Goal: Transaction & Acquisition: Obtain resource

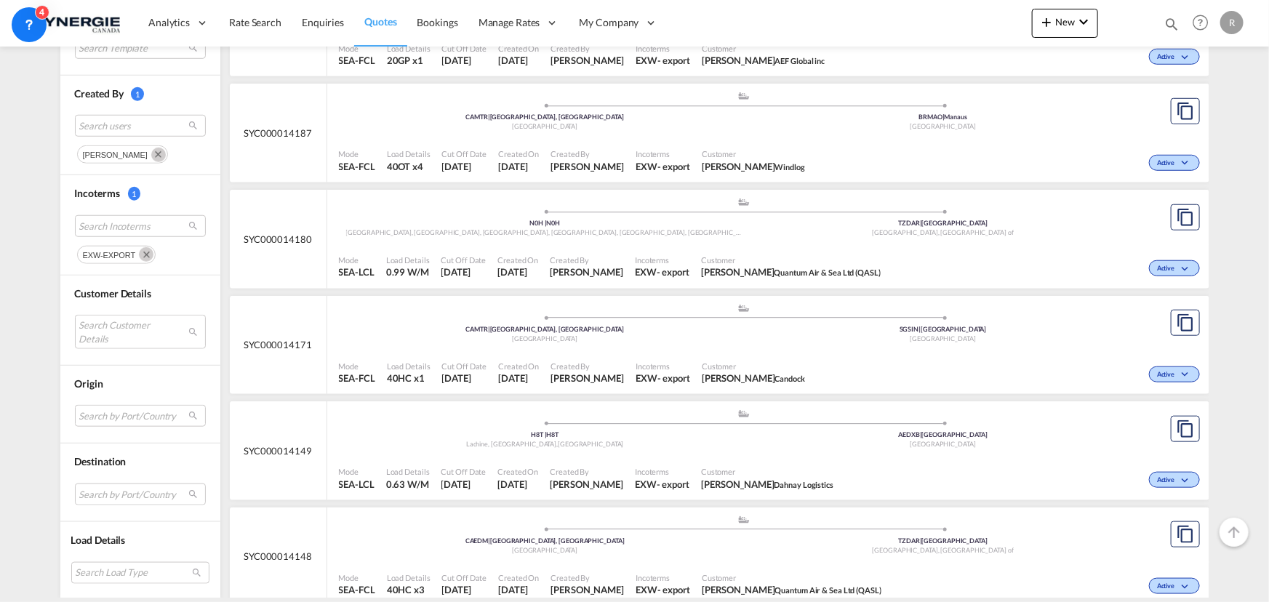
scroll to position [595, 0]
click at [132, 488] on md-select "Search by Port/Country JPNIC nichinan japan AEAMF mussafah united arab emirates…" at bounding box center [140, 494] width 131 height 22
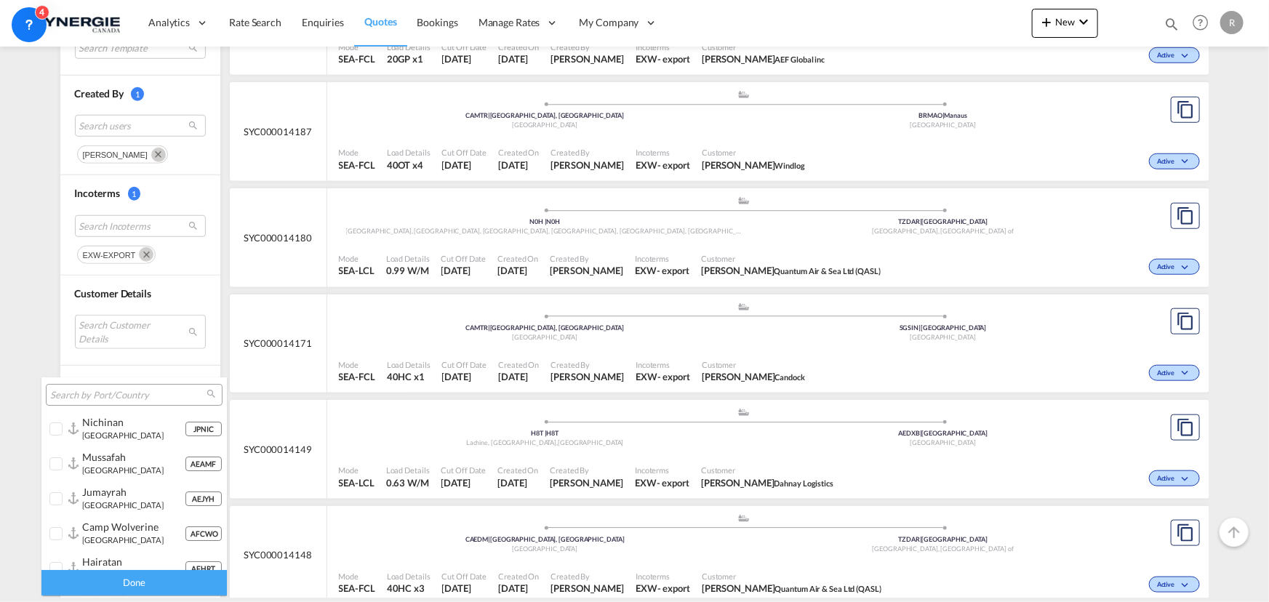
type md-option "[object Object]"
click at [609, 357] on md-backdrop at bounding box center [634, 301] width 1269 height 602
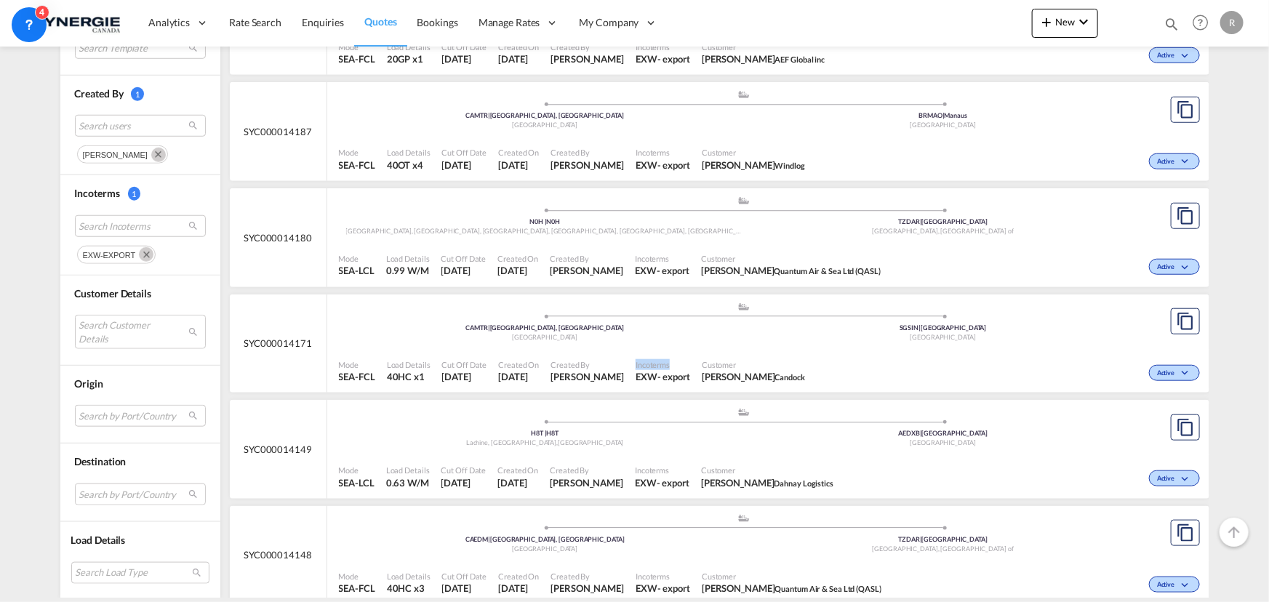
click at [630, 357] on div "Incoterms EXW - export" at bounding box center [663, 371] width 66 height 36
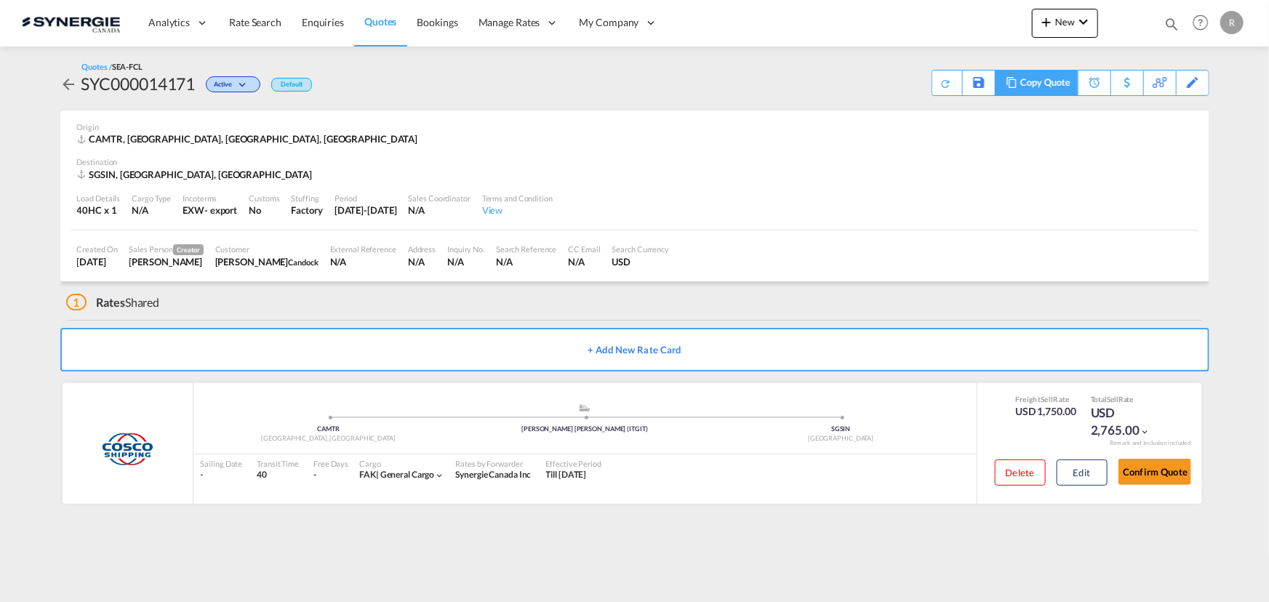
click at [1036, 79] on div "Copy Quote" at bounding box center [1044, 83] width 49 height 25
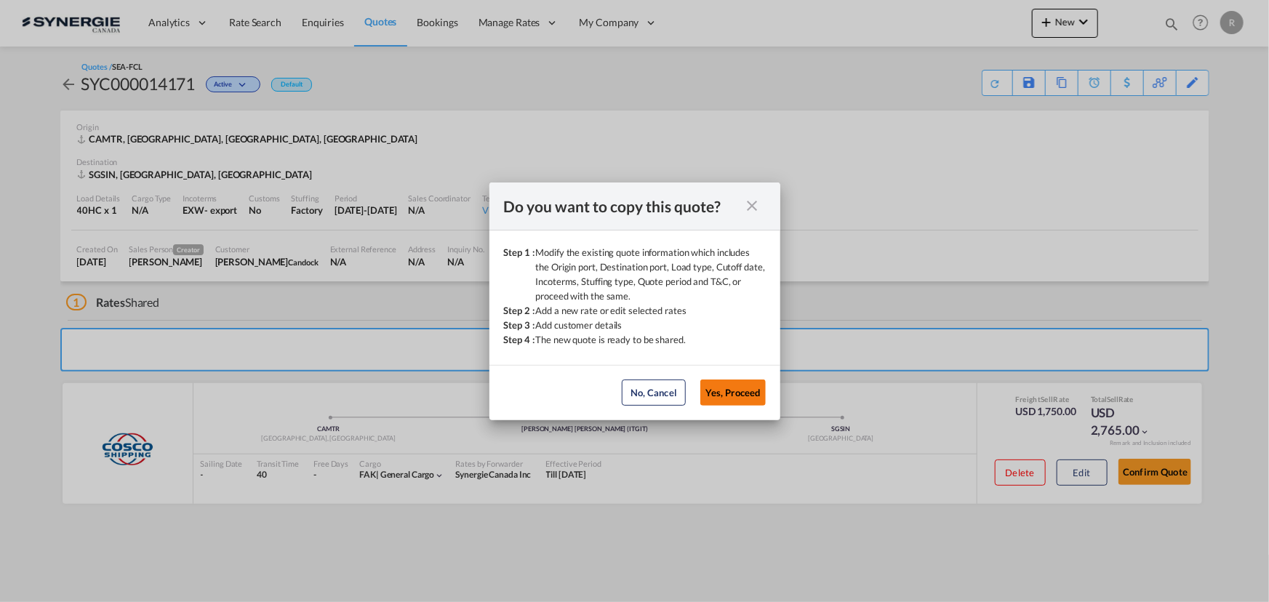
click at [742, 395] on button "Yes, Proceed" at bounding box center [732, 393] width 65 height 26
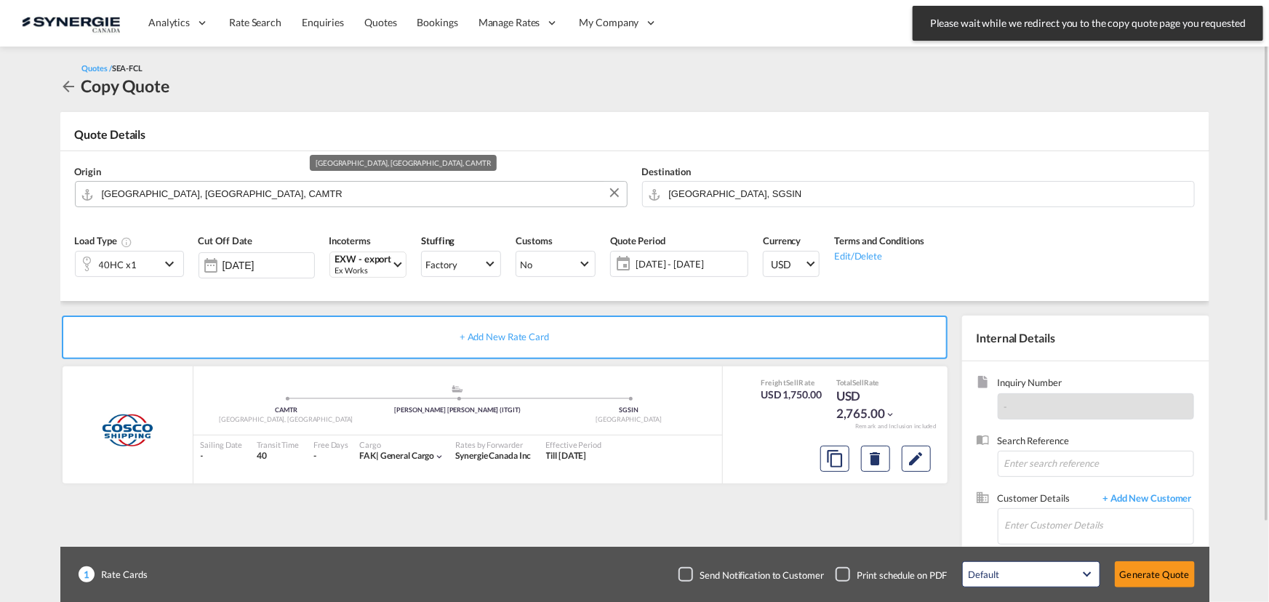
click at [249, 198] on input "Montreal, QC, CAMTR" at bounding box center [361, 193] width 518 height 25
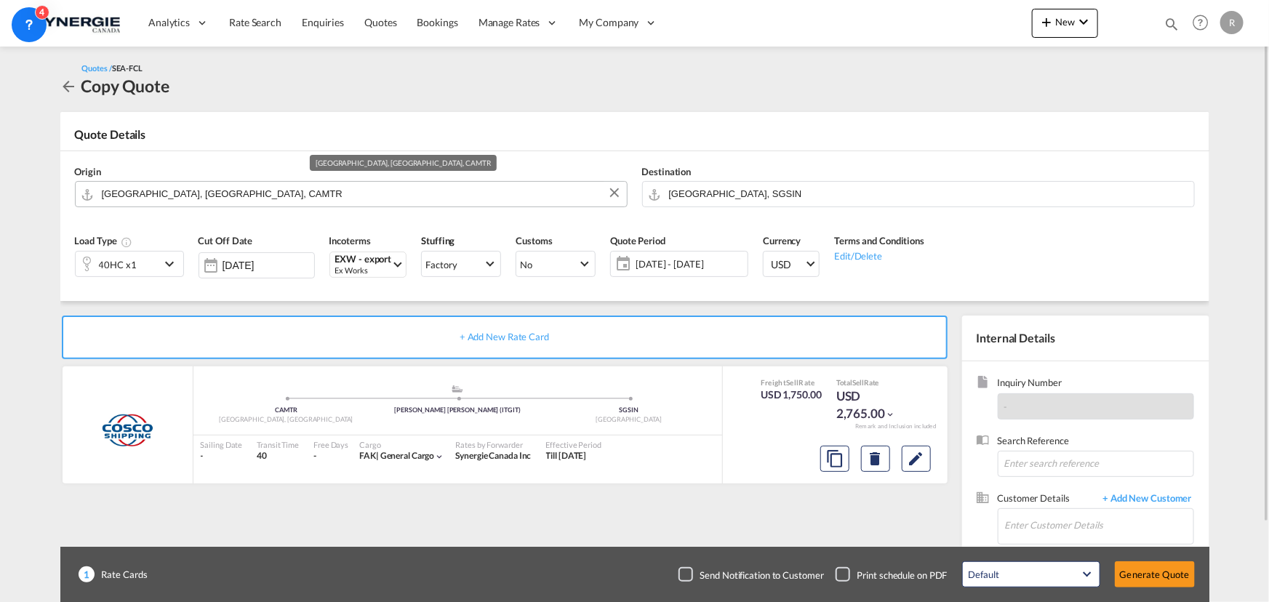
click at [217, 193] on input "Montreal, QC, CAMTR" at bounding box center [361, 193] width 518 height 25
drag, startPoint x: 217, startPoint y: 193, endPoint x: 7, endPoint y: 171, distance: 211.2
click at [7, 171] on md-content "Analytics Reports Dashboard Rate Search Enquiries Quotes Bookings" at bounding box center [634, 301] width 1269 height 602
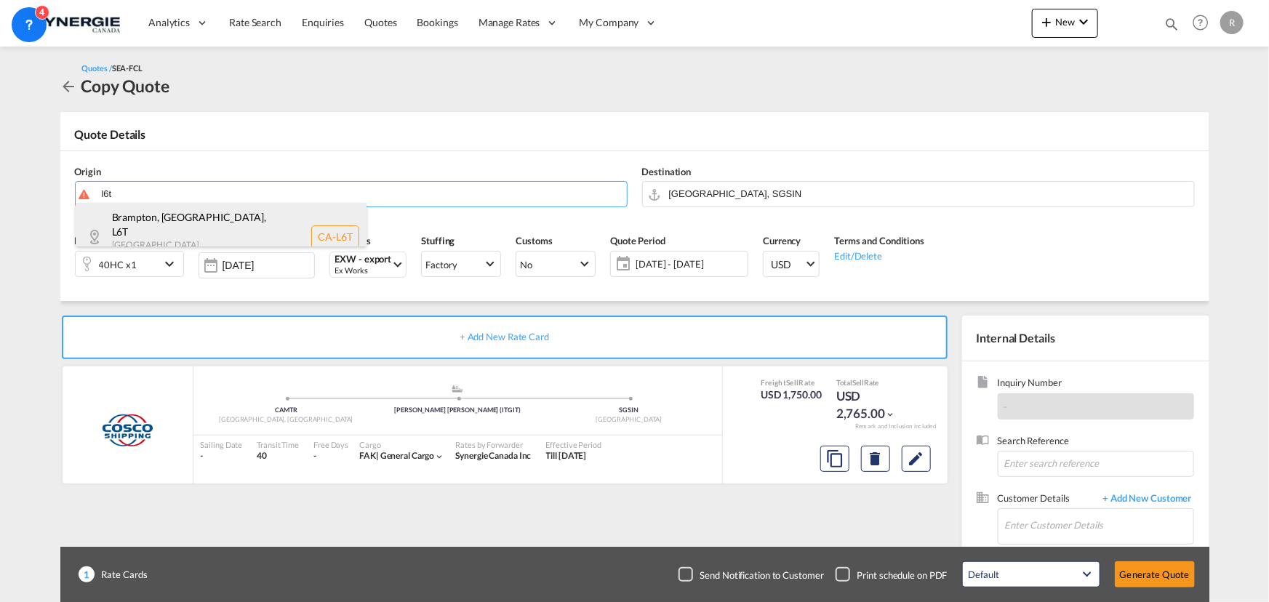
click at [143, 219] on div "Brampton, ON , L6T Ontario , Canada CA-L6T" at bounding box center [221, 237] width 291 height 68
type input "CA-L6T, Brampton, ON, Ontario"
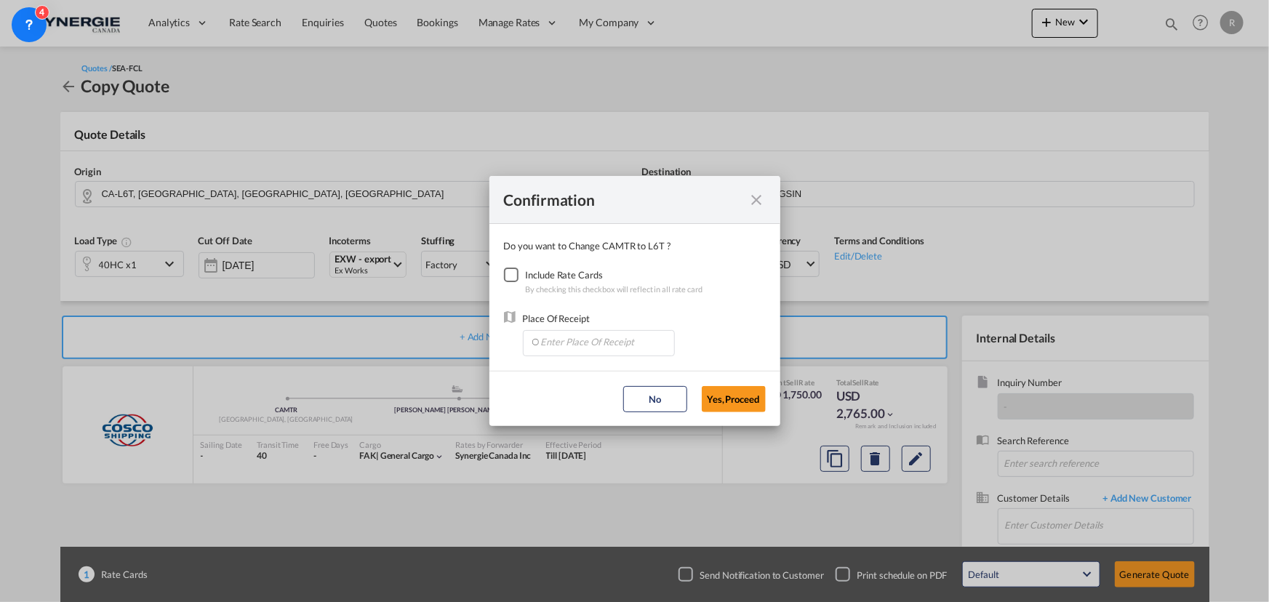
click at [516, 276] on div "Checkbox No Ink" at bounding box center [511, 275] width 15 height 15
click at [598, 342] on input "Enter Place Of Receipt" at bounding box center [602, 342] width 144 height 22
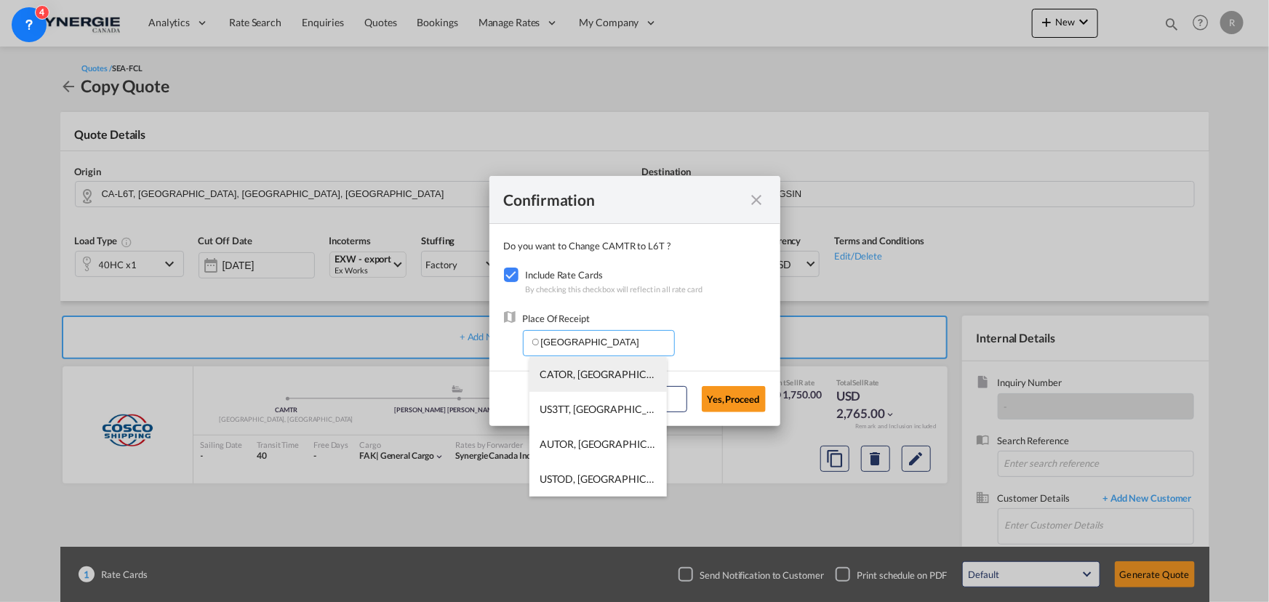
click at [594, 376] on span "CATOR, Toronto, ON, Canada, North America, Americas" at bounding box center [824, 374] width 568 height 12
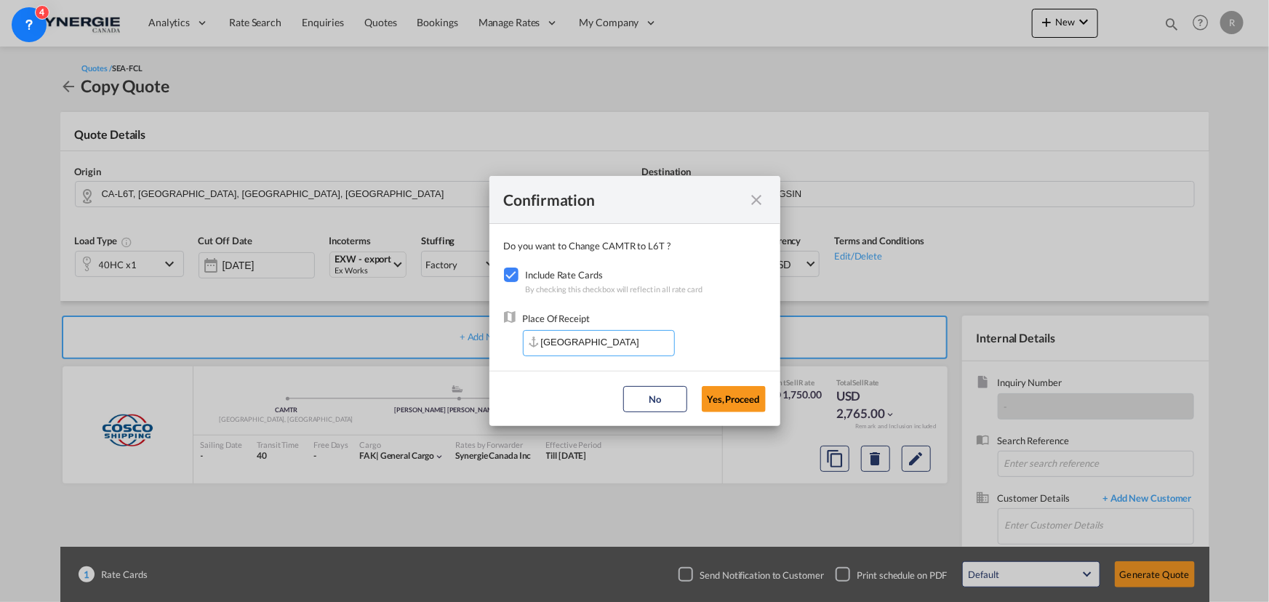
type input "CATOR, Toronto, ON, Canada, North America, Americas"
click at [731, 400] on button "Yes,Proceed" at bounding box center [734, 399] width 64 height 26
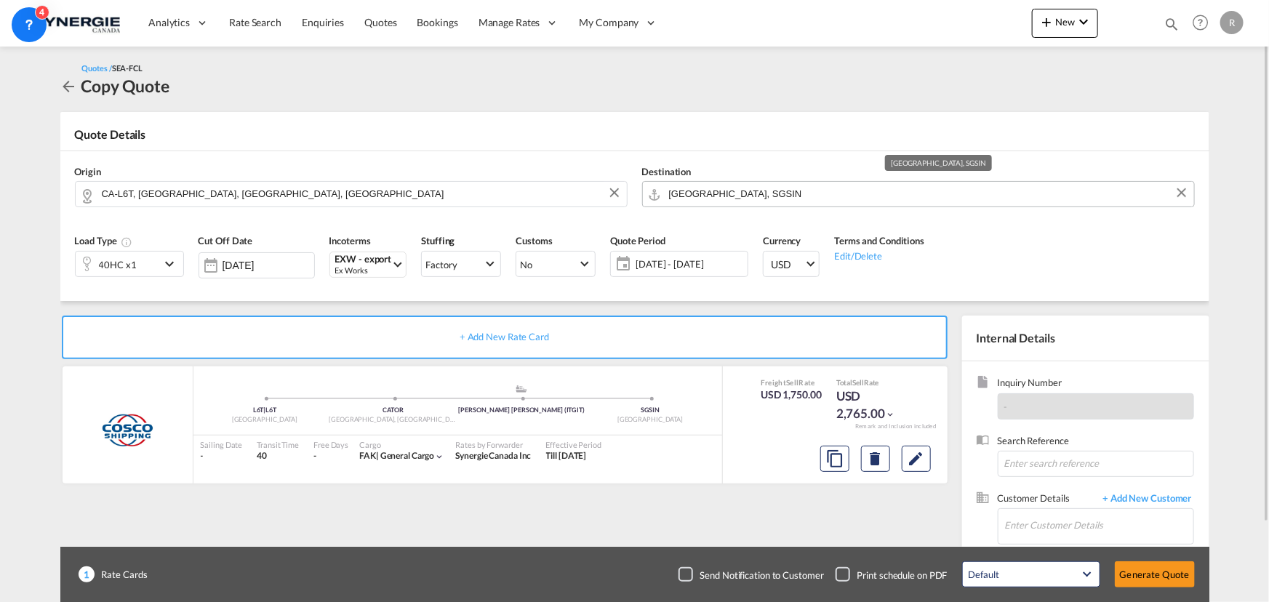
click at [814, 196] on input "Singapore, SGSIN" at bounding box center [928, 193] width 518 height 25
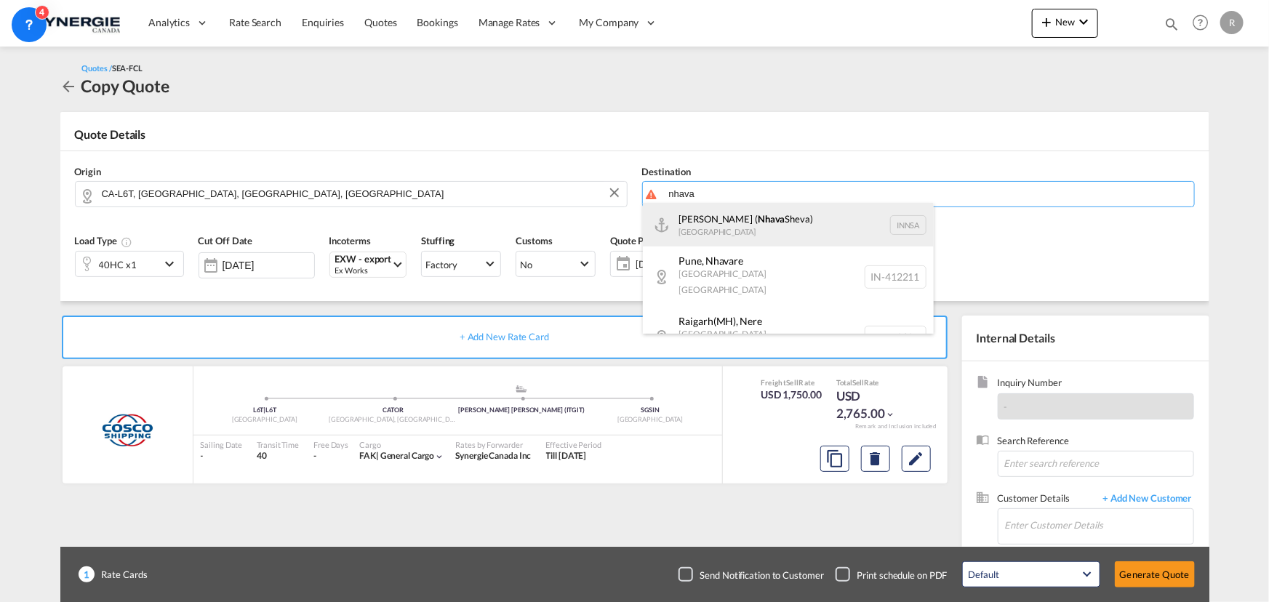
click at [811, 224] on div "Jawaharlal Nehru ( Nhava Sheva) India INNSA" at bounding box center [788, 225] width 291 height 44
type input "Jawaharlal Nehru (Nhava Sheva), INNSA"
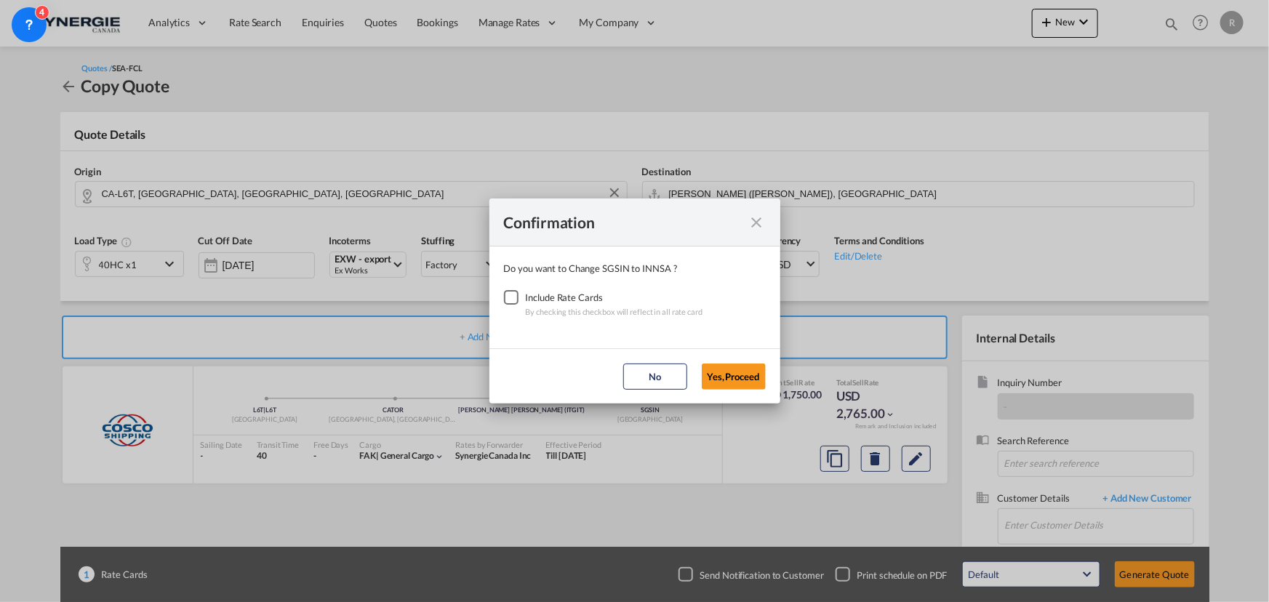
click at [515, 298] on div "Checkbox No Ink" at bounding box center [511, 297] width 15 height 15
click at [734, 377] on button "Yes,Proceed" at bounding box center [734, 377] width 64 height 26
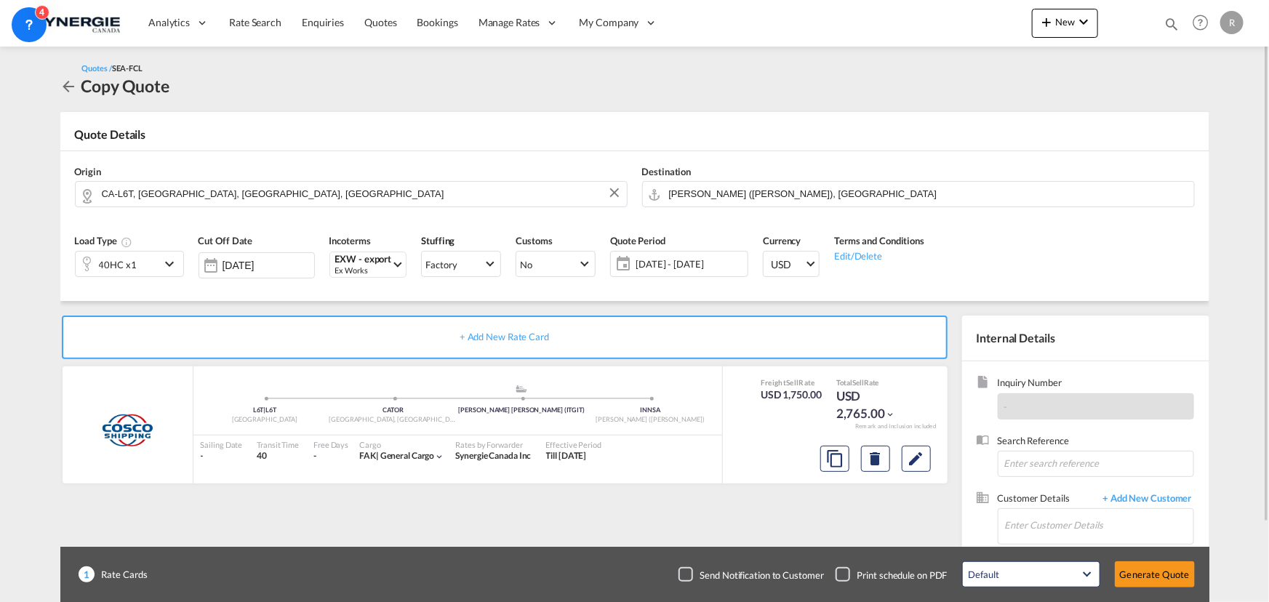
click at [668, 267] on span "19 Aug - 18 Sep 2025" at bounding box center [689, 263] width 108 height 13
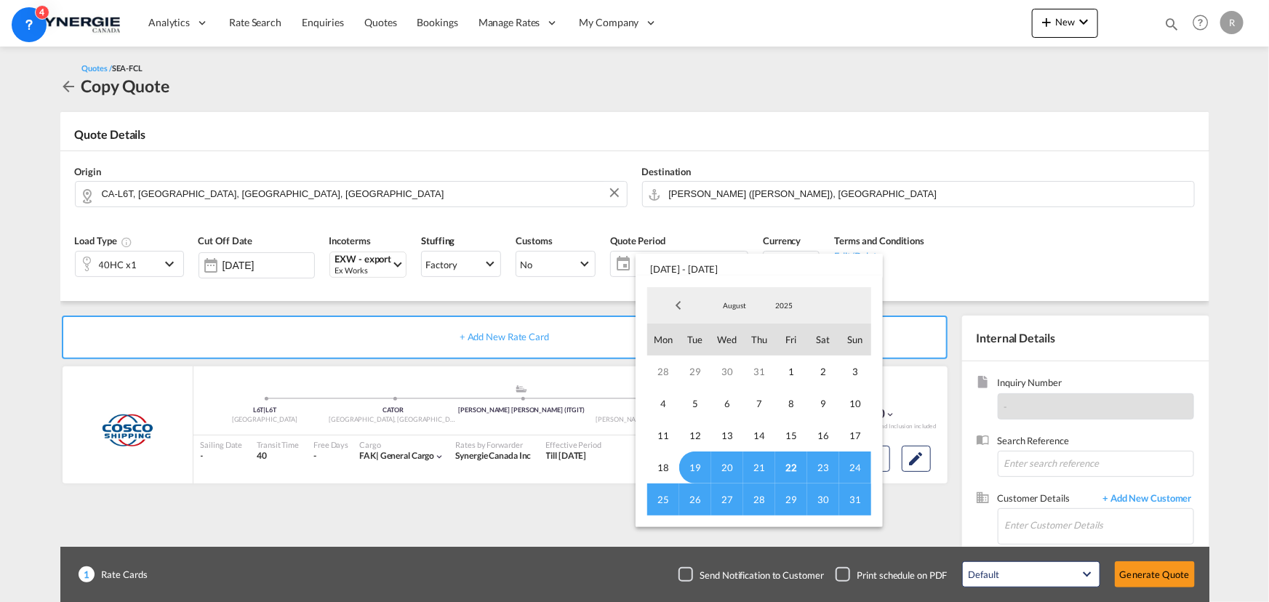
click at [854, 495] on span "31" at bounding box center [855, 499] width 32 height 32
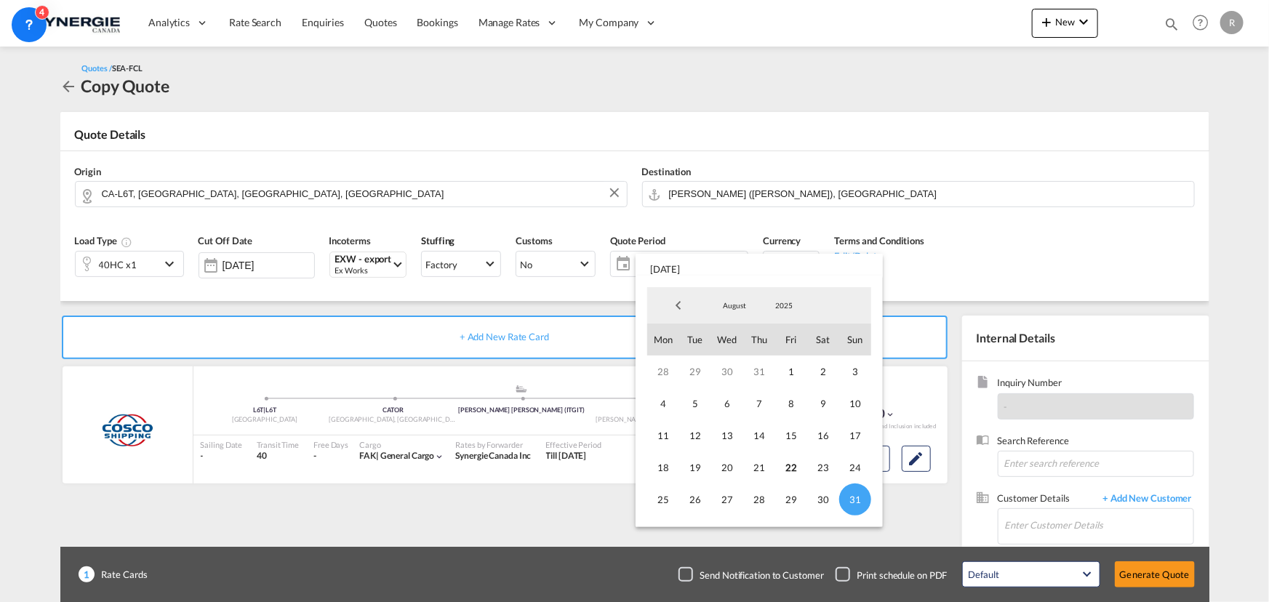
click at [916, 458] on md-backdrop at bounding box center [634, 301] width 1269 height 602
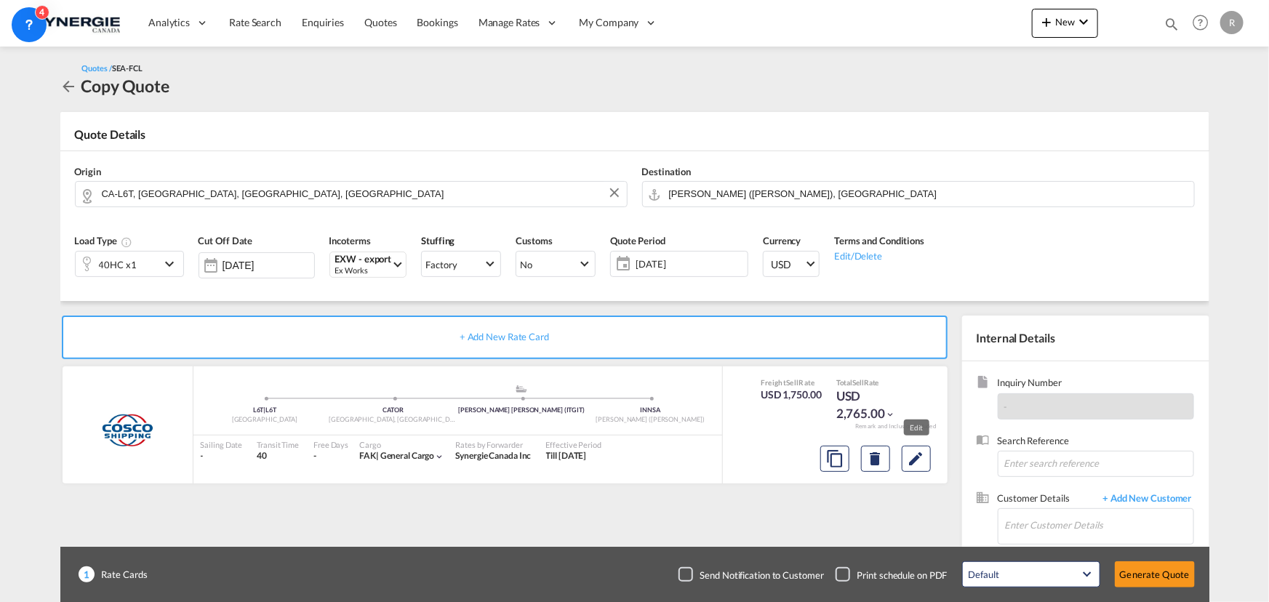
click at [916, 458] on md-icon "Edit" at bounding box center [915, 458] width 17 height 17
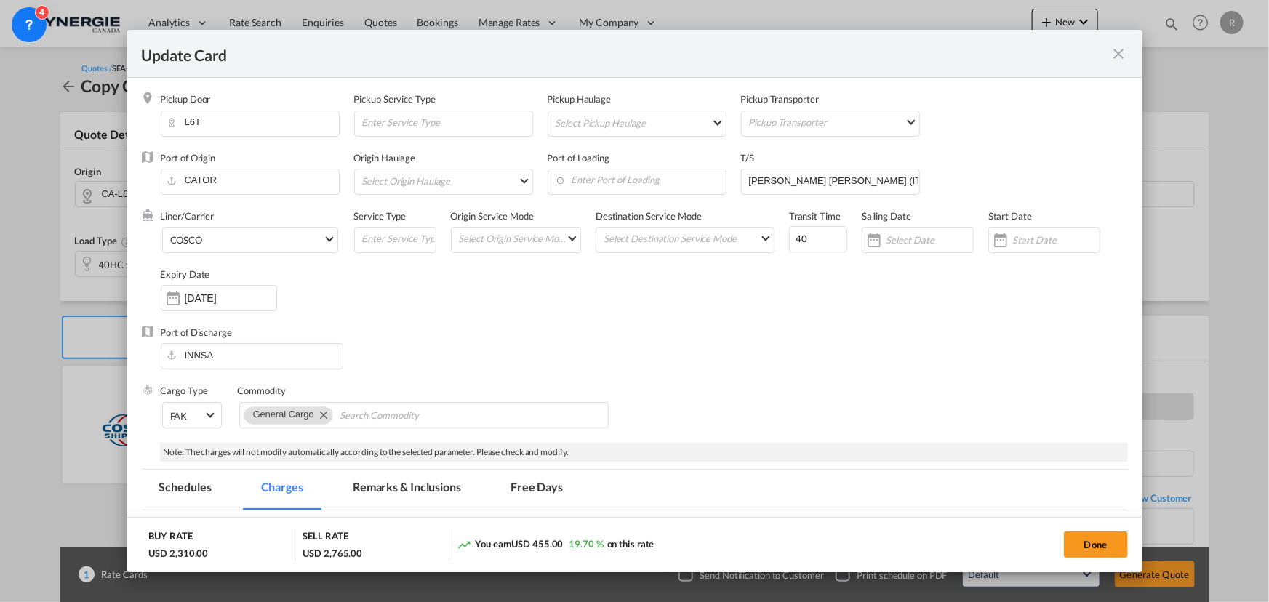
select select "per equipment"
select select "per B/L"
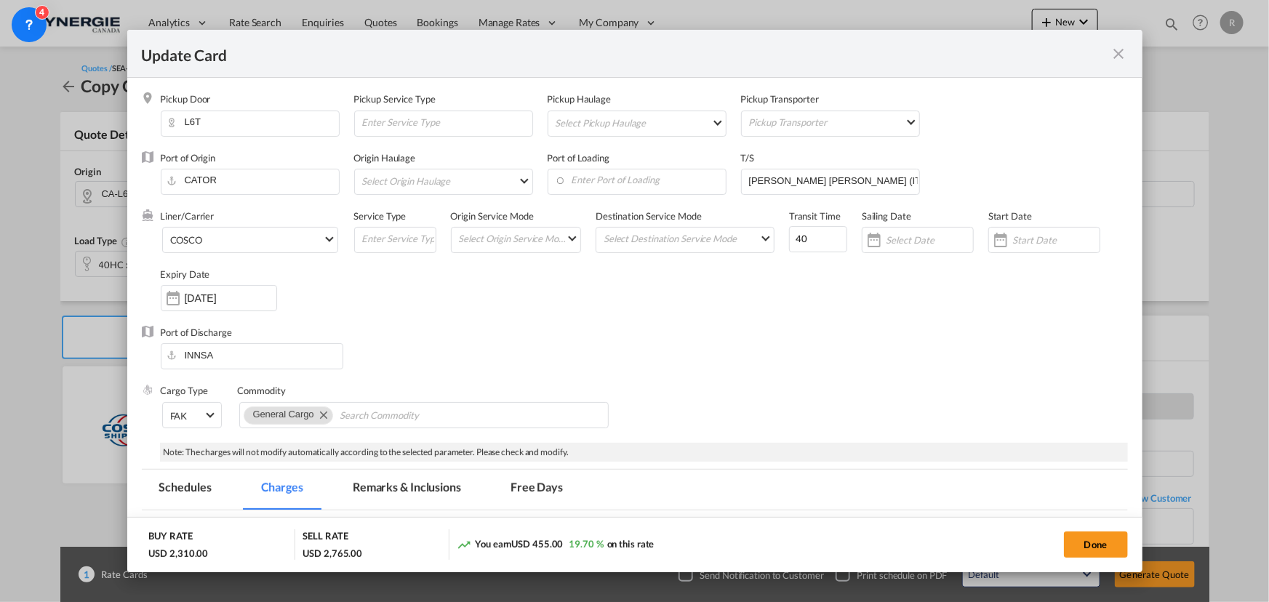
select select "per B/L"
select select "per shipment"
click at [406, 415] on input "Search Commodity" at bounding box center [406, 415] width 133 height 23
paste input "SLITTER MACHINE"
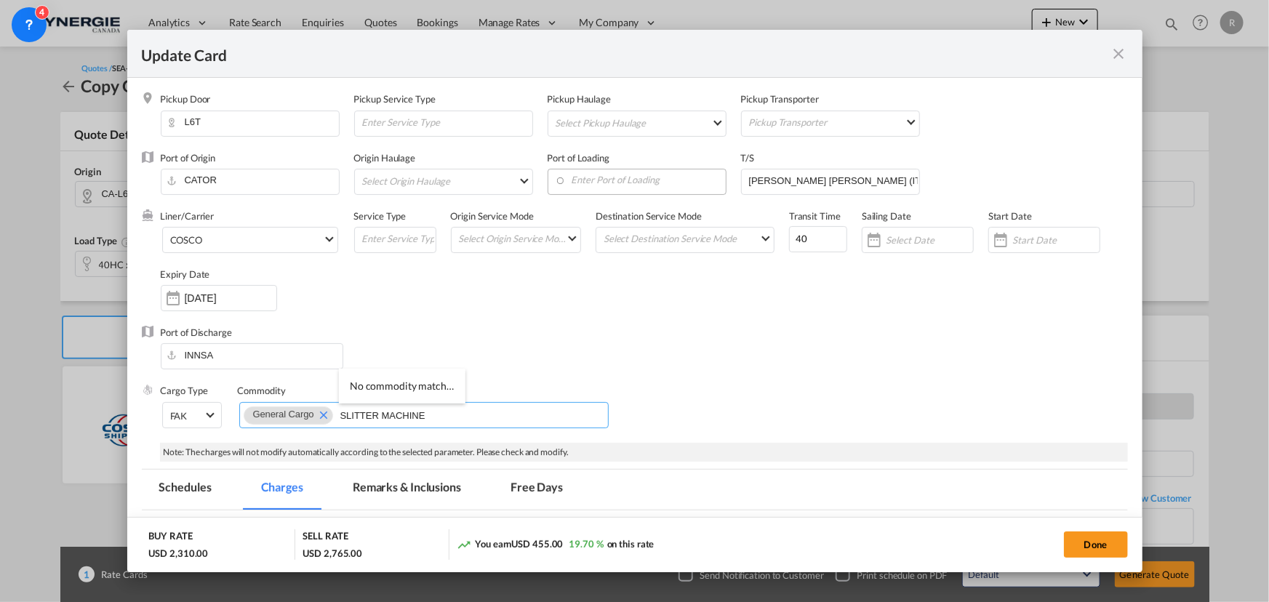
type input "SLITTER MACHINE"
click at [632, 182] on input "Enter Port of Loading" at bounding box center [640, 180] width 171 height 22
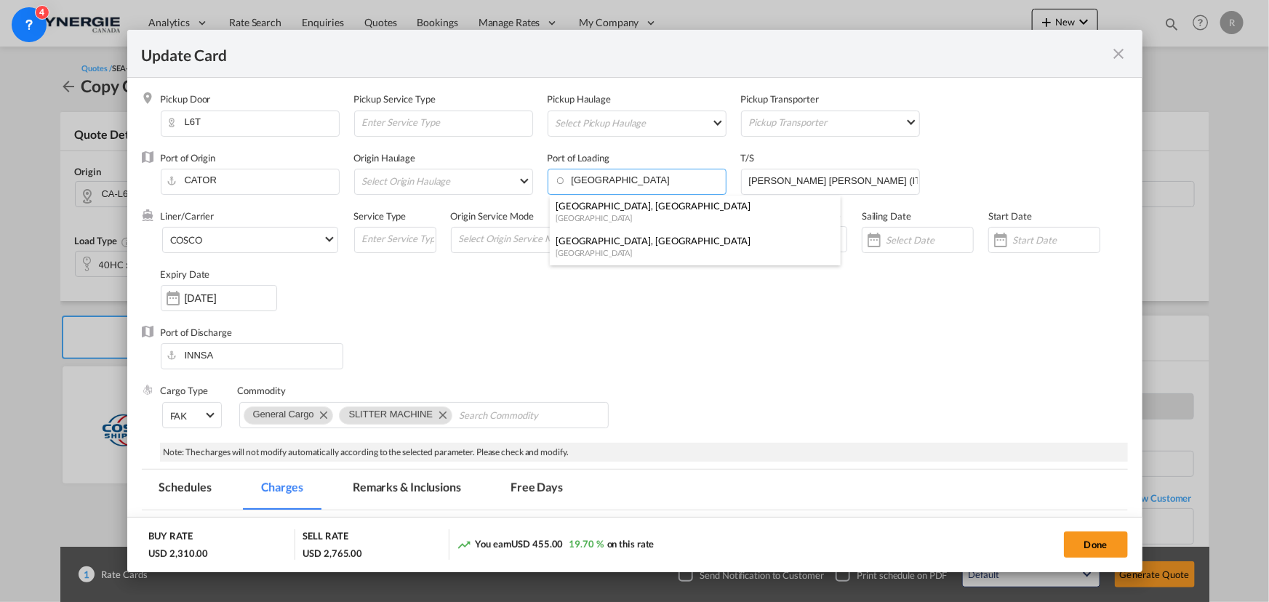
click at [585, 251] on div "Canada" at bounding box center [690, 252] width 270 height 11
type input "Montreal, QC, CAMTR"
drag, startPoint x: 838, startPoint y: 182, endPoint x: 698, endPoint y: 174, distance: 139.9
click at [699, 174] on div "Port of Origin CATOR Origin Haulage Select Origin Haulage rail road barge truck…" at bounding box center [644, 180] width 967 height 58
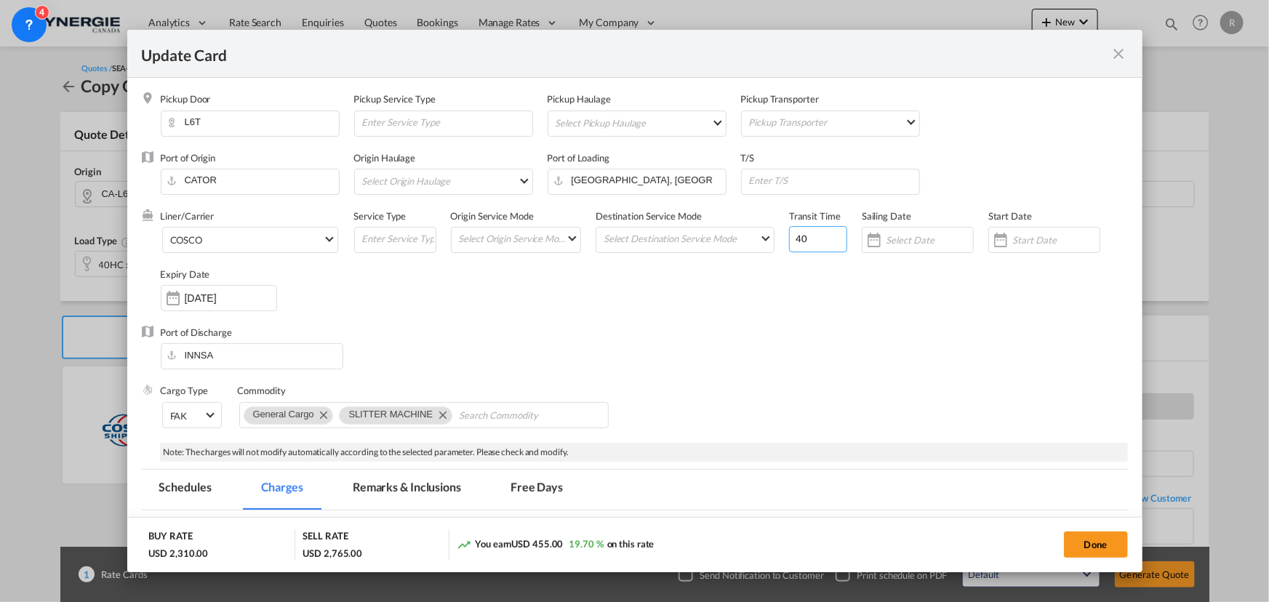
drag, startPoint x: 807, startPoint y: 240, endPoint x: 657, endPoint y: 217, distance: 152.2
click at [657, 217] on div "Liner/Carrier COSCO 2HM LOGISTICS D.O.O AAXL GLOBAL SHIPPING LINES LLC ABDUL MU…" at bounding box center [644, 267] width 967 height 116
type input "66"
click at [814, 332] on div "Port of Discharge INNSA" at bounding box center [635, 355] width 986 height 58
click at [835, 186] on input "Update CardPickup Door ..." at bounding box center [833, 180] width 172 height 22
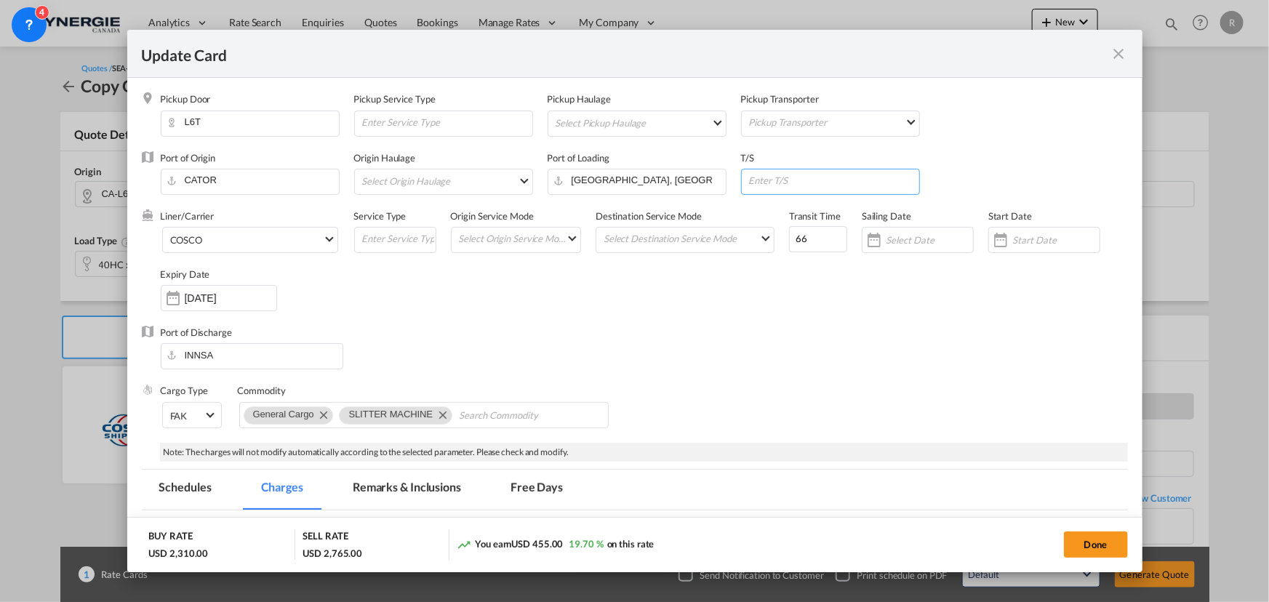
click at [782, 178] on input "Update CardPickup Door ..." at bounding box center [833, 180] width 172 height 22
paste input "HUELVA, ES; TANGER MED, MA"
type input "HUELVA, ES; TANGER MED, MA"
click at [641, 326] on div "Port of Discharge INNSA" at bounding box center [635, 355] width 986 height 58
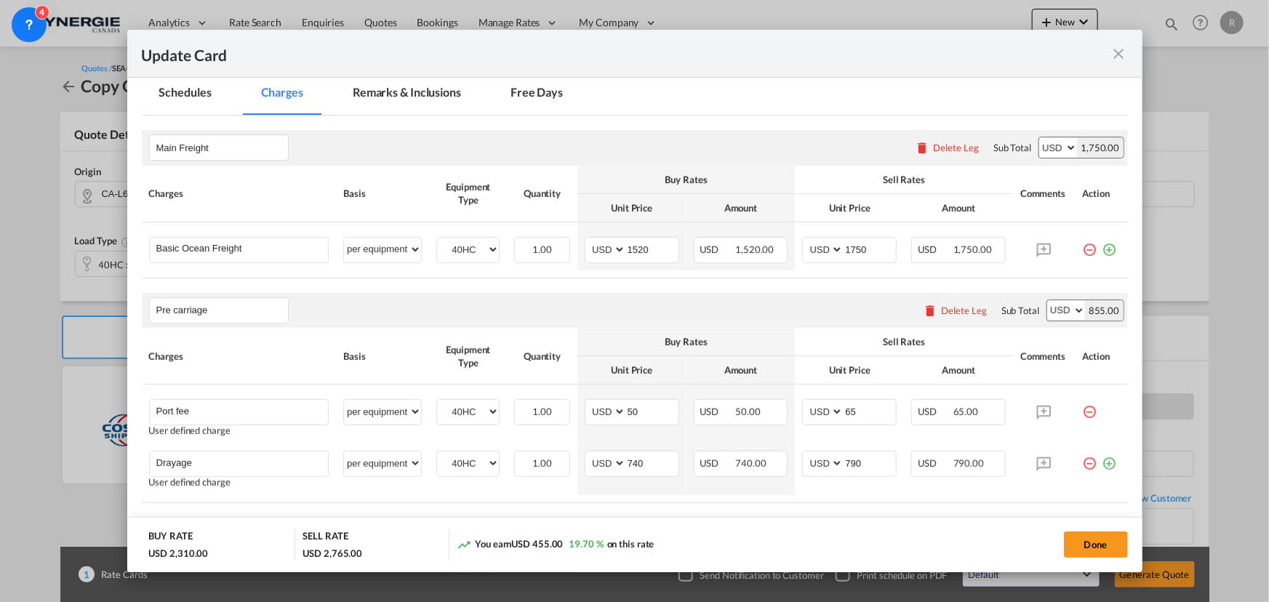
scroll to position [396, 0]
drag, startPoint x: 654, startPoint y: 251, endPoint x: 574, endPoint y: 249, distance: 79.3
click at [577, 249] on td "AED AFN ALL AMD ANG AOA ARS AUD AWG AZN BAM BBD BDT BGN BHD BIF BMD BND BOB BRL…" at bounding box center [631, 245] width 109 height 48
type input "2421"
drag, startPoint x: 868, startPoint y: 254, endPoint x: 803, endPoint y: 246, distance: 65.8
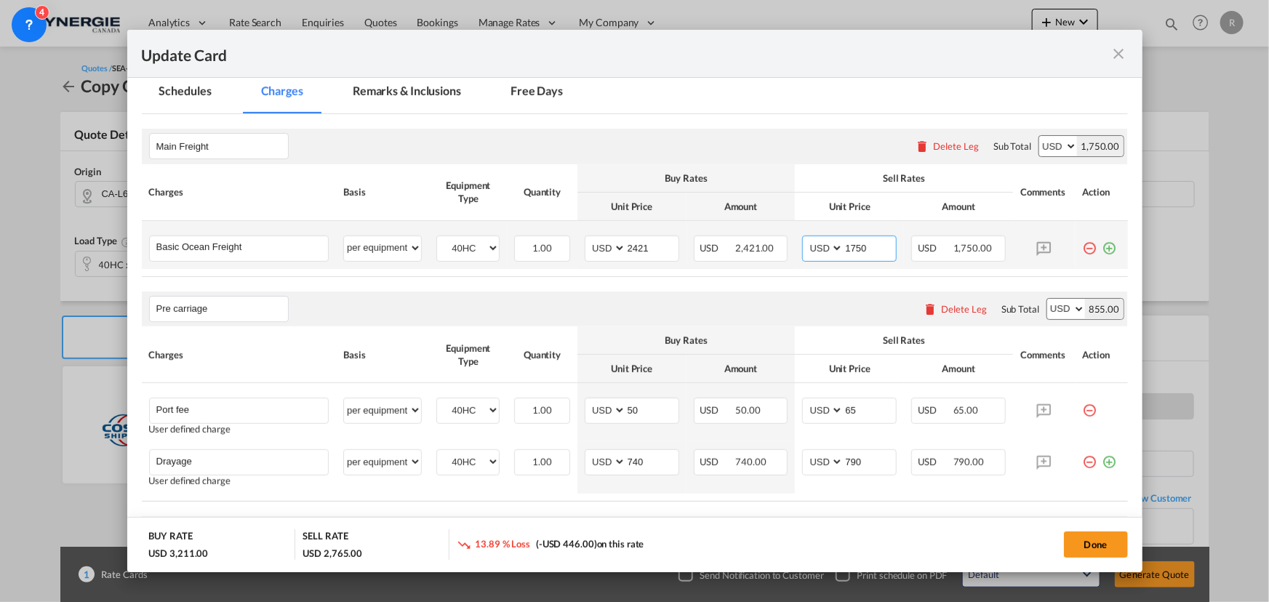
click at [803, 246] on md-input-container "AED AFN ALL AMD ANG AOA ARS AUD AWG AZN BAM BBD BDT BGN BHD BIF BMD BND BOB BRL…" at bounding box center [849, 249] width 95 height 26
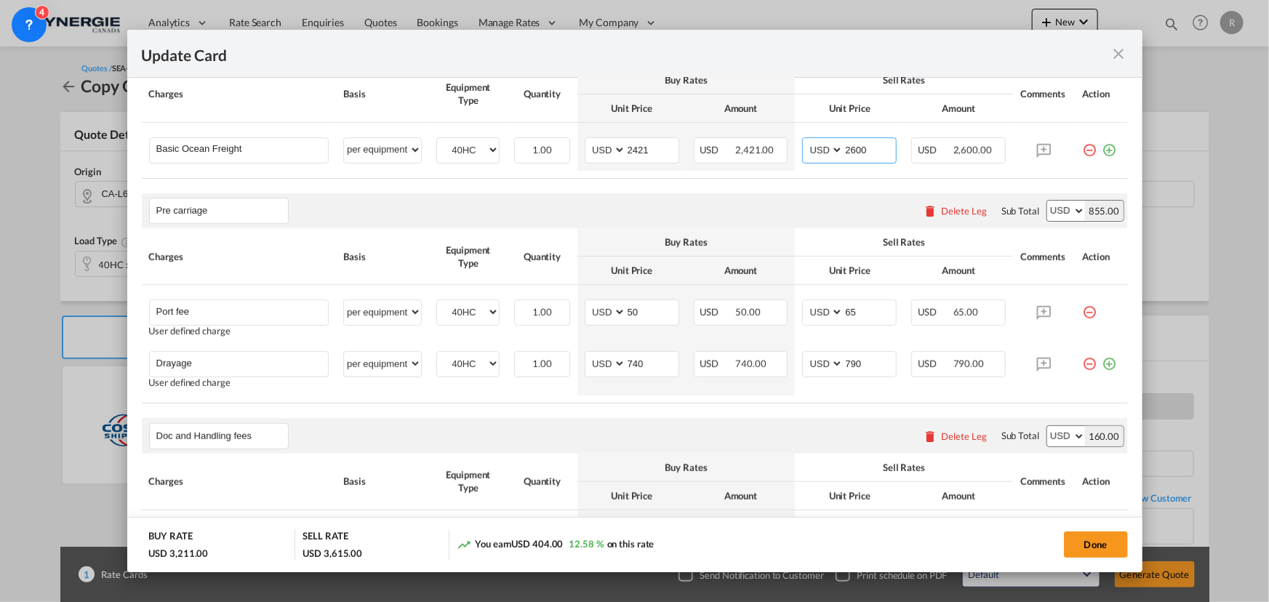
scroll to position [529, 0]
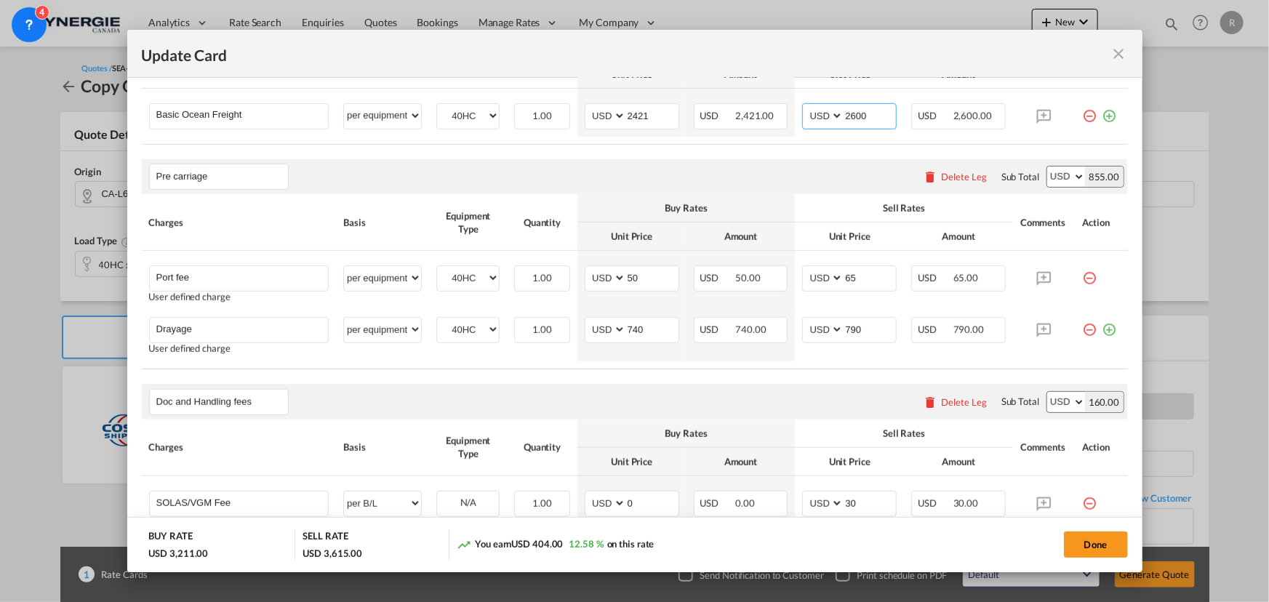
type input "2600"
drag, startPoint x: 643, startPoint y: 327, endPoint x: 551, endPoint y: 316, distance: 92.3
click at [551, 316] on tr "Drayage Please Enter User Defined Charges Cannot Be Published User defined char…" at bounding box center [635, 336] width 986 height 52
type input "276"
click at [1083, 279] on md-icon "icon-minus-circle-outline red-400-fg" at bounding box center [1090, 272] width 15 height 15
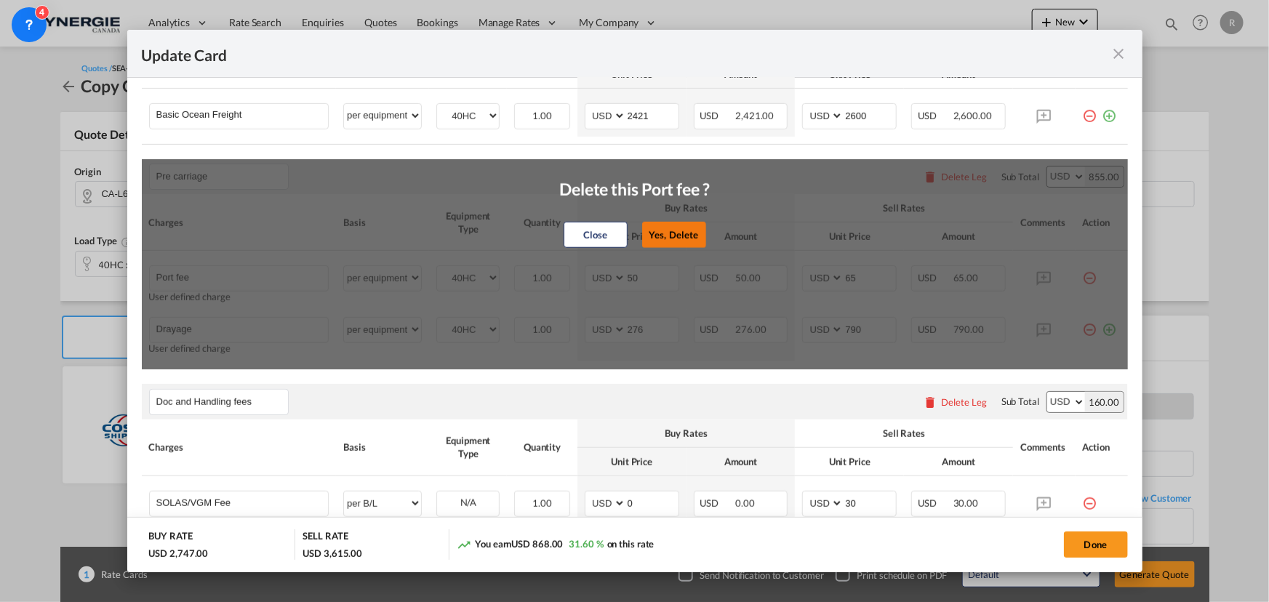
click at [683, 240] on button "Yes, Delete" at bounding box center [674, 235] width 64 height 26
type input "Drayage"
type input "276"
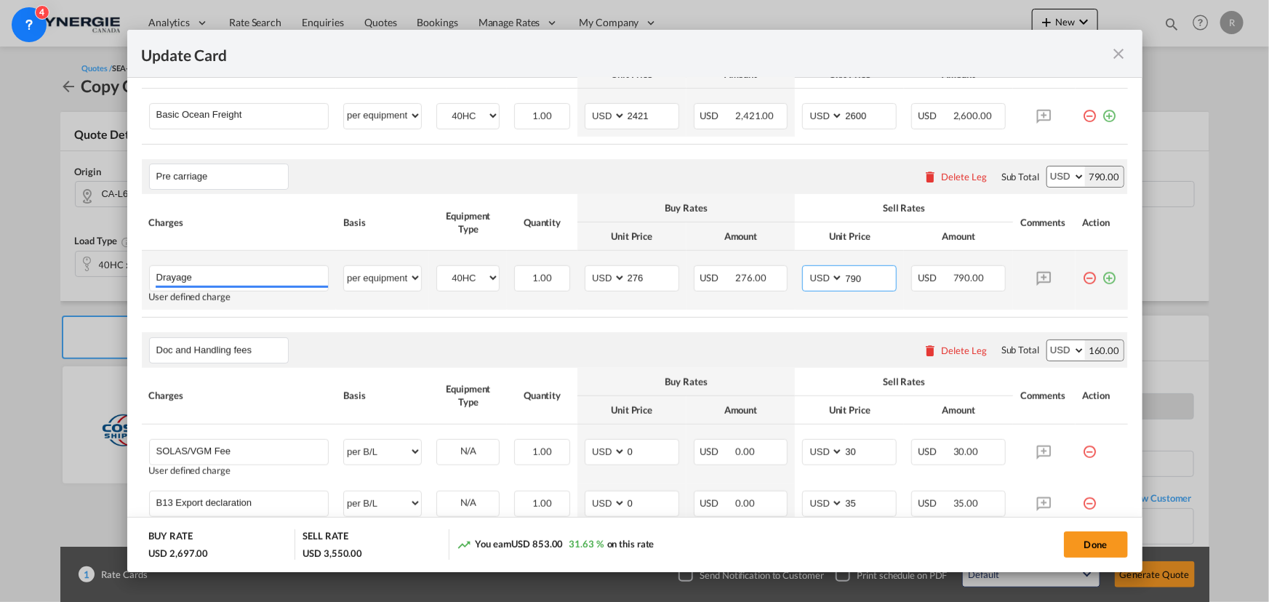
drag, startPoint x: 864, startPoint y: 276, endPoint x: 790, endPoint y: 269, distance: 74.5
click at [795, 269] on td "AED AFN ALL AMD ANG AOA ARS AUD AWG AZN BAM BBD BDT BGN BHD BIF BMD BND BOB BRL…" at bounding box center [849, 280] width 109 height 59
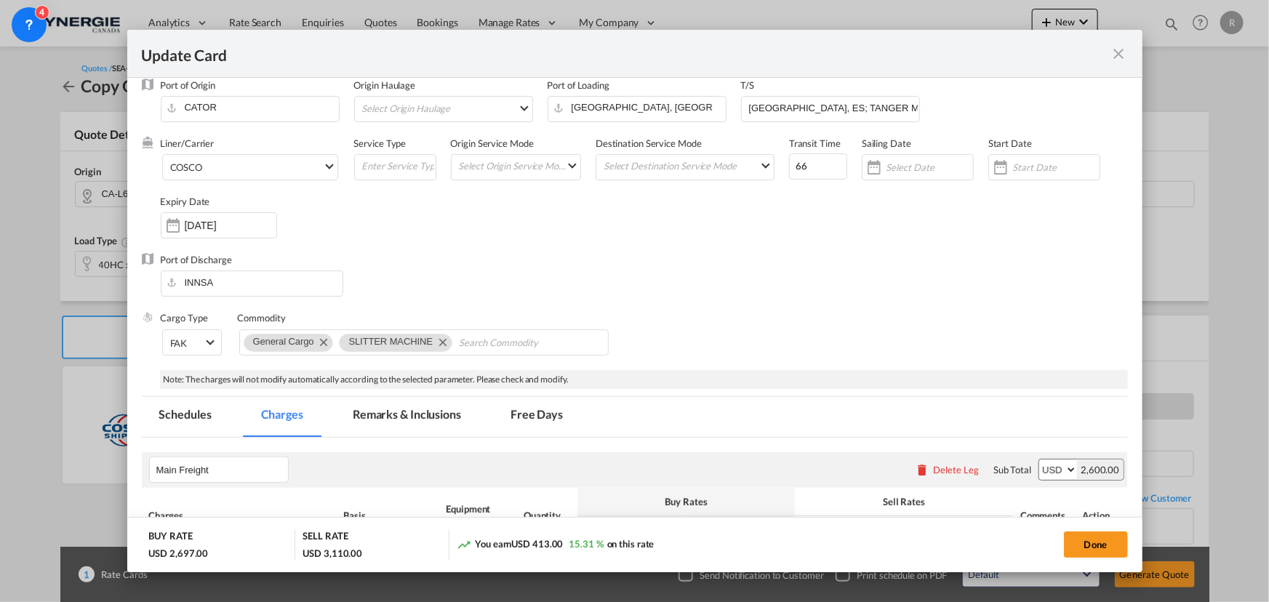
scroll to position [0, 0]
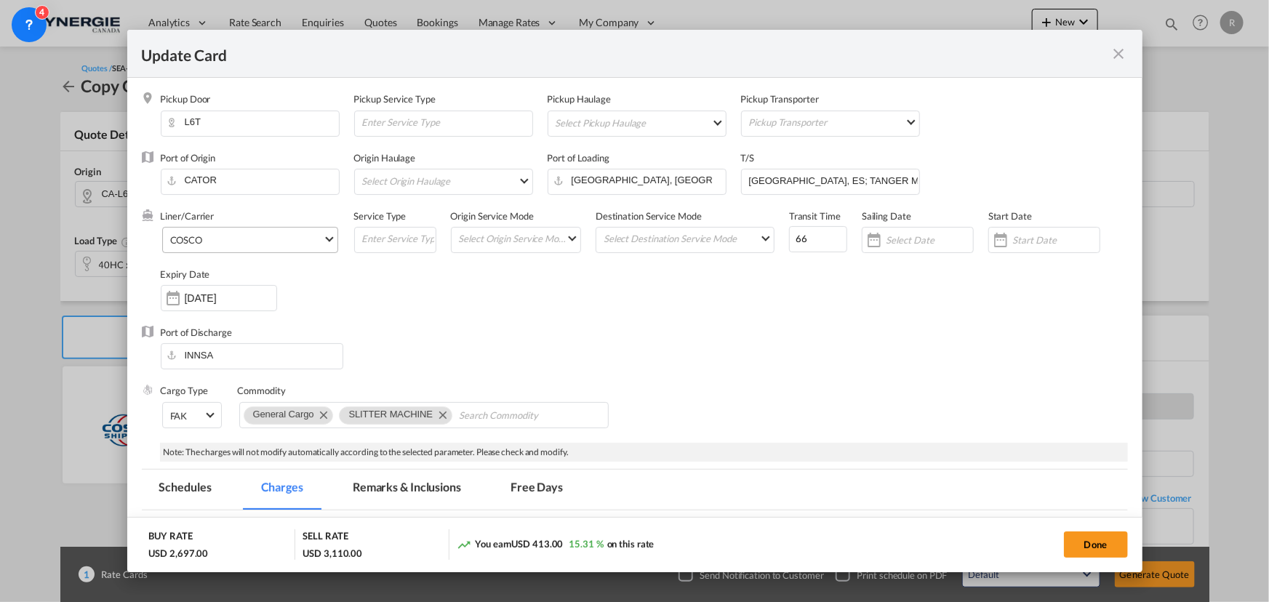
type input "350"
click at [229, 248] on md-select-value "COSCO" at bounding box center [253, 239] width 169 height 23
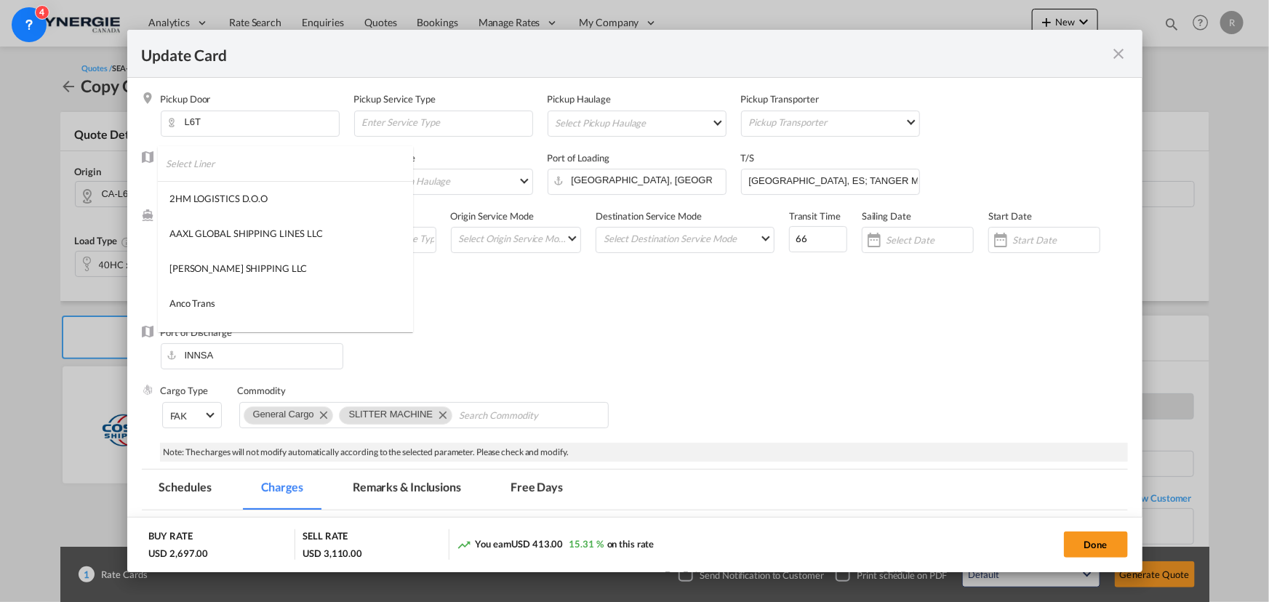
click at [320, 164] on input "search" at bounding box center [289, 163] width 247 height 35
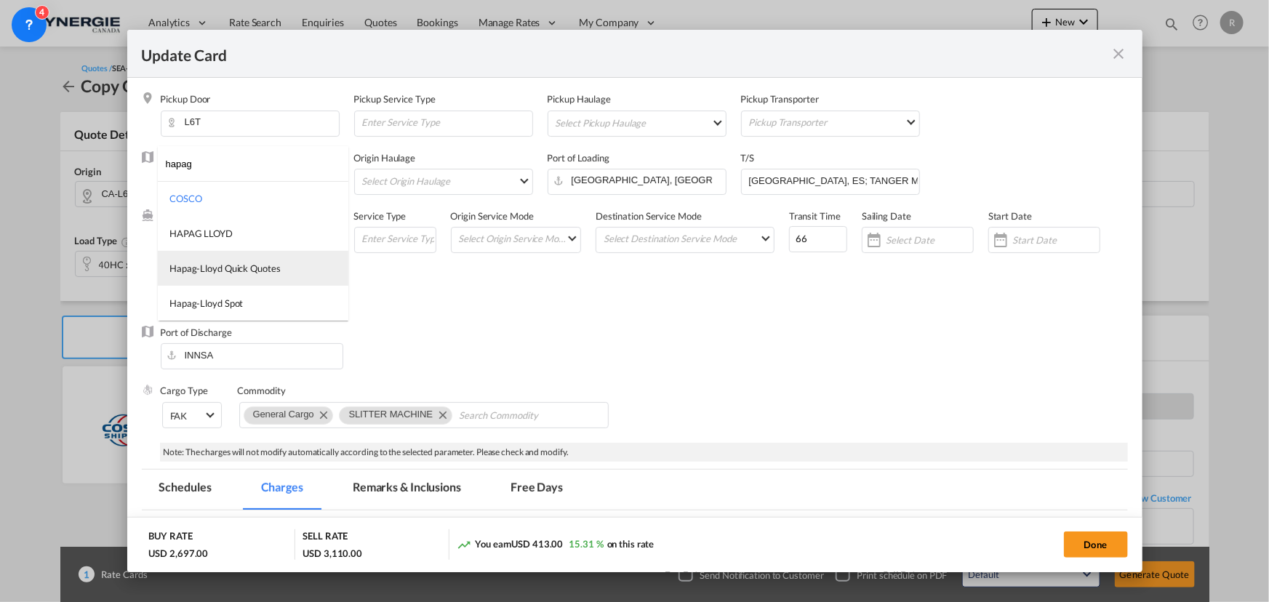
type input "hapag"
click at [241, 270] on div "Hapag-Lloyd Quick Quotes" at bounding box center [224, 268] width 111 height 13
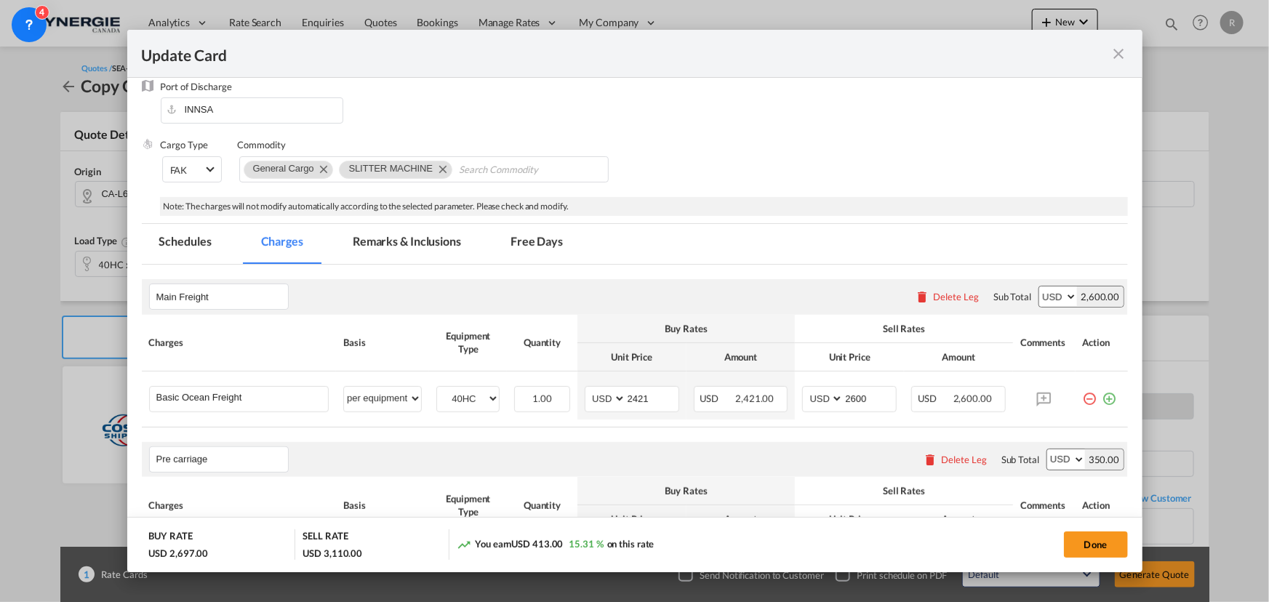
scroll to position [264, 0]
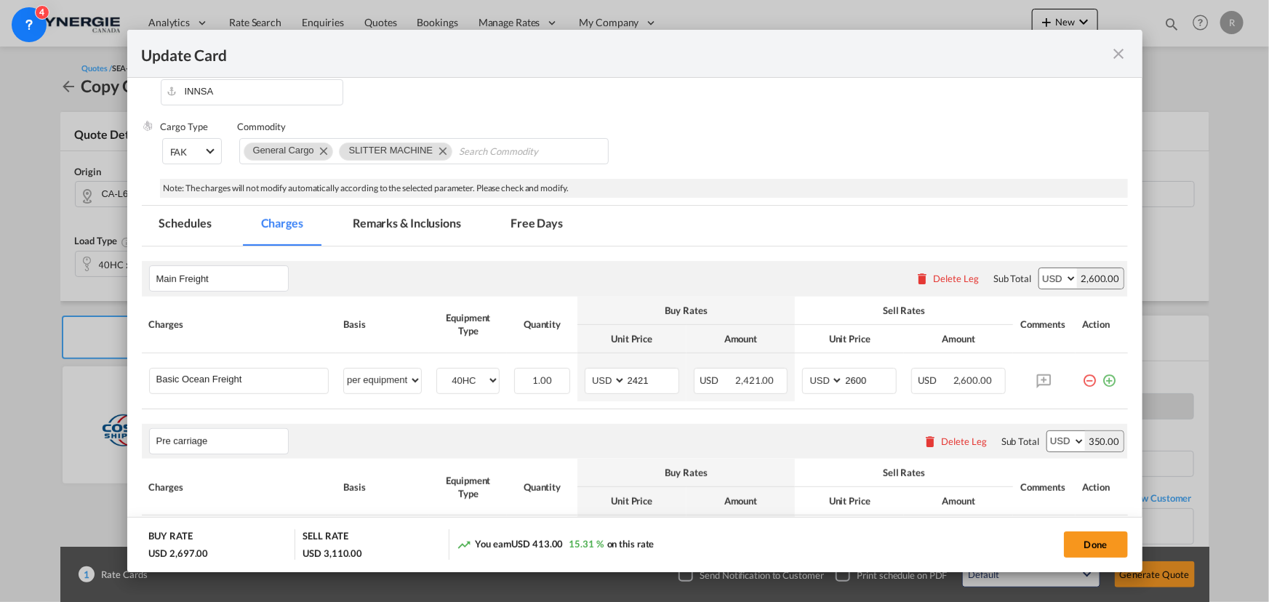
click at [419, 218] on md-tab-item "Remarks & Inclusions" at bounding box center [406, 226] width 143 height 40
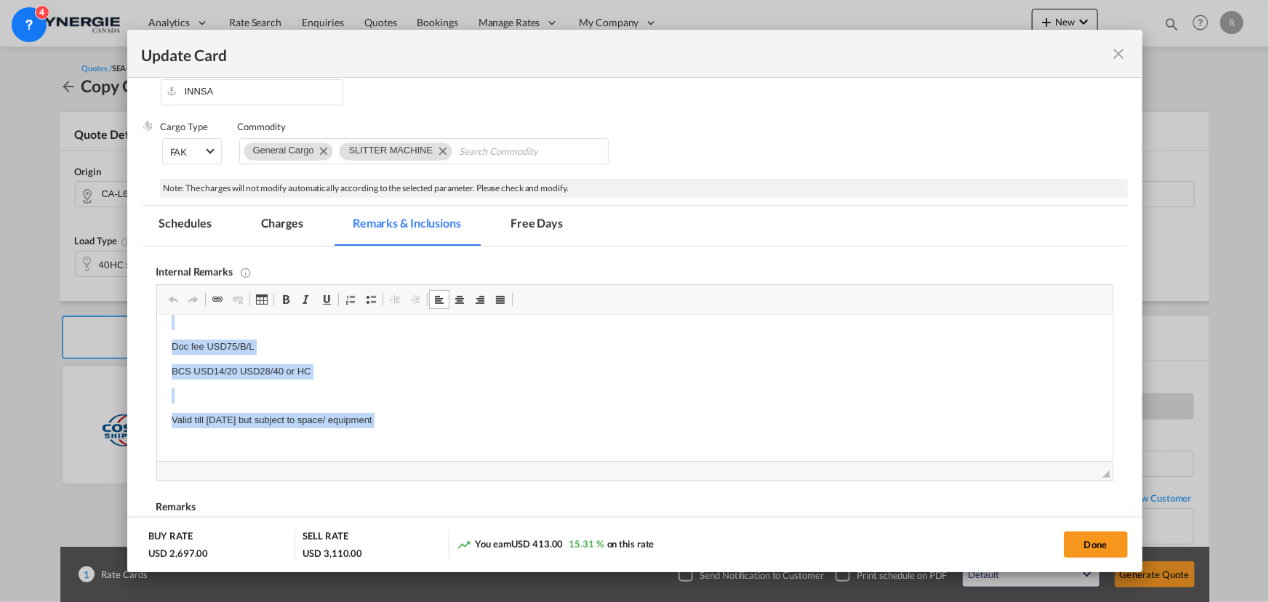
scroll to position [145, 0]
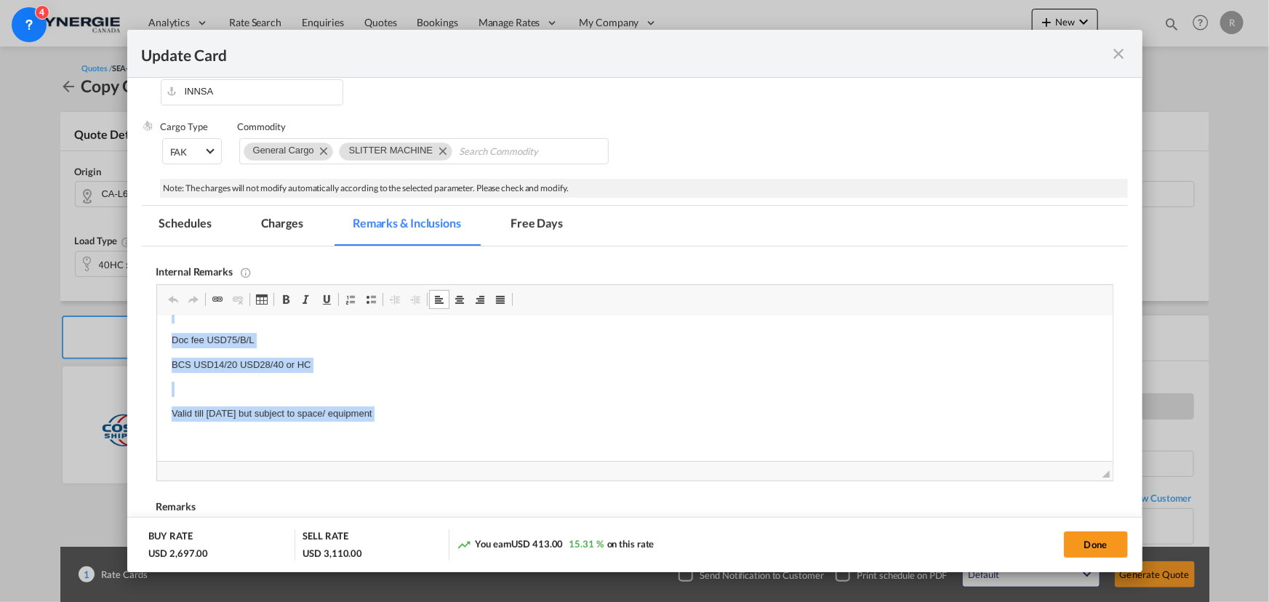
drag, startPoint x: 164, startPoint y: 333, endPoint x: 562, endPoint y: 438, distance: 411.2
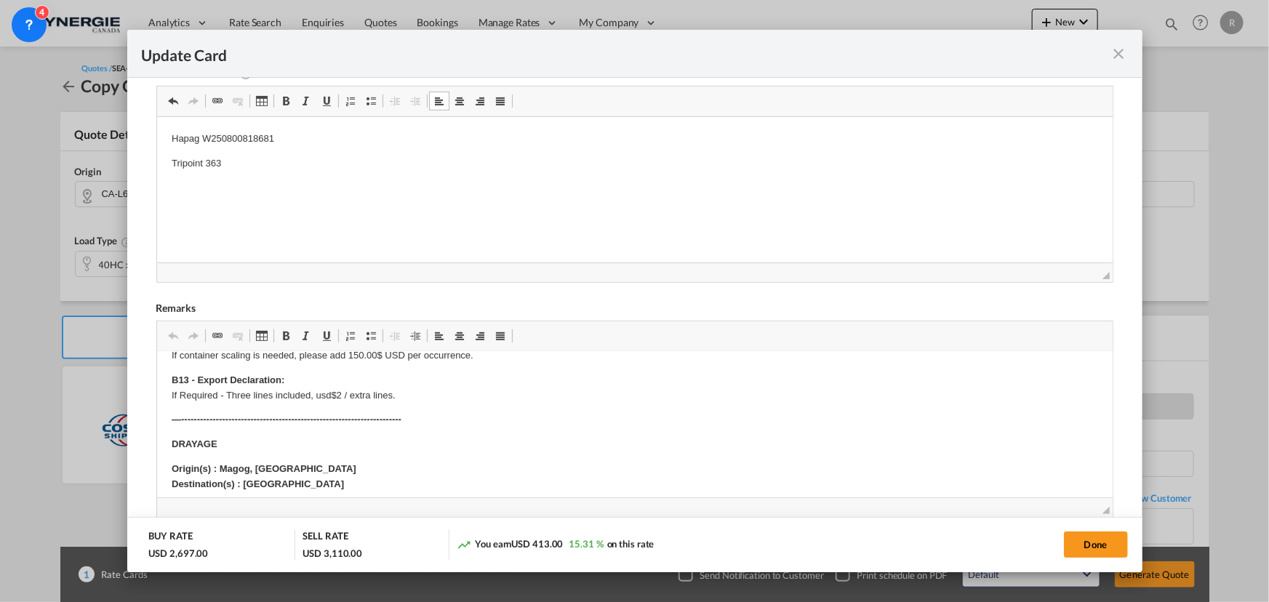
scroll to position [198, 0]
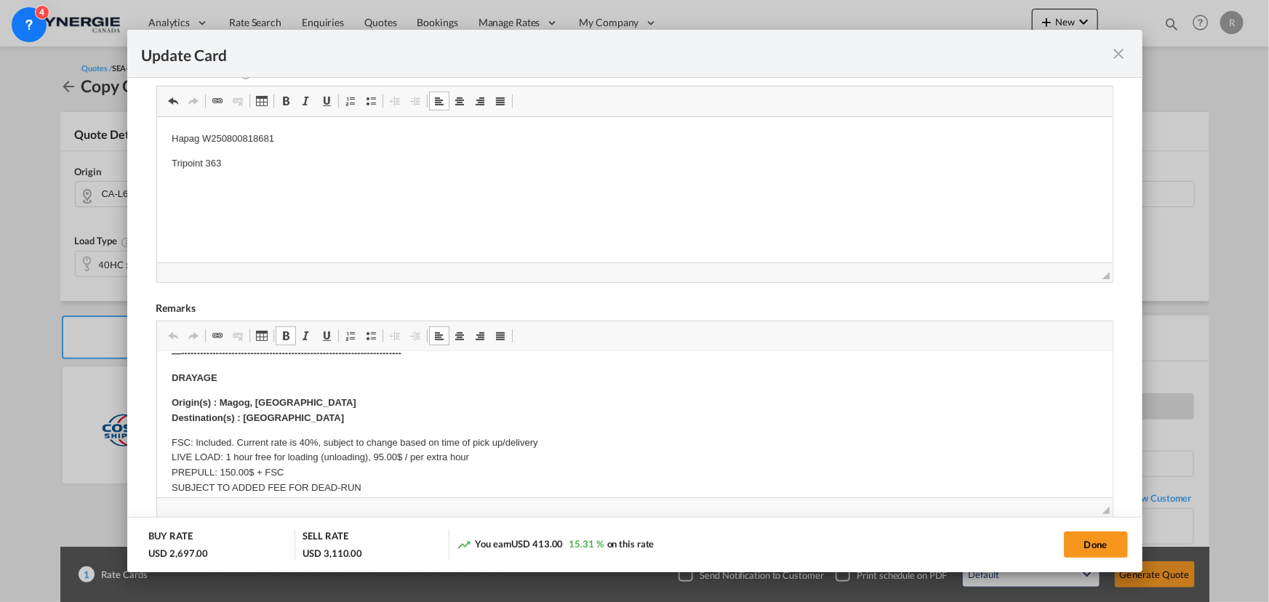
drag, startPoint x: 217, startPoint y: 399, endPoint x: 241, endPoint y: 398, distance: 24.0
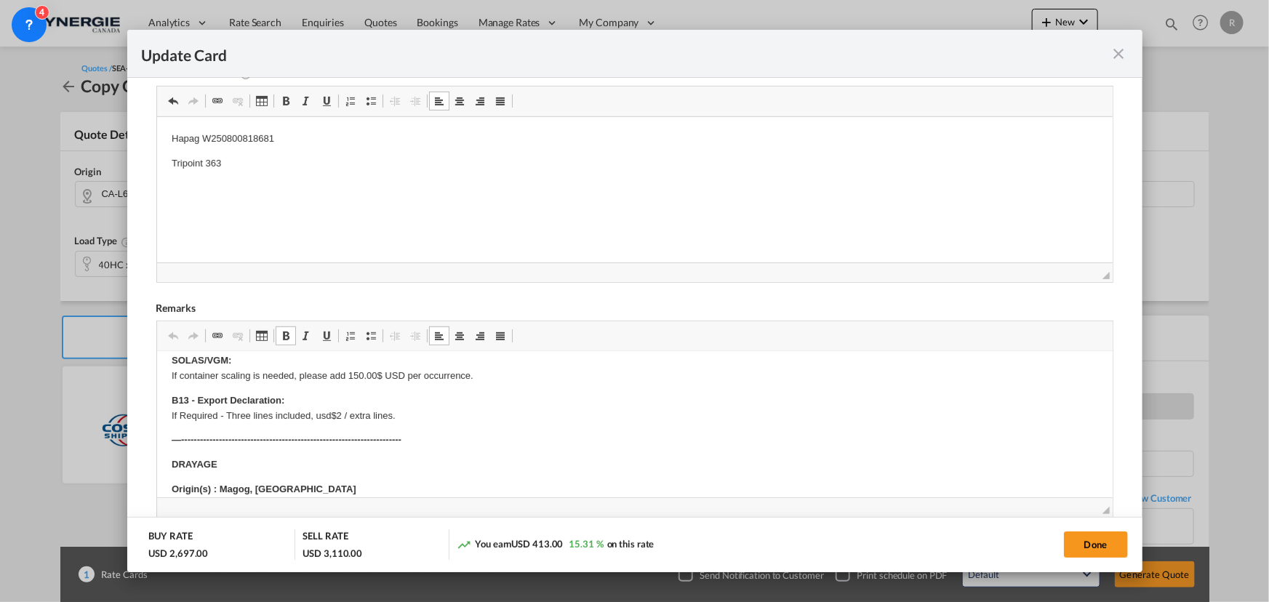
scroll to position [132, 0]
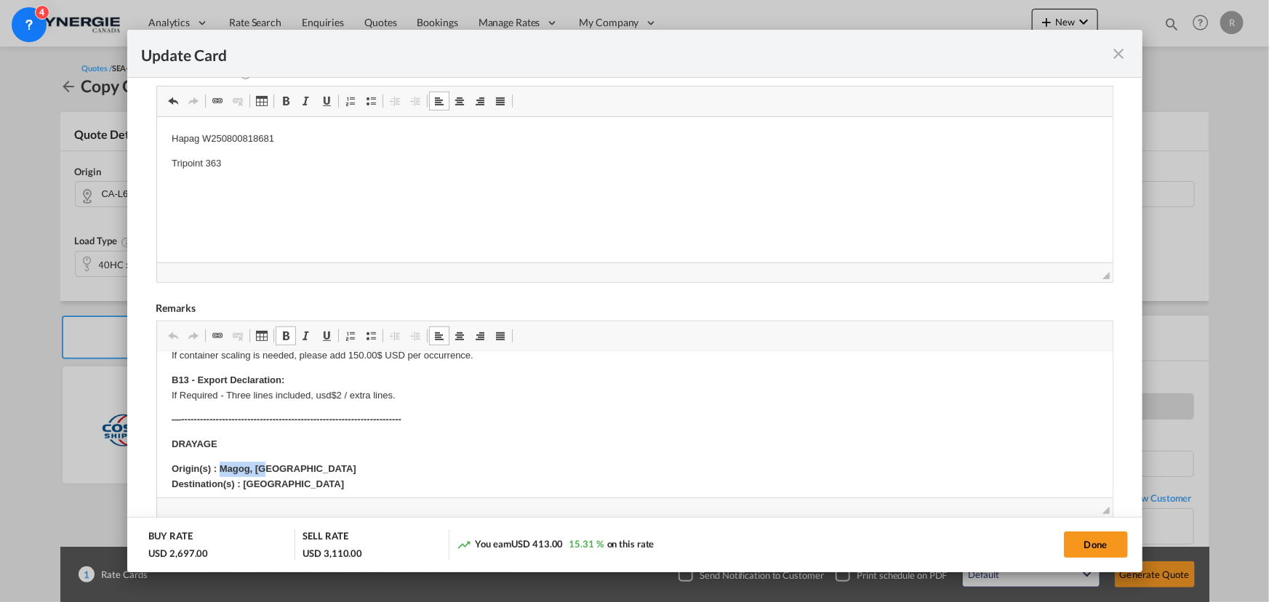
drag, startPoint x: 219, startPoint y: 465, endPoint x: 305, endPoint y: 462, distance: 86.5
click at [305, 462] on p "Origin(s) : Magog, QC Destination(s) : Montreal Port" at bounding box center [634, 477] width 926 height 31
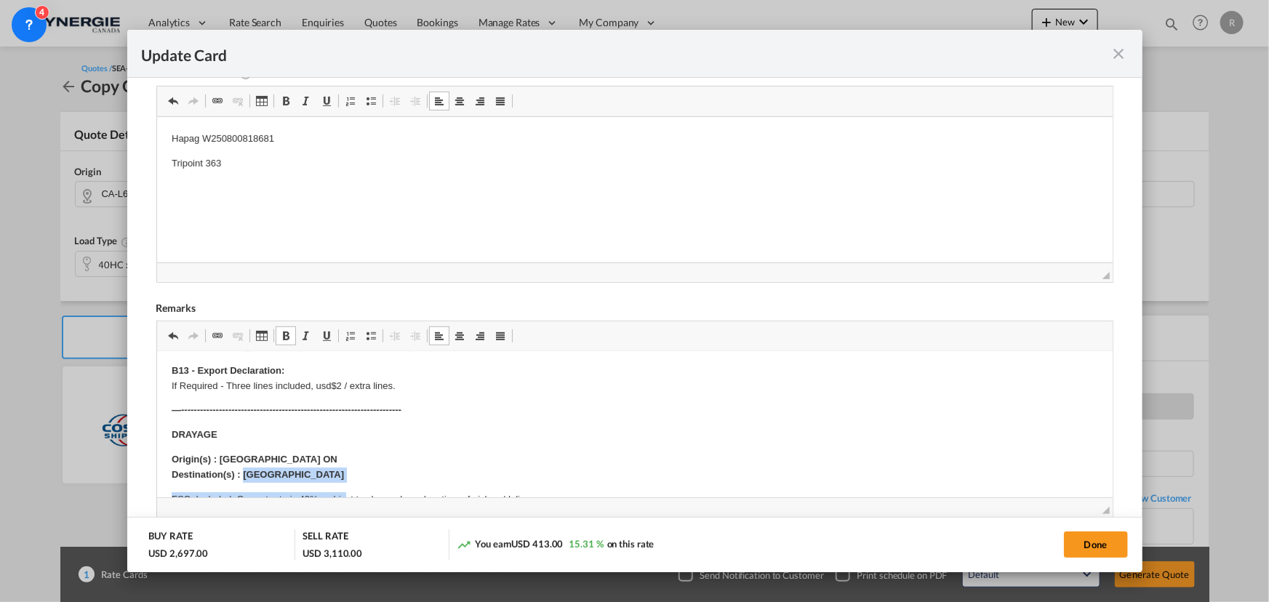
scroll to position [152, 0]
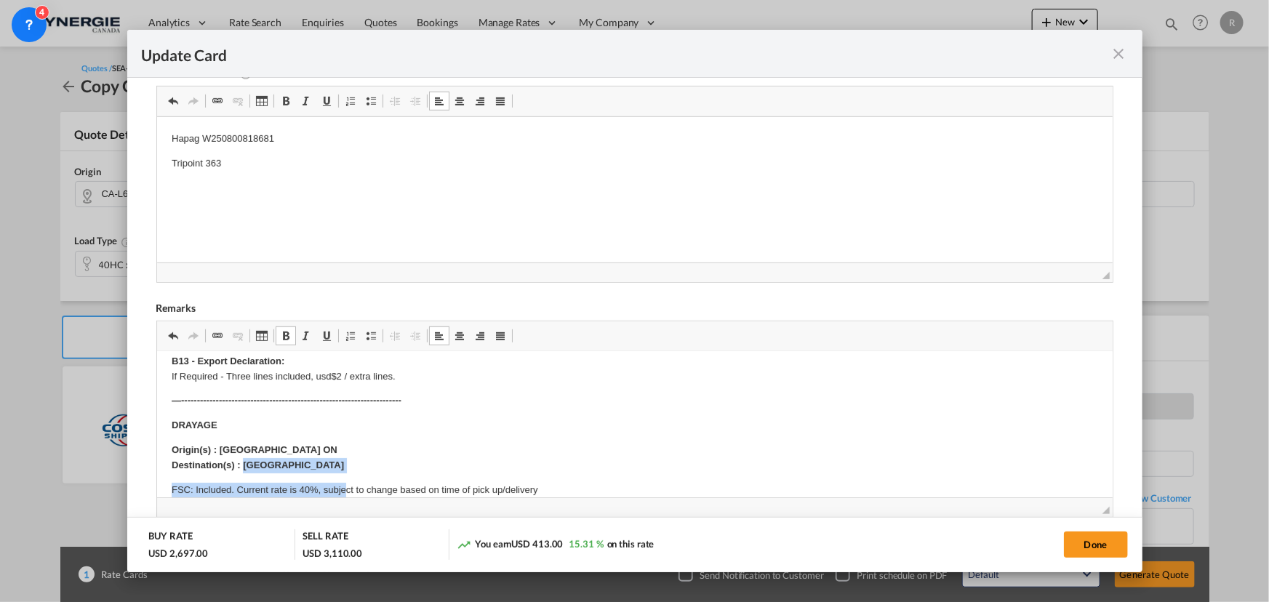
drag, startPoint x: 243, startPoint y: 483, endPoint x: 343, endPoint y: 484, distance: 100.3
click at [339, 472] on body "Rate is subject to space, equipment Rate is subject to PSS,GRI vatos. Subject t…" at bounding box center [634, 613] width 926 height 798
click at [238, 461] on strong "Origin(s) : Brampton ON Destination(s) : Montreal Port" at bounding box center [257, 456] width 172 height 26
drag, startPoint x: 240, startPoint y: 461, endPoint x: 316, endPoint y: 460, distance: 76.3
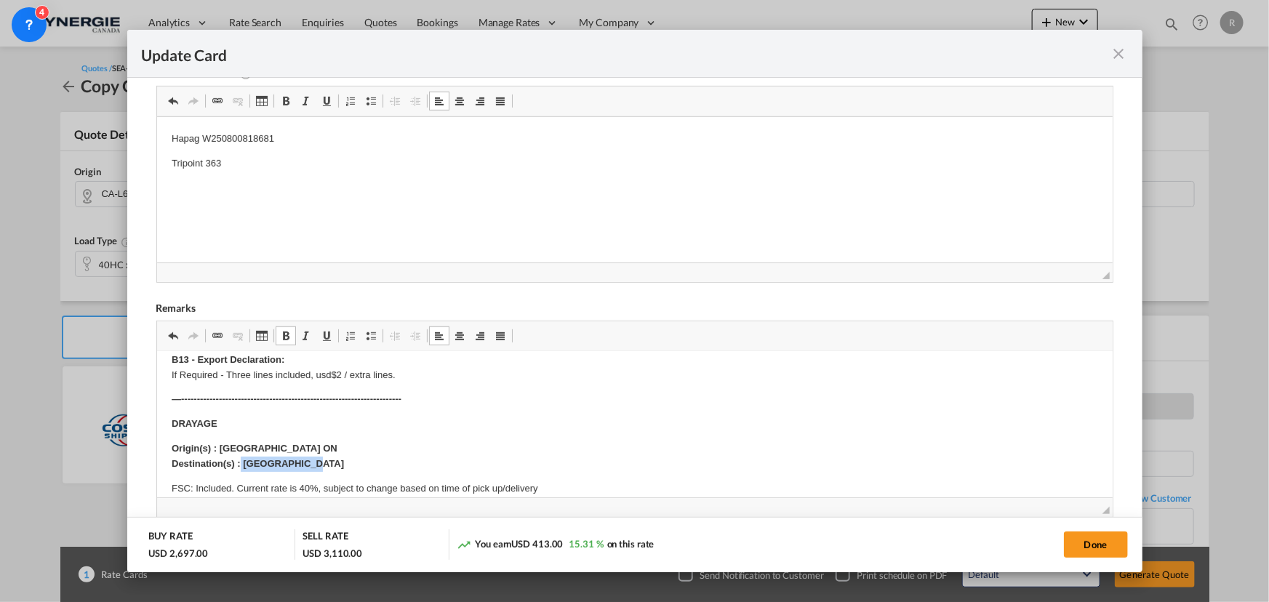
click at [316, 460] on p "Origin(s) : Brampton ON Destination(s) : Montreal Port" at bounding box center [634, 456] width 926 height 31
click at [318, 490] on p "FSC: Included. Current rate is 40%, subject to change based on time of pick up/…" at bounding box center [634, 519] width 926 height 76
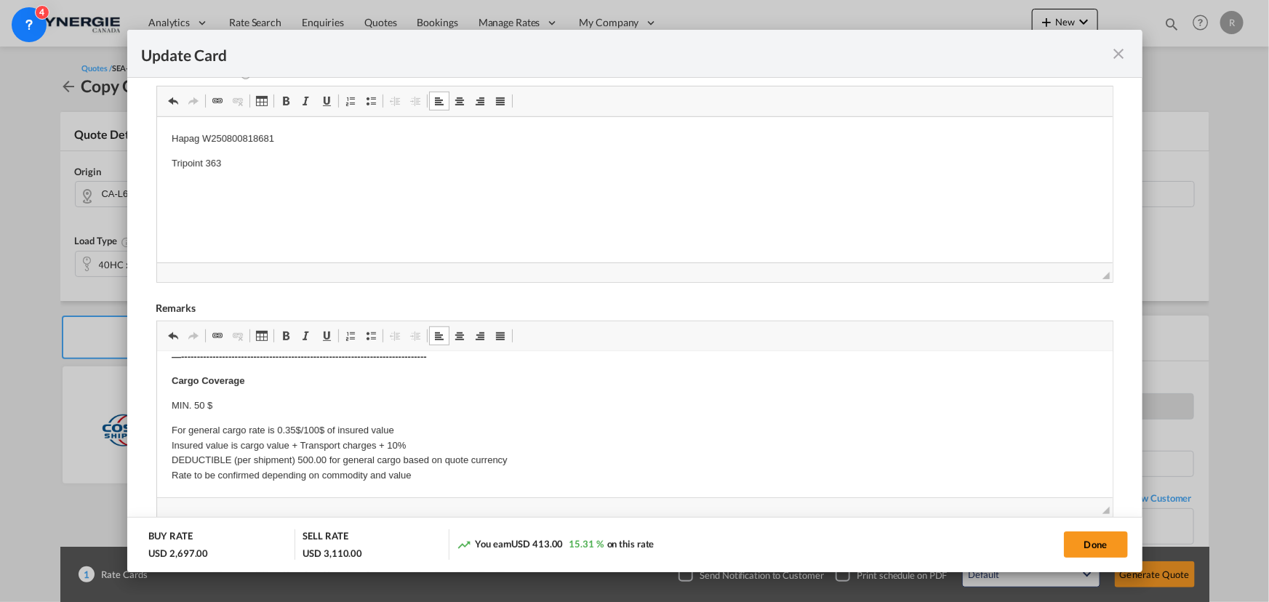
scroll to position [681, 0]
click at [1111, 547] on button "Done" at bounding box center [1096, 544] width 64 height 26
type input "17 Sep 2025"
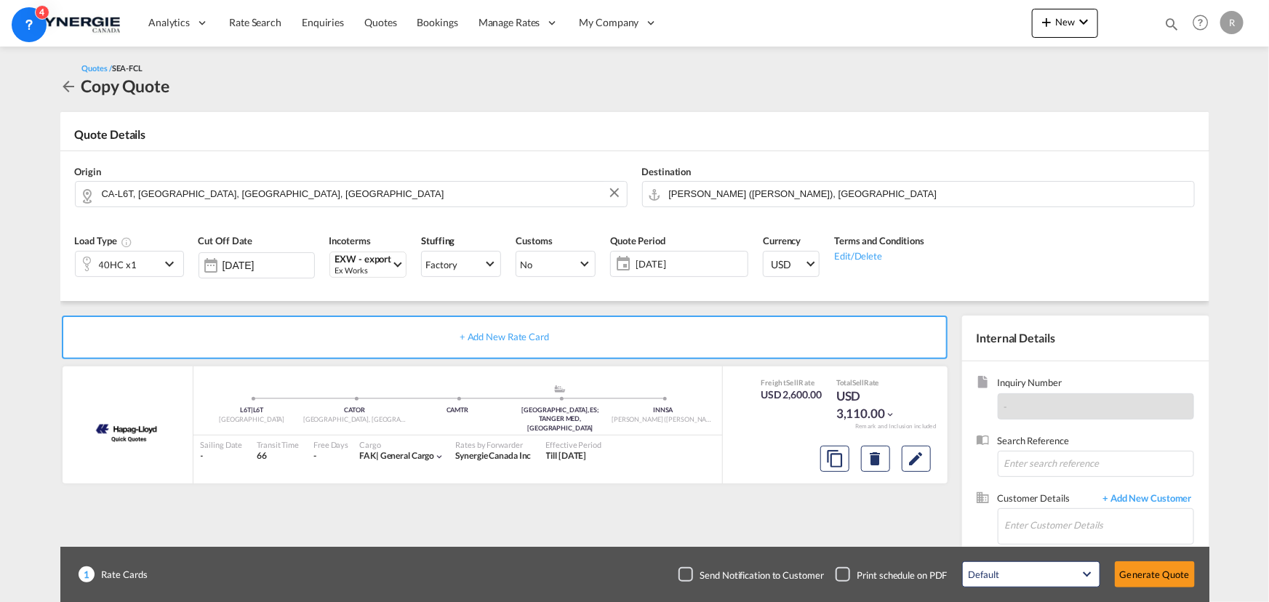
scroll to position [276, 0]
click at [836, 459] on md-icon "assets/icons/custom/copyQuote.svg" at bounding box center [834, 458] width 17 height 17
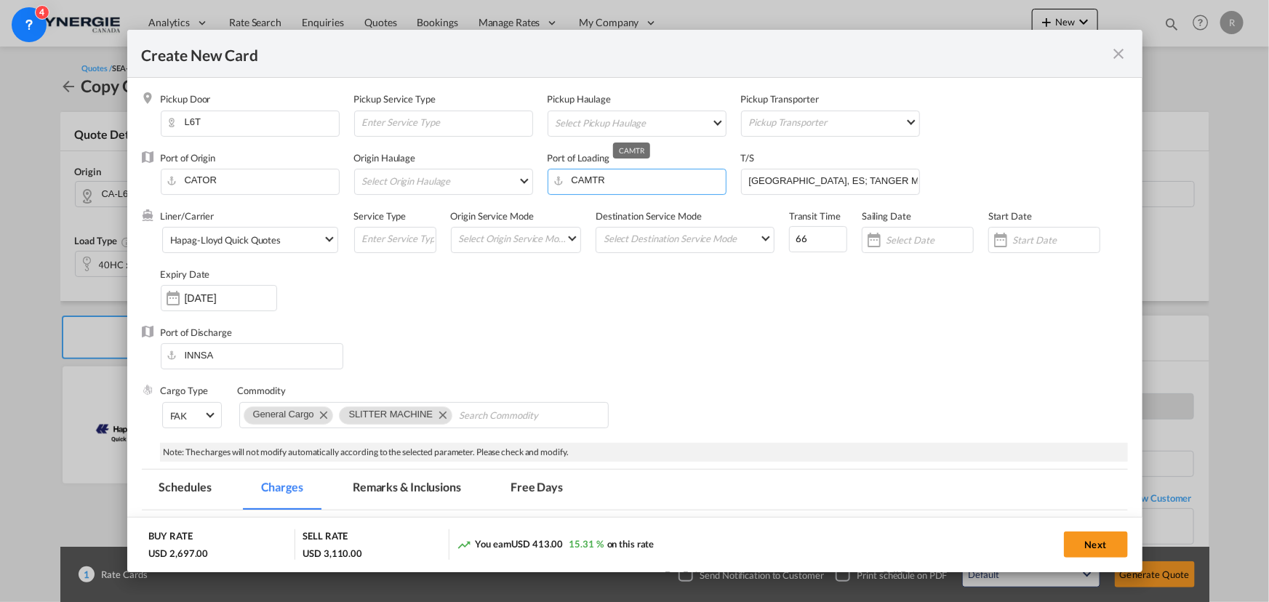
click at [649, 180] on input "CAMTR" at bounding box center [640, 180] width 171 height 22
drag, startPoint x: 649, startPoint y: 180, endPoint x: 487, endPoint y: 176, distance: 161.5
click at [487, 176] on div "Port of Origin CATOR Origin Haulage Select Origin Haulage rail road barge truck…" at bounding box center [644, 180] width 967 height 58
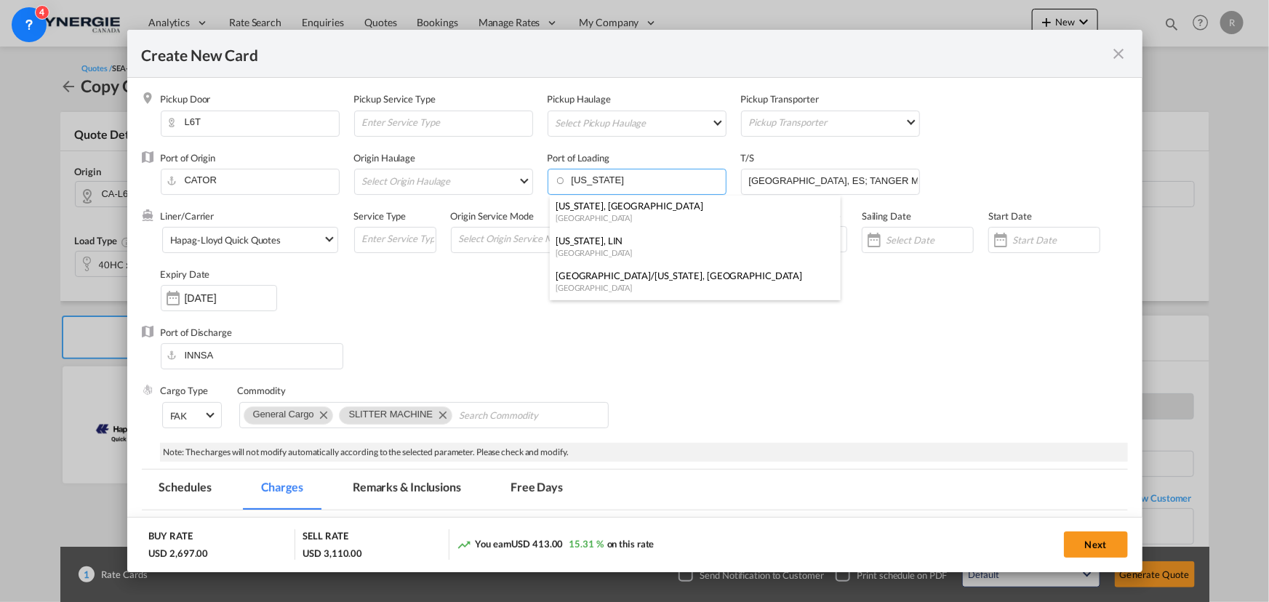
click at [596, 214] on div "United States" at bounding box center [690, 217] width 270 height 11
type input "New York, NY, USNYC"
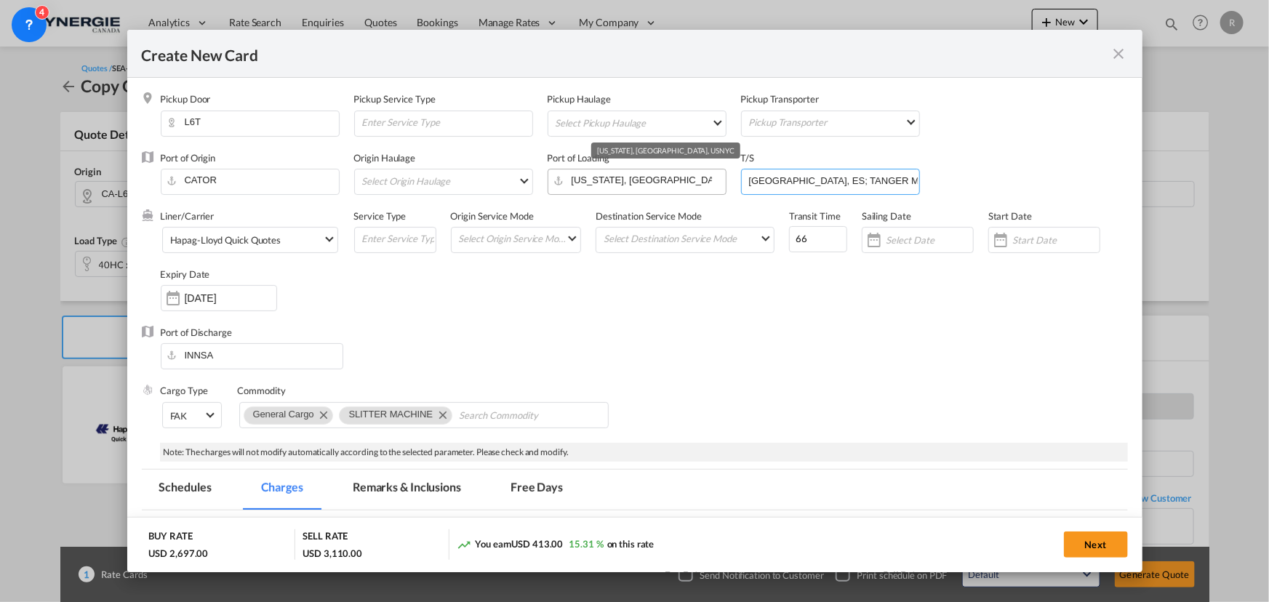
drag, startPoint x: 895, startPoint y: 180, endPoint x: 710, endPoint y: 179, distance: 185.4
click at [710, 179] on div "Port of Origin CATOR Origin Haulage Select Origin Haulage rail road barge truck…" at bounding box center [644, 180] width 967 height 58
drag, startPoint x: 809, startPoint y: 237, endPoint x: 710, endPoint y: 219, distance: 100.5
click at [710, 222] on div "Liner/Carrier Hapag-Lloyd Quick Quotes 2HM LOGISTICS D.O.O AAXL GLOBAL SHIPPING…" at bounding box center [644, 267] width 967 height 116
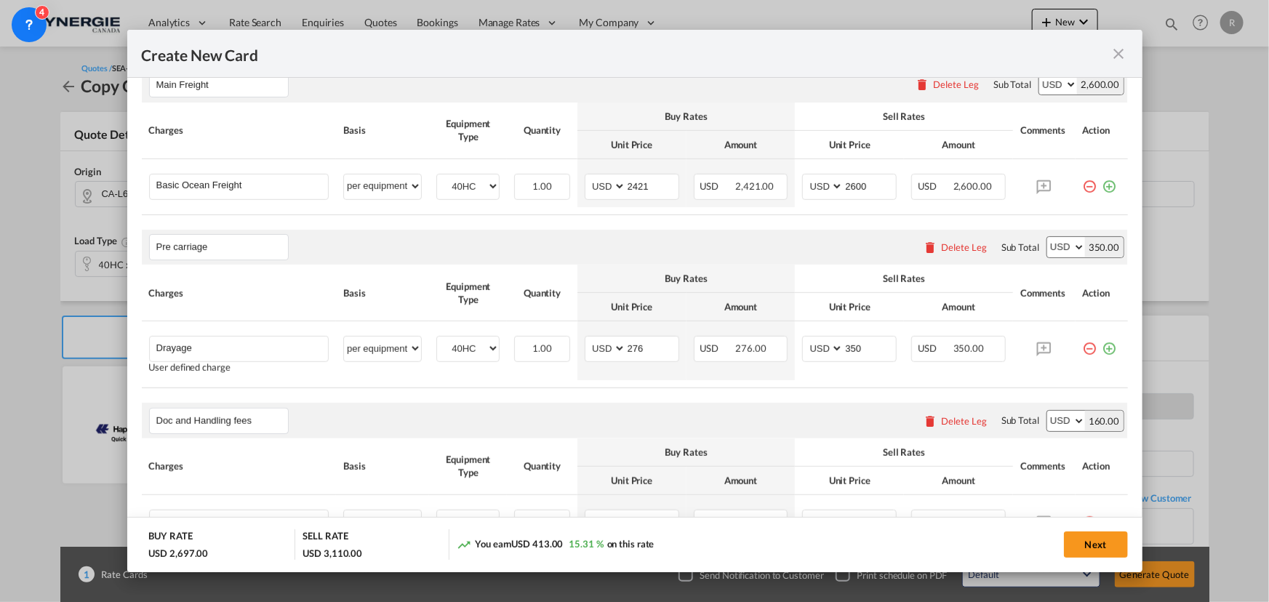
scroll to position [462, 0]
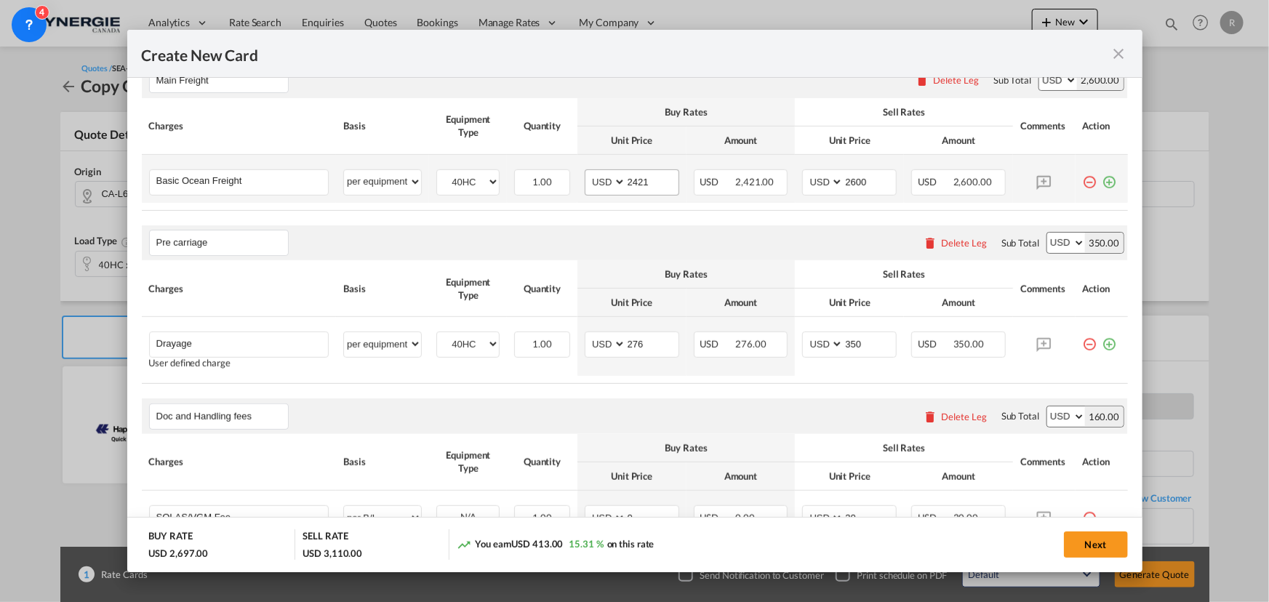
type input "45"
click at [659, 186] on input "2421" at bounding box center [652, 181] width 52 height 22
type input "2480"
click at [876, 179] on input "2600" at bounding box center [869, 181] width 52 height 22
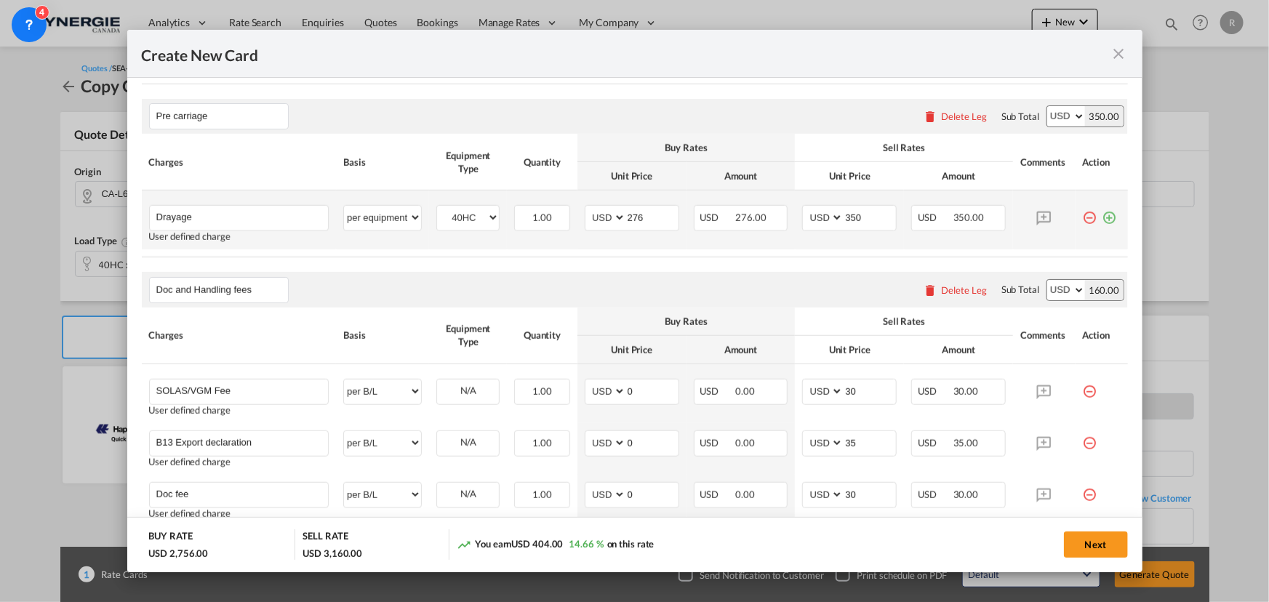
scroll to position [595, 0]
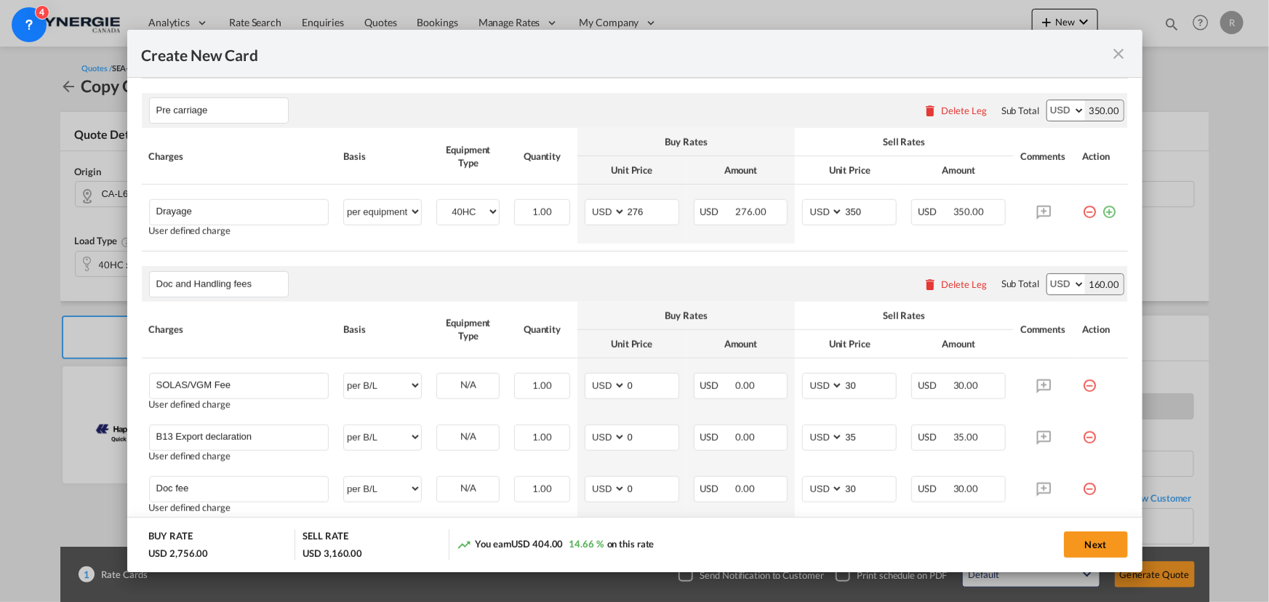
type input "2650"
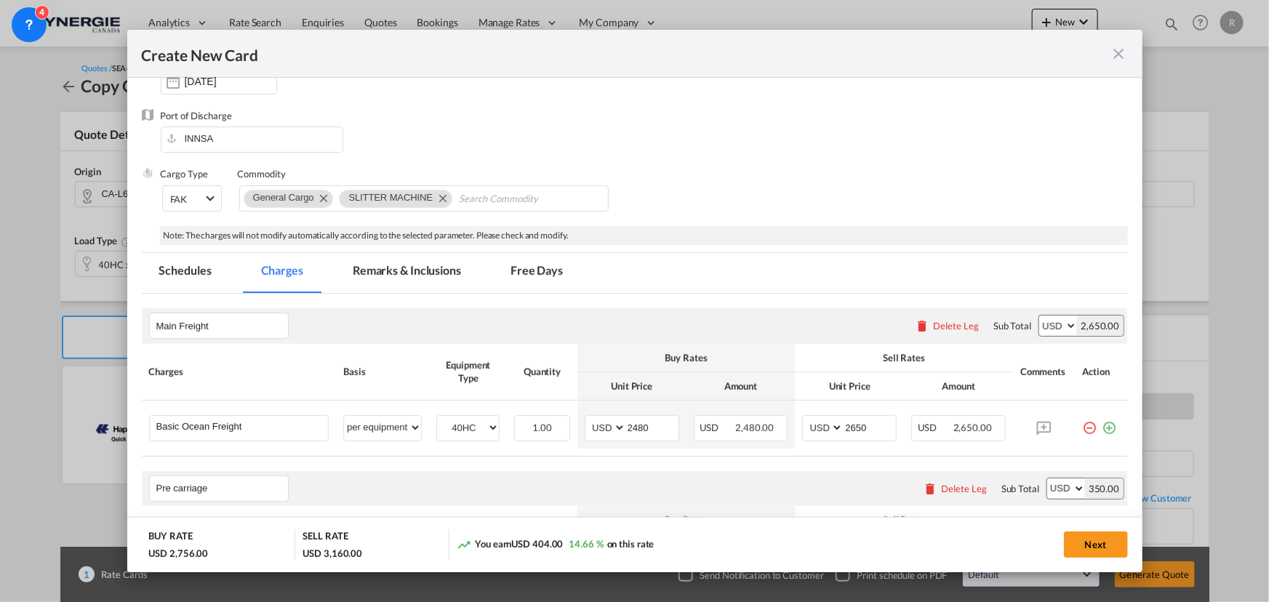
scroll to position [198, 0]
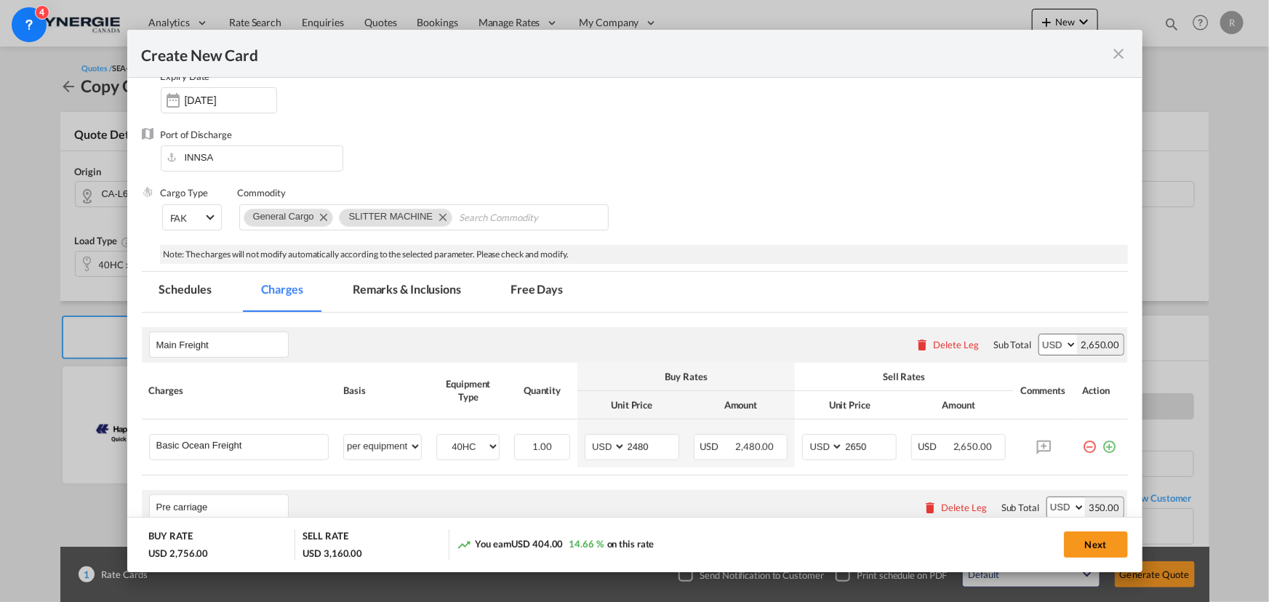
drag, startPoint x: 378, startPoint y: 284, endPoint x: 380, endPoint y: 297, distance: 14.0
click at [378, 284] on md-tab-item "Remarks & Inclusions" at bounding box center [406, 292] width 143 height 40
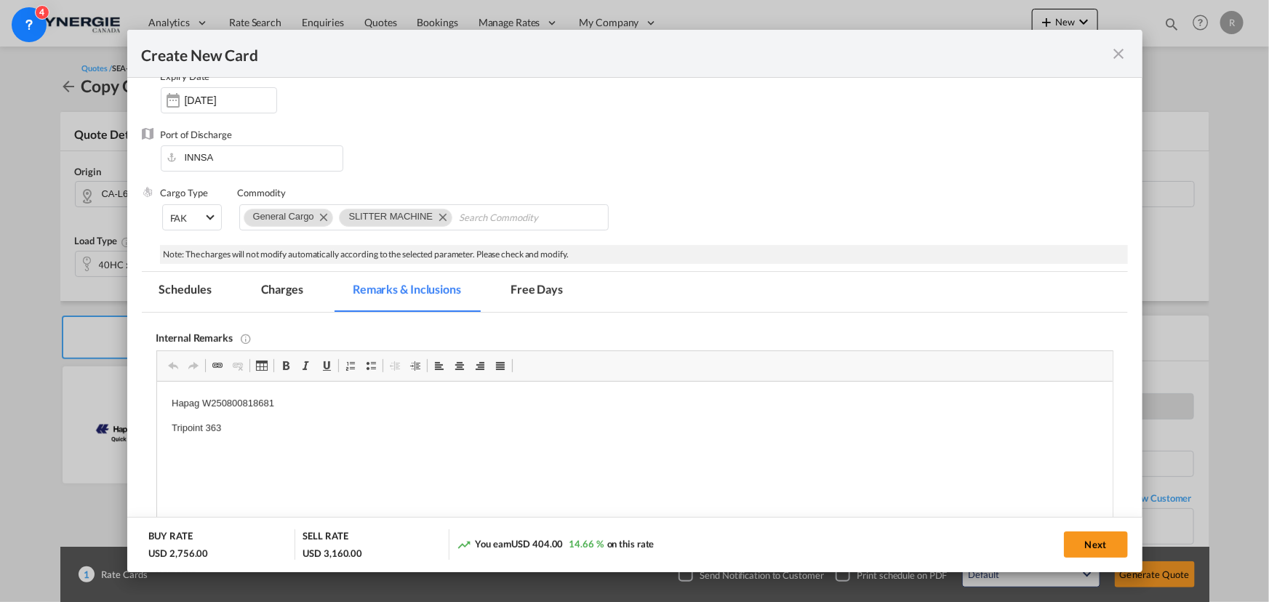
scroll to position [330, 0]
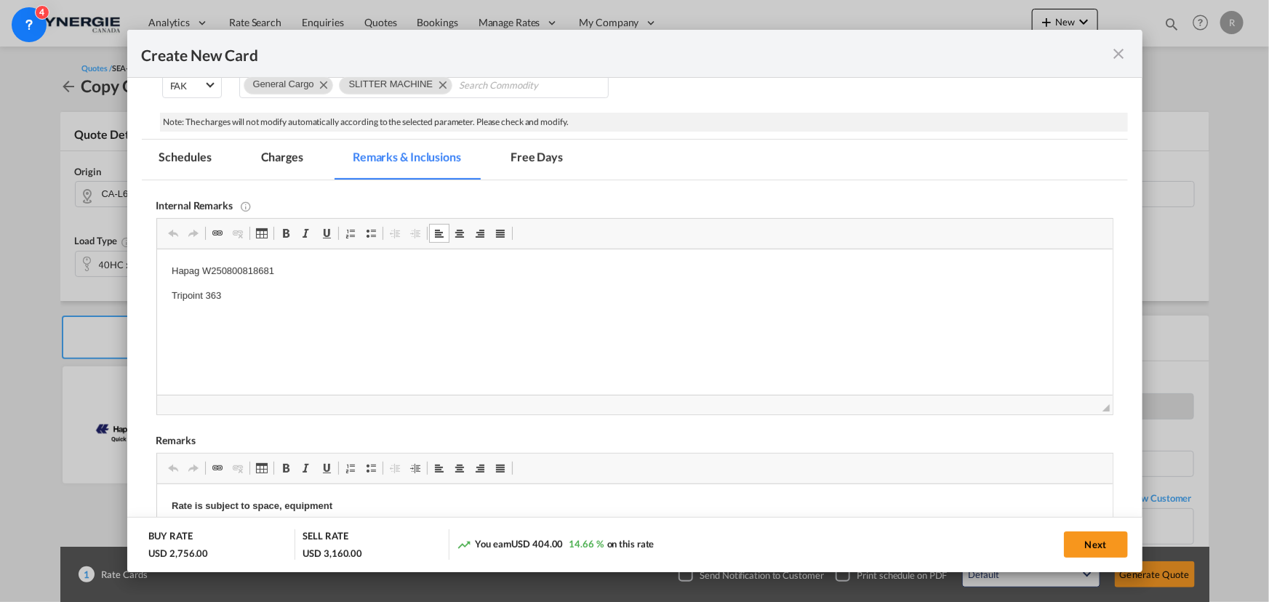
click at [203, 268] on p "Hapag W250800818681" at bounding box center [634, 271] width 926 height 15
drag, startPoint x: 200, startPoint y: 268, endPoint x: 267, endPoint y: 269, distance: 66.9
click at [267, 269] on p "Hapag W250800818681" at bounding box center [634, 271] width 926 height 15
click at [345, 273] on p "Hapag W250800818684" at bounding box center [634, 271] width 926 height 15
click at [1110, 552] on button "Next" at bounding box center [1096, 544] width 64 height 26
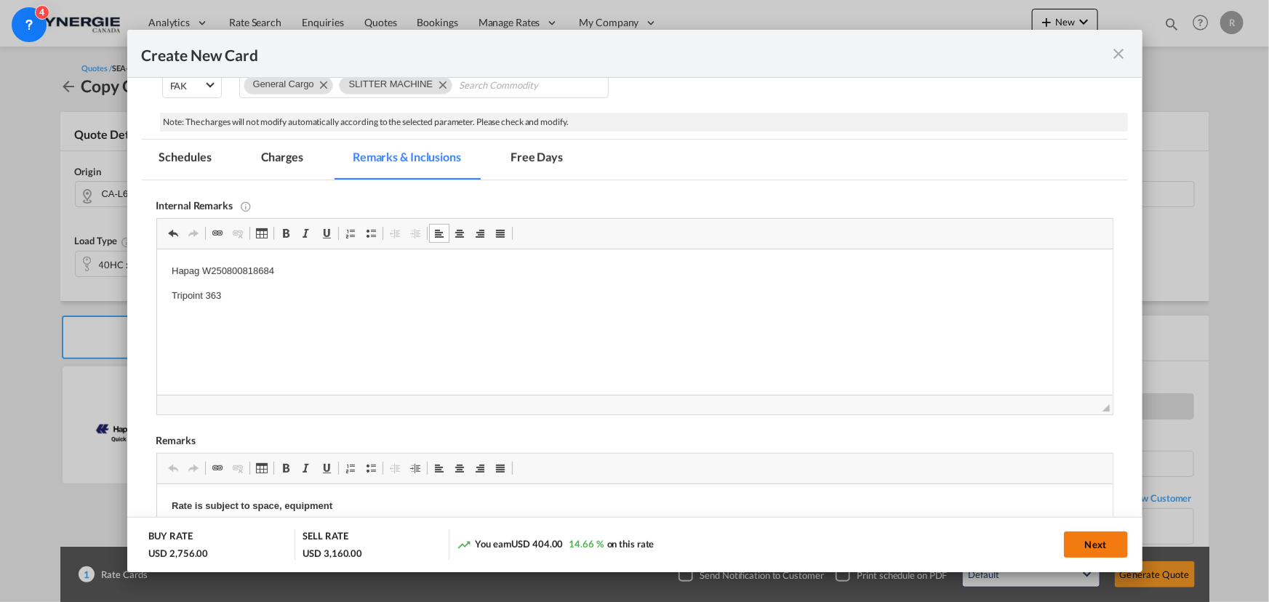
type input "17 Sep 2025"
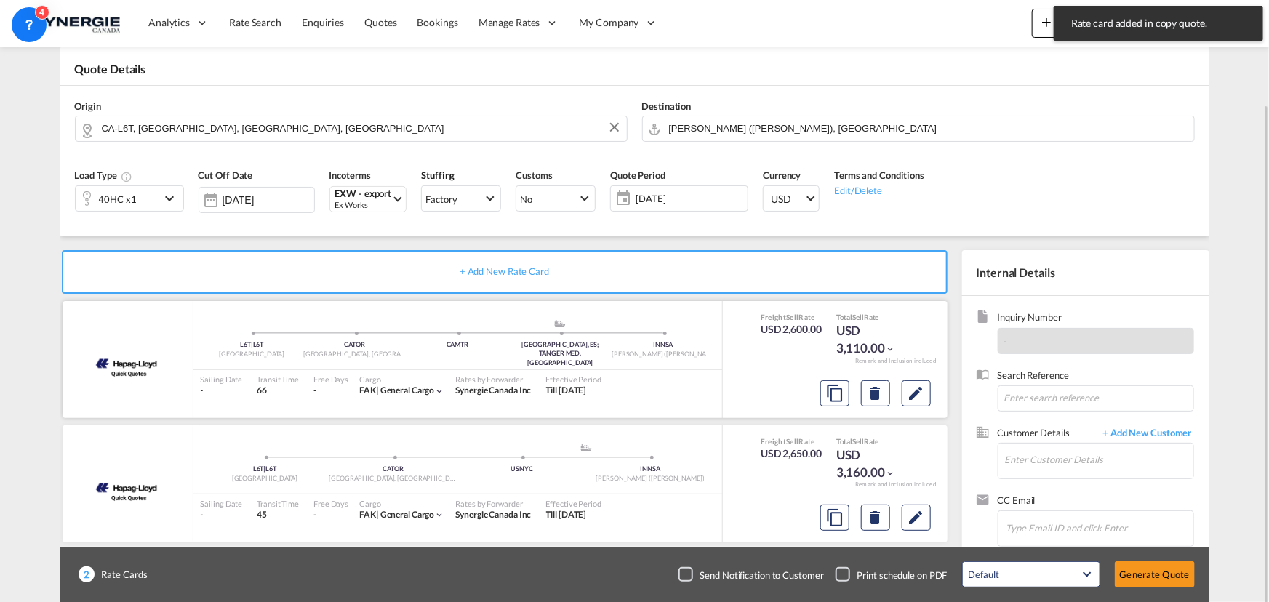
scroll to position [90, 0]
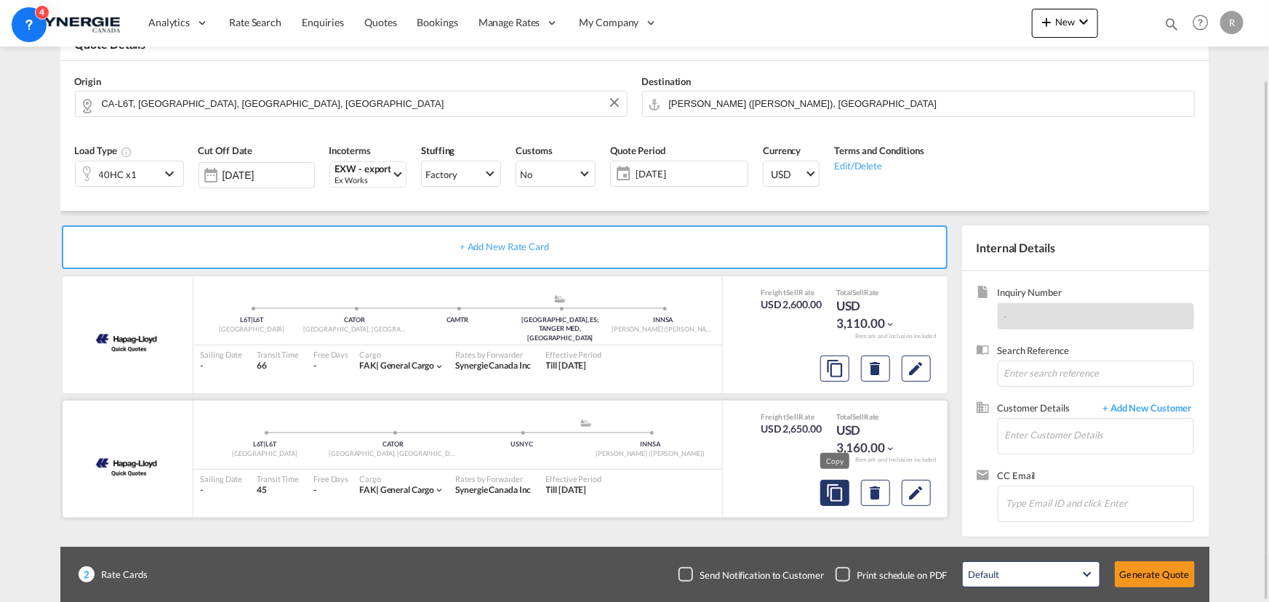
click at [830, 377] on md-icon "assets/icons/custom/copyQuote.svg" at bounding box center [834, 368] width 17 height 17
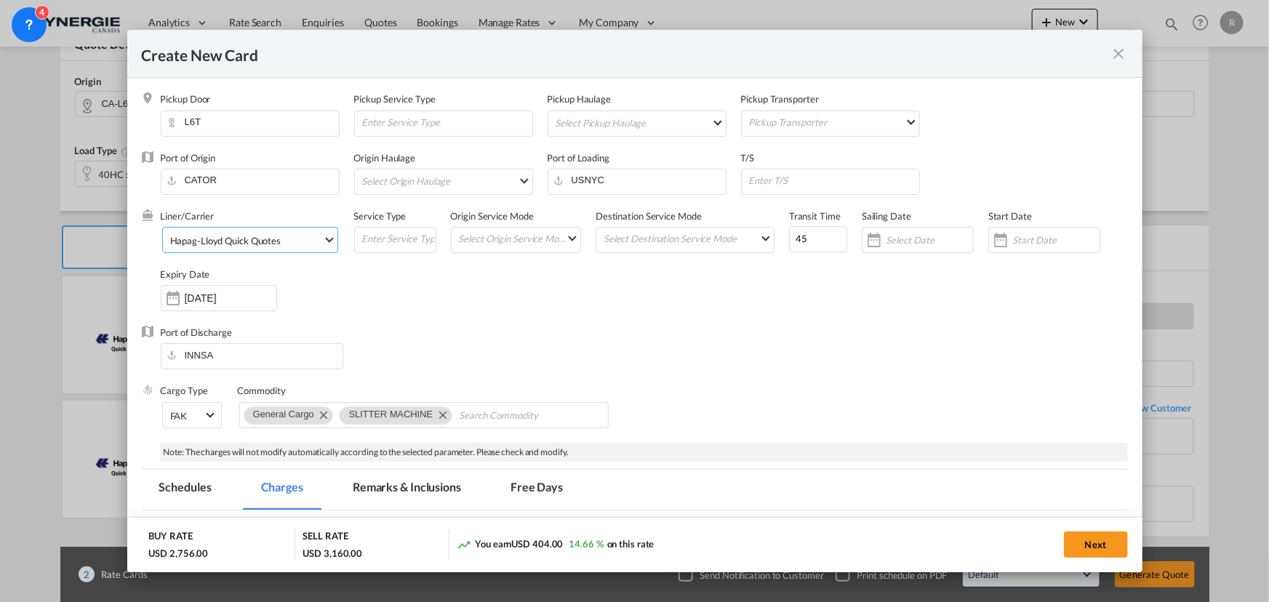
click at [267, 247] on md-select-value "Hapag-Lloyd Quick Quotes" at bounding box center [253, 239] width 169 height 23
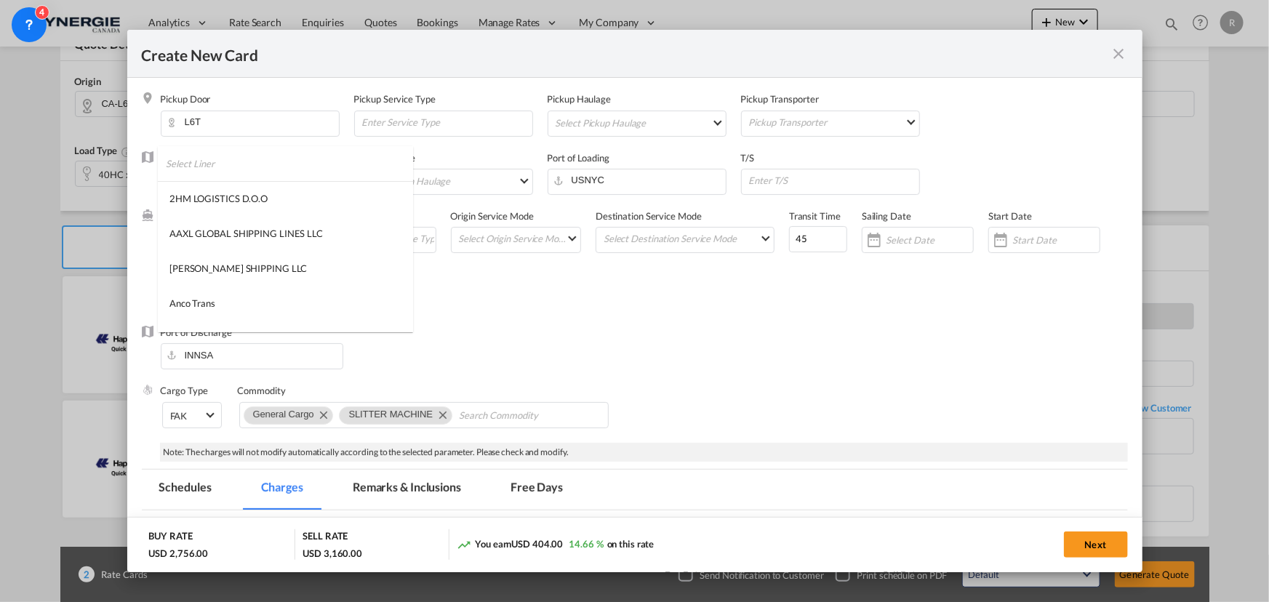
click at [327, 165] on input "search" at bounding box center [289, 163] width 247 height 35
type input "cma"
click at [233, 231] on div "CMA CGM SPOTON API" at bounding box center [220, 233] width 102 height 13
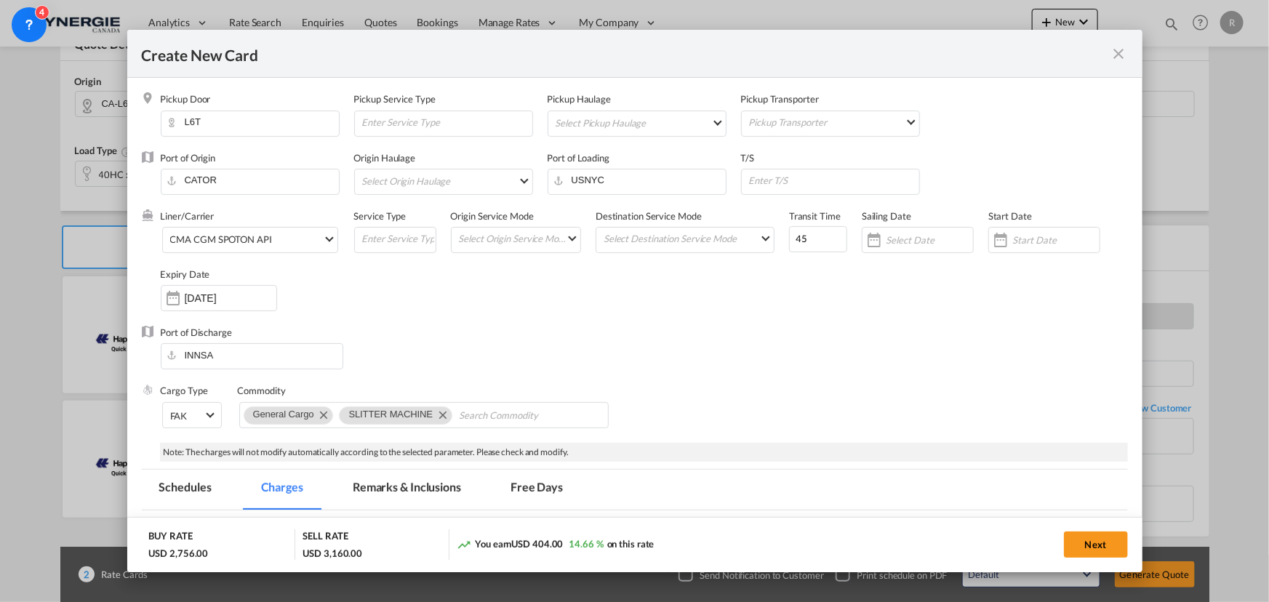
click at [606, 314] on div "Liner/Carrier CMA CGM SPOTON API Service Type Origin Service Mode Select Origin…" at bounding box center [644, 267] width 967 height 116
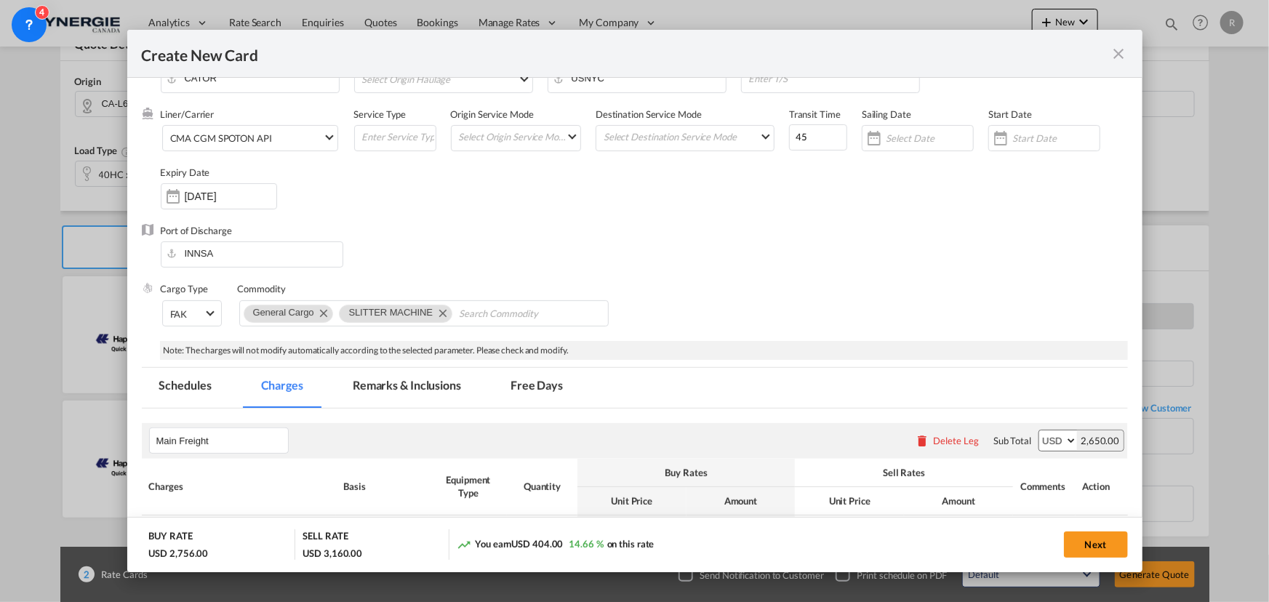
scroll to position [132, 0]
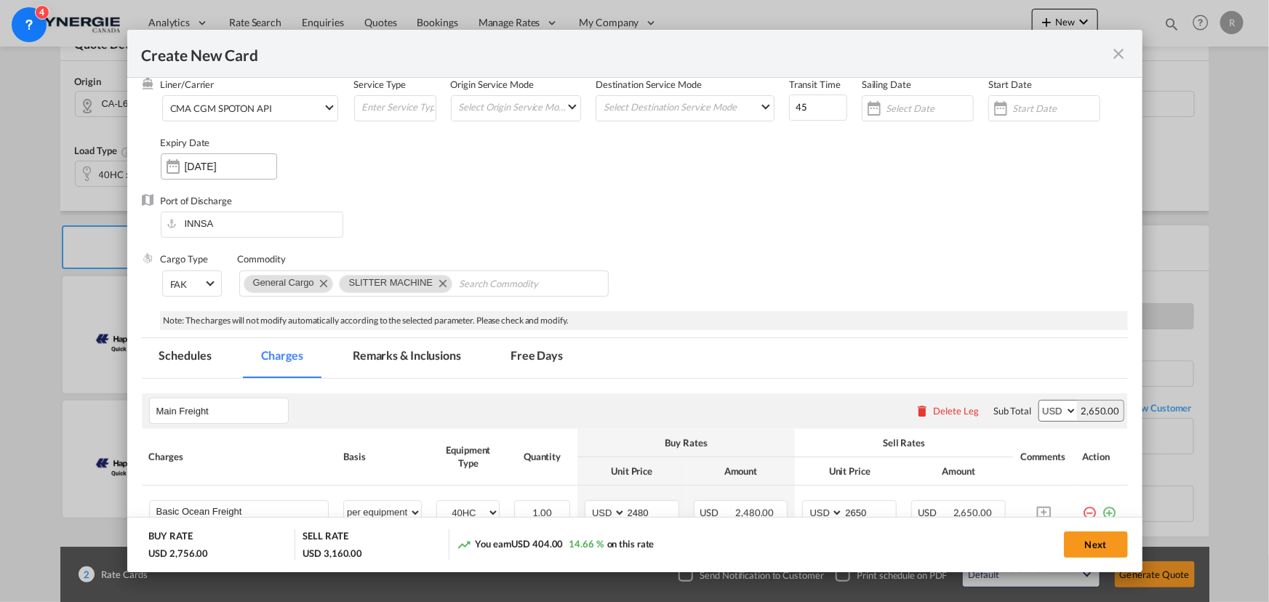
click at [230, 167] on input "18 Sep 2025" at bounding box center [231, 167] width 92 height 12
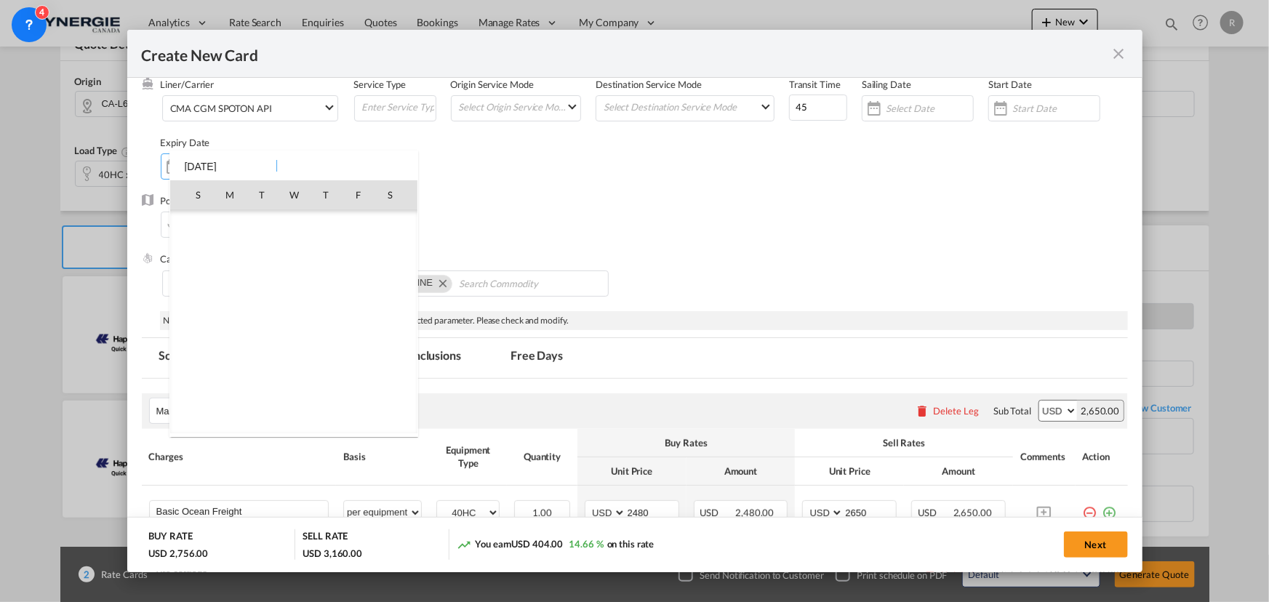
scroll to position [336783, 0]
click at [387, 259] on span "6" at bounding box center [389, 258] width 29 height 29
type input "06 Sep 2025"
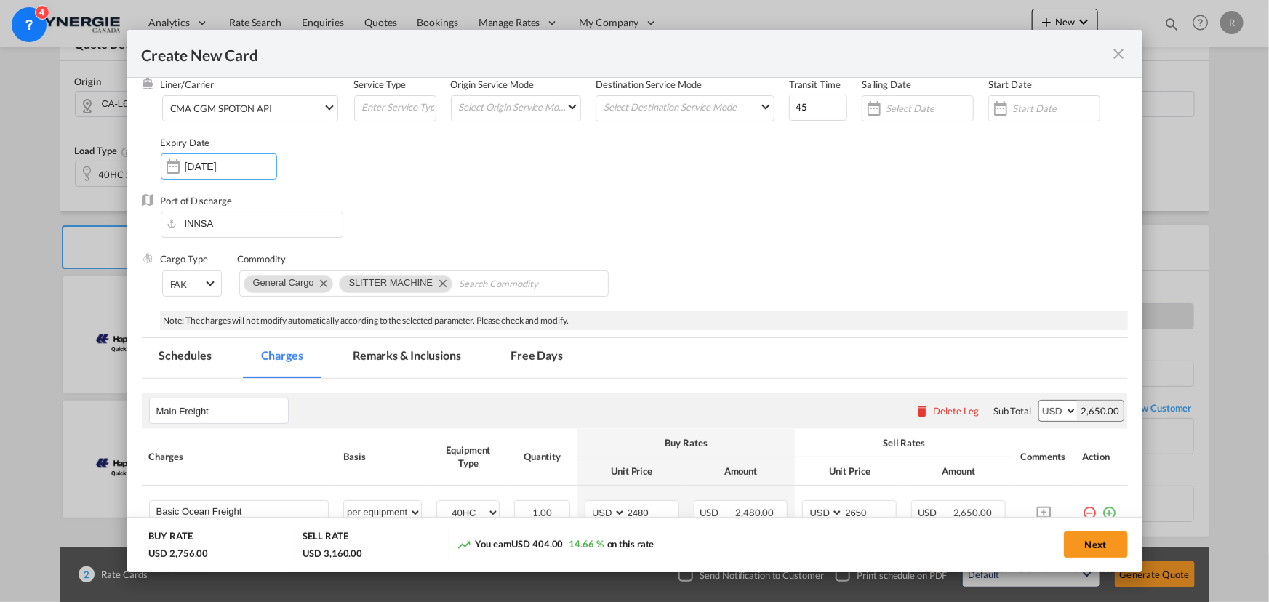
click at [731, 228] on div "Port of Discharge INNSA" at bounding box center [635, 223] width 986 height 58
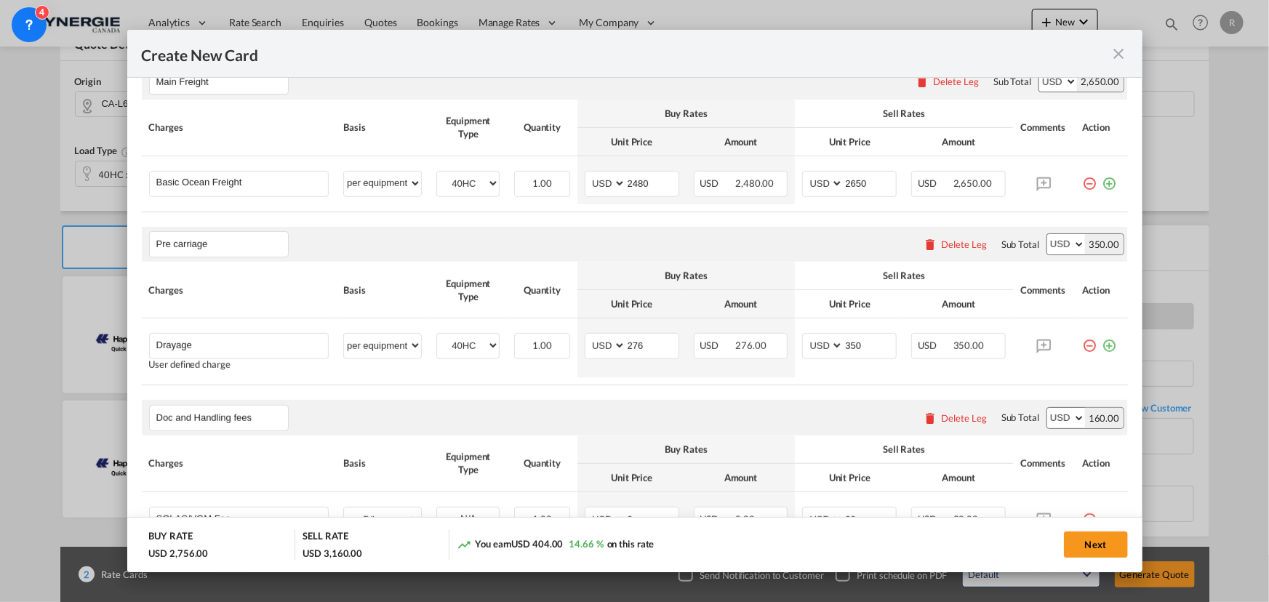
scroll to position [462, 0]
drag, startPoint x: 656, startPoint y: 342, endPoint x: 581, endPoint y: 333, distance: 75.5
click at [585, 333] on md-input-container "AED AFN ALL AMD ANG AOA ARS AUD AWG AZN BAM BBD BDT BGN BHD BIF BMD BND BOB BRL…" at bounding box center [632, 345] width 95 height 26
drag, startPoint x: 656, startPoint y: 182, endPoint x: 566, endPoint y: 167, distance: 90.6
click at [566, 167] on tr "Basic Ocean Freight Please Enter User Defined Charges Cannot Be Published per e…" at bounding box center [635, 179] width 986 height 48
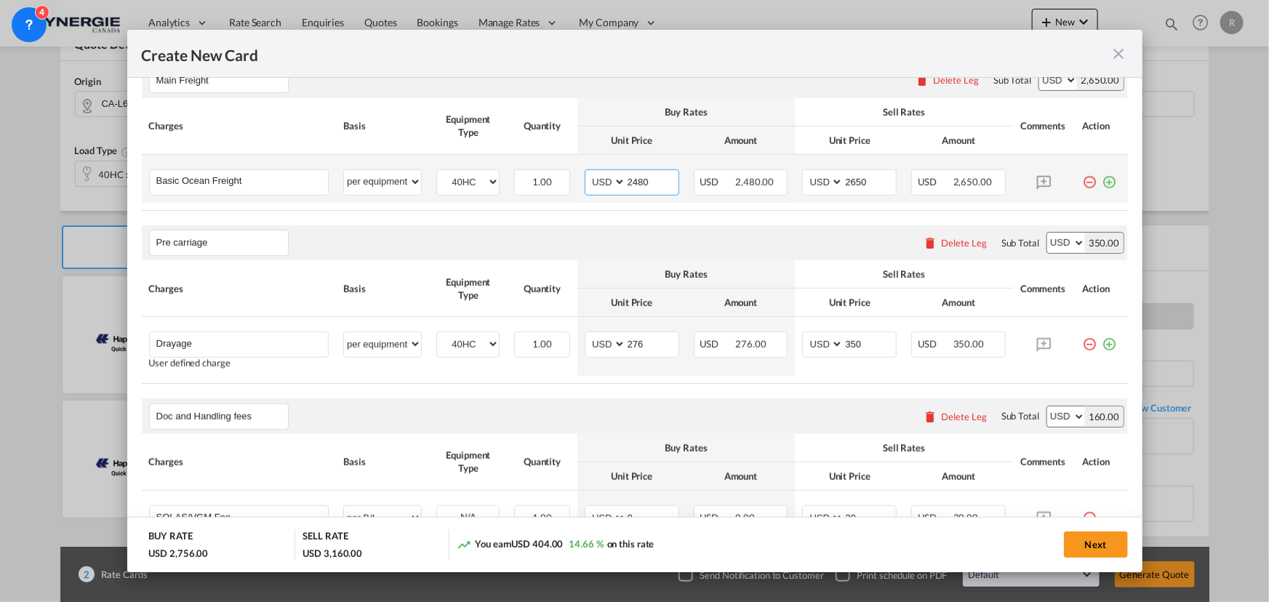
type input "3"
type input "2370"
drag, startPoint x: 873, startPoint y: 183, endPoint x: 804, endPoint y: 174, distance: 69.6
click at [804, 174] on md-input-container "AED AFN ALL AMD ANG AOA ARS AUD AWG AZN BAM BBD BDT BGN BHD BIF BMD BND BOB BRL…" at bounding box center [849, 182] width 95 height 26
type input "2570"
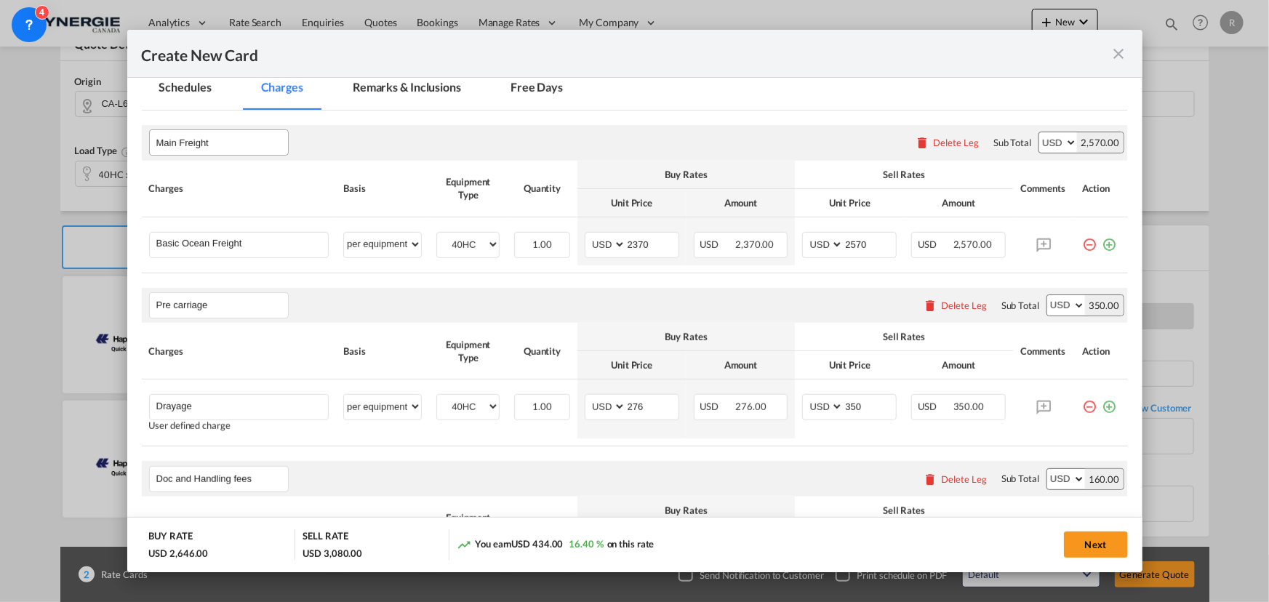
scroll to position [330, 0]
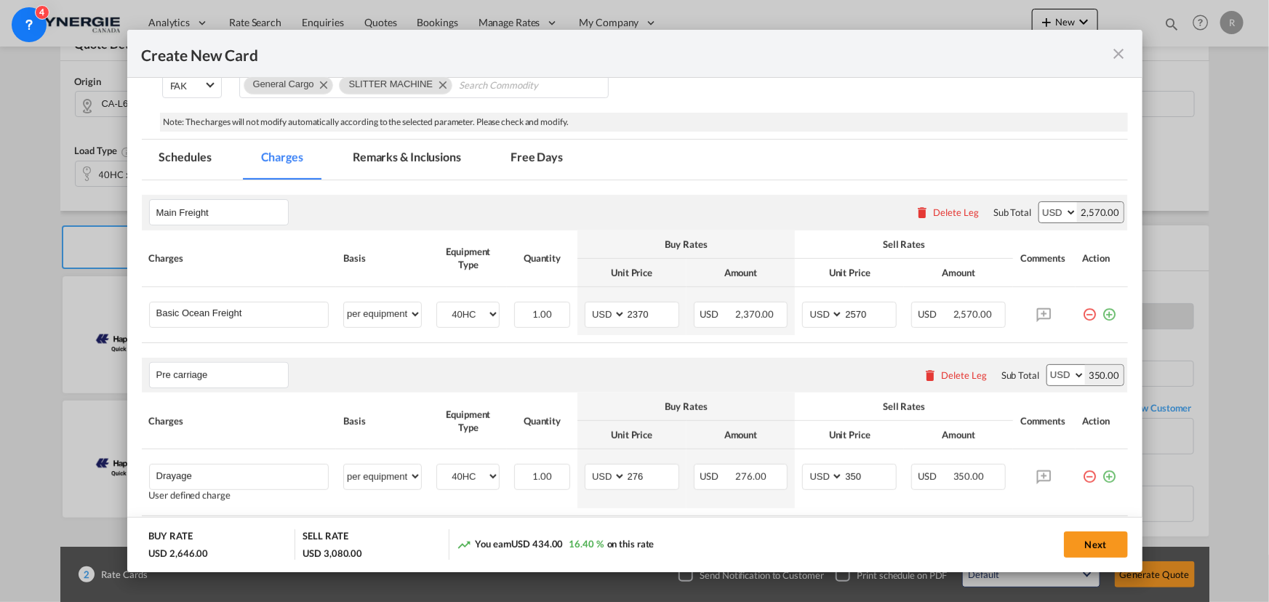
click at [404, 160] on md-tab-item "Remarks & Inclusions" at bounding box center [406, 160] width 143 height 40
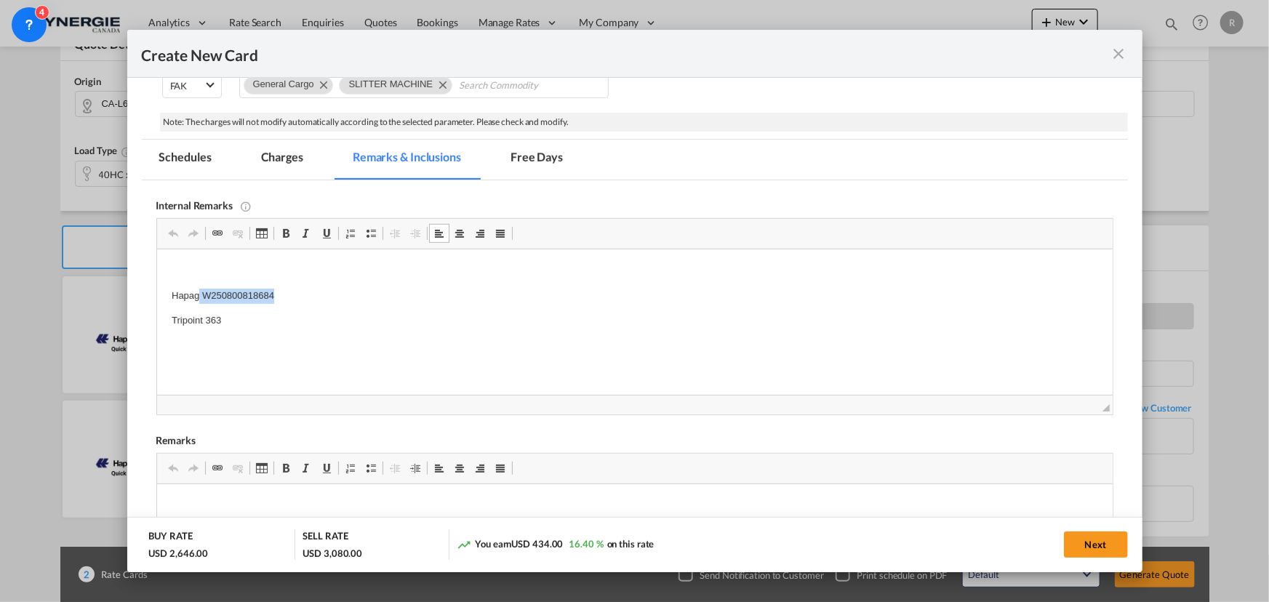
drag, startPoint x: 198, startPoint y: 293, endPoint x: 297, endPoint y: 291, distance: 98.9
click at [297, 291] on p "Hapag W250800818684" at bounding box center [634, 296] width 926 height 15
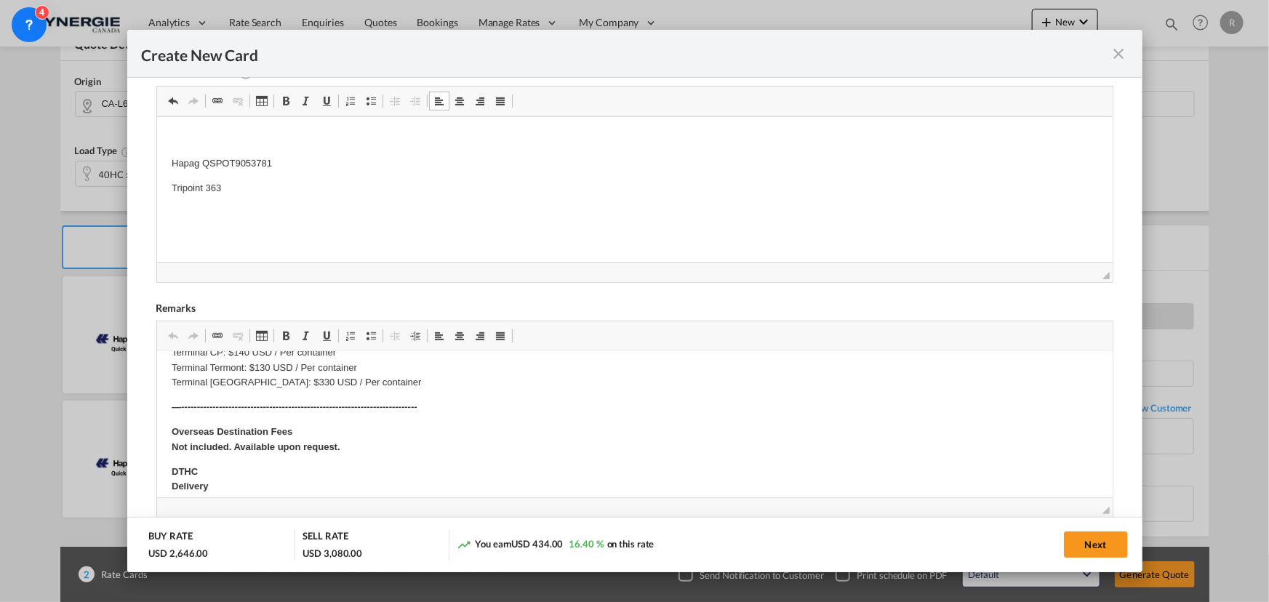
scroll to position [462, 0]
click at [1083, 542] on button "Next" at bounding box center [1096, 544] width 64 height 26
type input "05 Sep 2025"
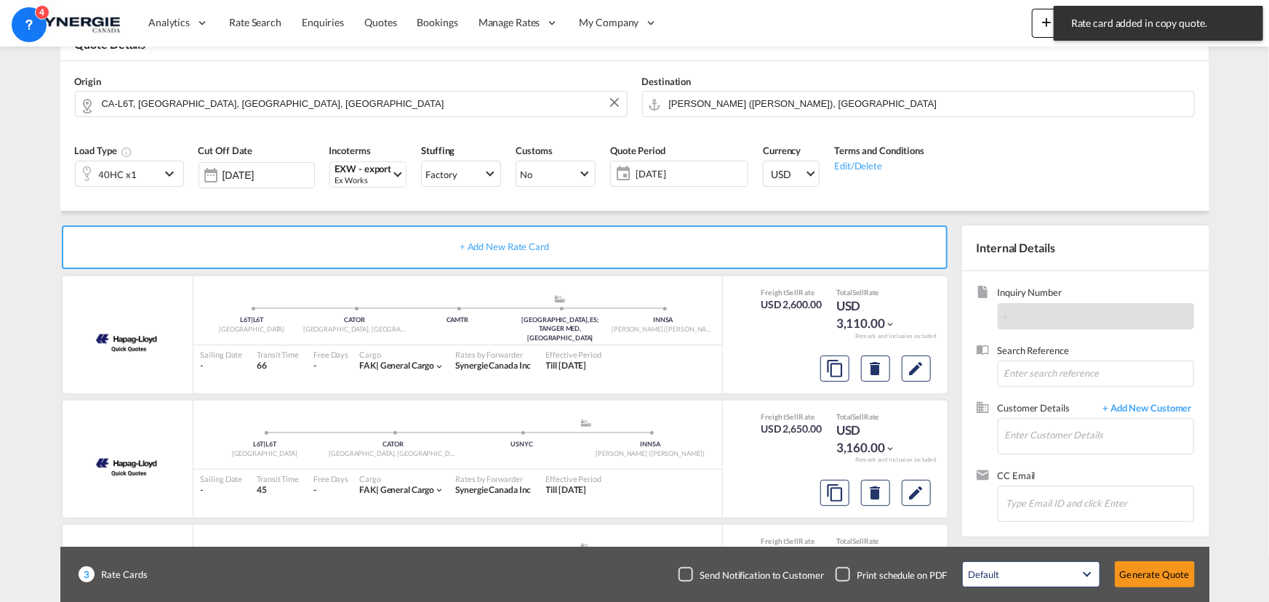
scroll to position [276, 0]
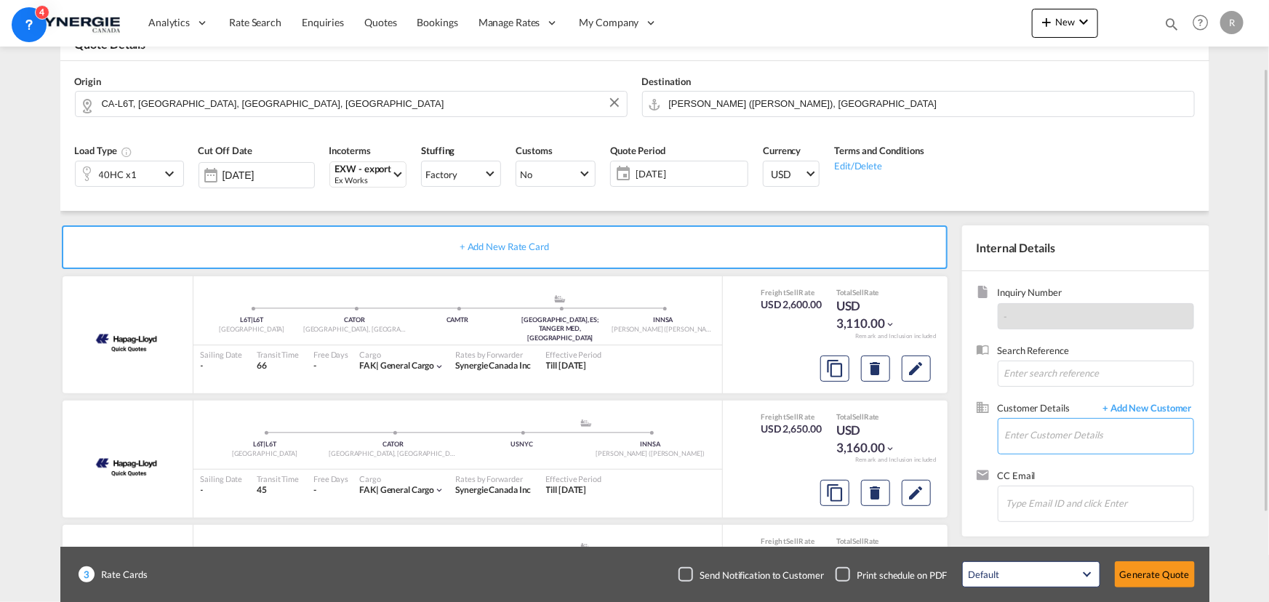
click at [1056, 444] on input "Enter Customer Details" at bounding box center [1099, 435] width 188 height 33
paste input "oceancs@pbcargo.in"
type input "oceancs@pbcargo.in"
click at [1177, 409] on span "+ Add New Customer" at bounding box center [1145, 409] width 98 height 17
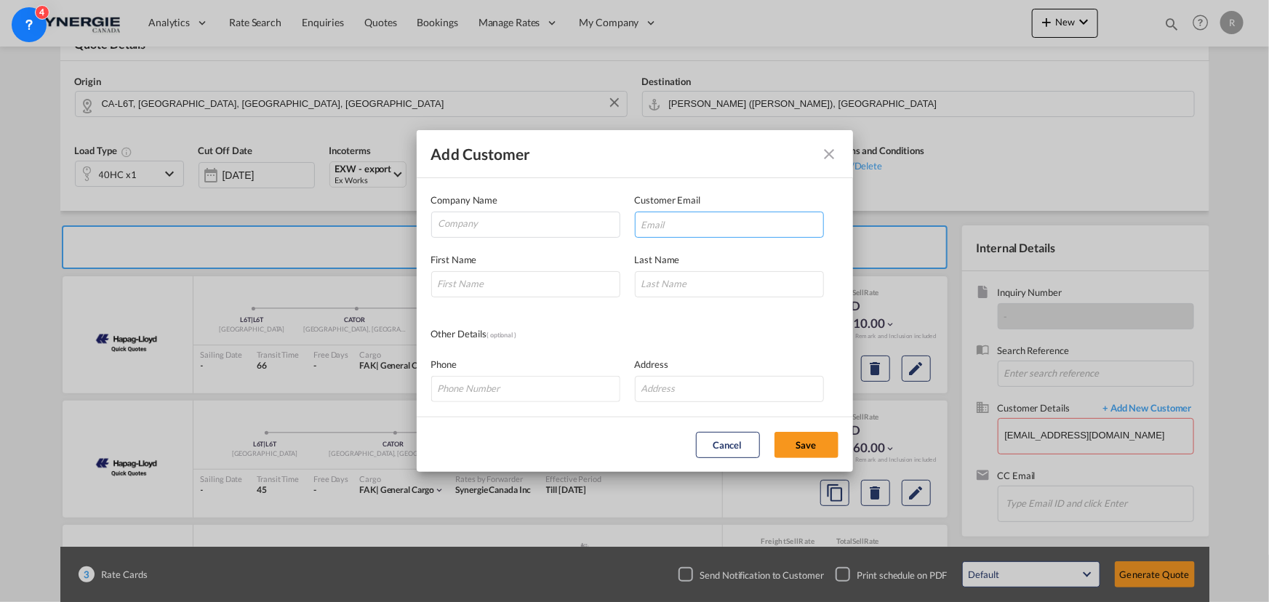
click at [701, 224] on input "Add Customer Company ..." at bounding box center [729, 225] width 189 height 26
paste input "oceancs@pbcargo.in"
type input "oceancs@pbcargo.in"
click at [529, 225] on input "Company" at bounding box center [528, 223] width 181 height 22
type input "PB Cargo"
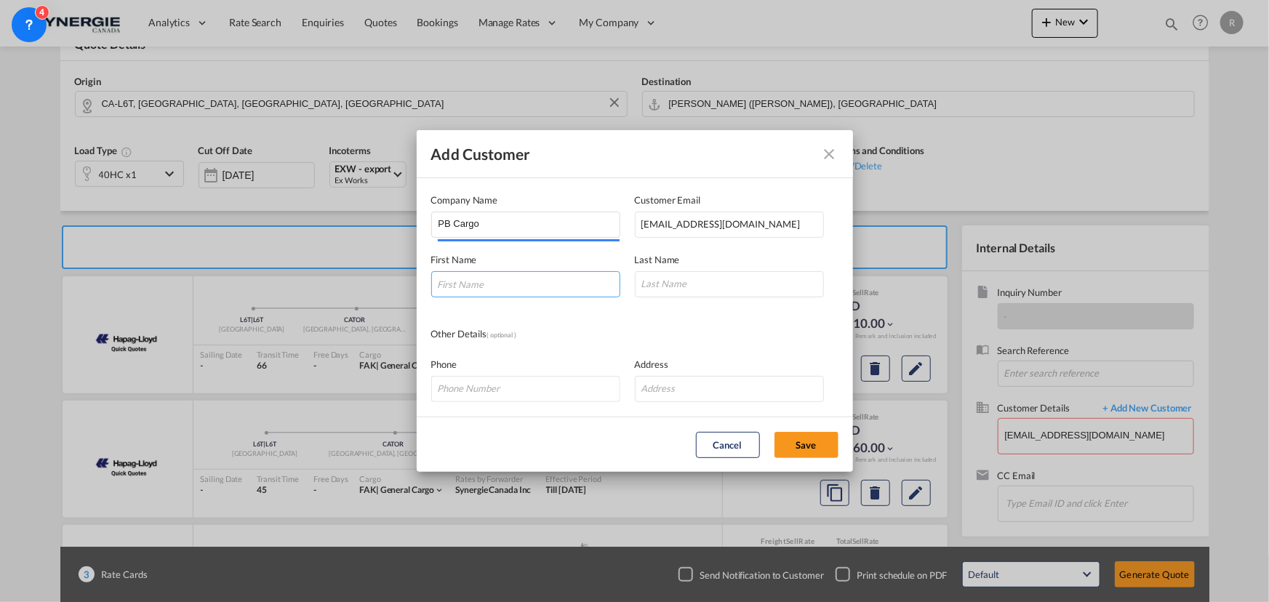
click at [515, 271] on input "Add Customer Company ..." at bounding box center [525, 284] width 189 height 26
type input "Salma"
type input "Shaikh"
click at [800, 443] on button "Save" at bounding box center [806, 445] width 64 height 26
type input "PB Cargo, Salma Shaikh, oceancs@pbcargo.in"
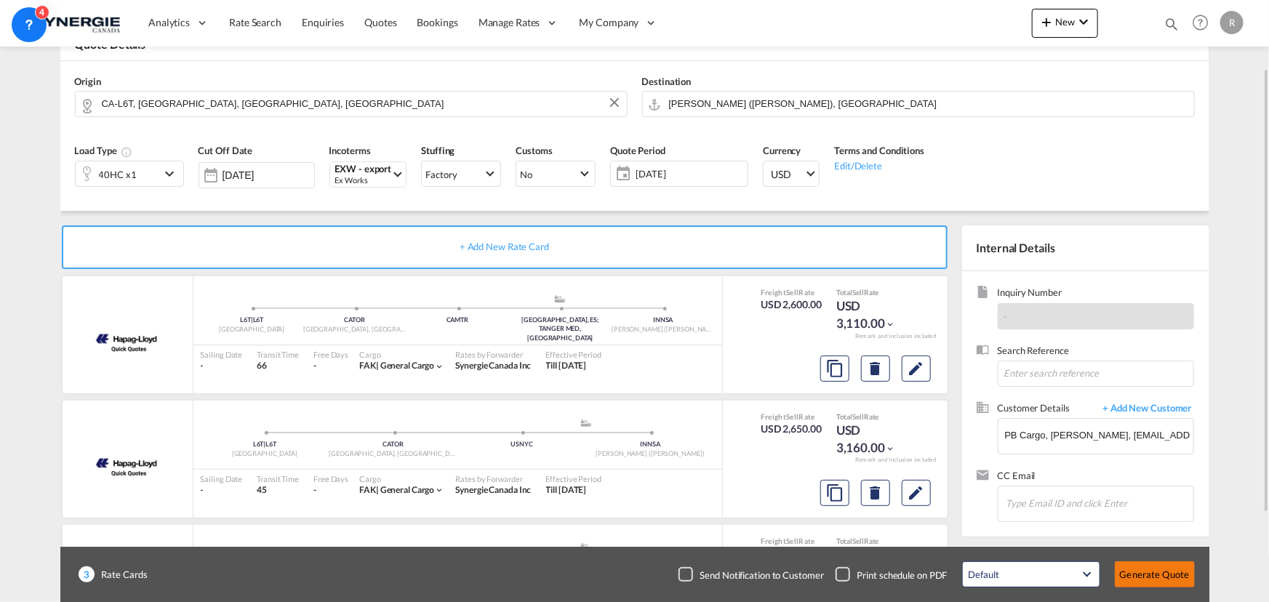
click at [1161, 573] on button "Generate Quote" at bounding box center [1155, 574] width 80 height 26
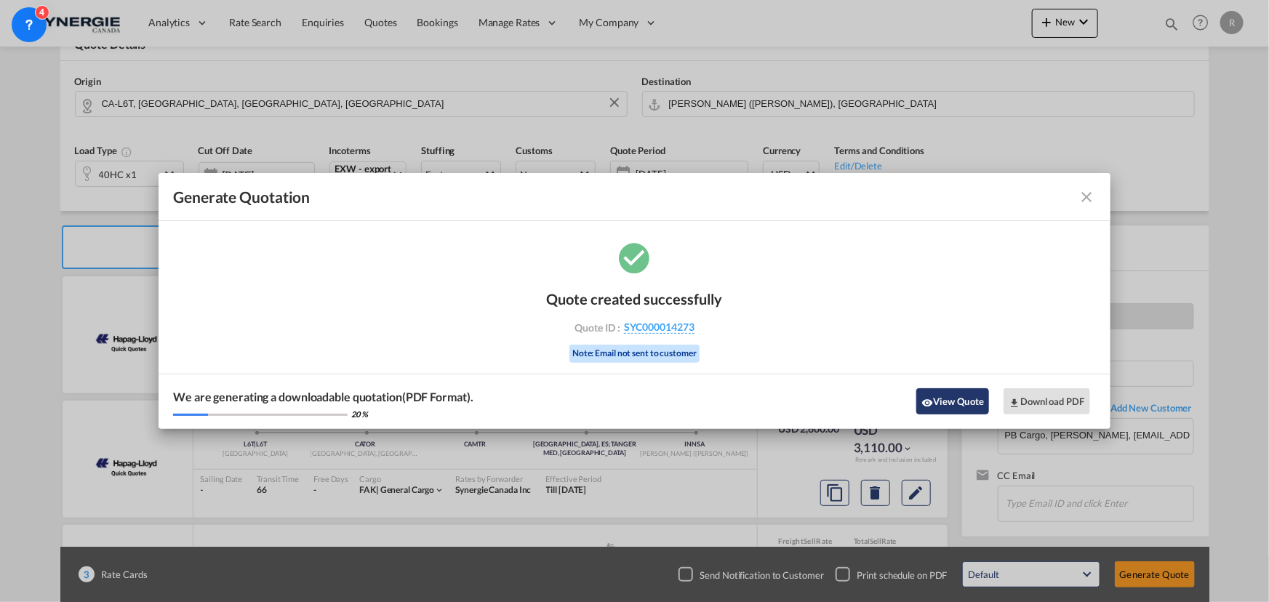
click at [958, 400] on button "View Quote" at bounding box center [952, 401] width 73 height 26
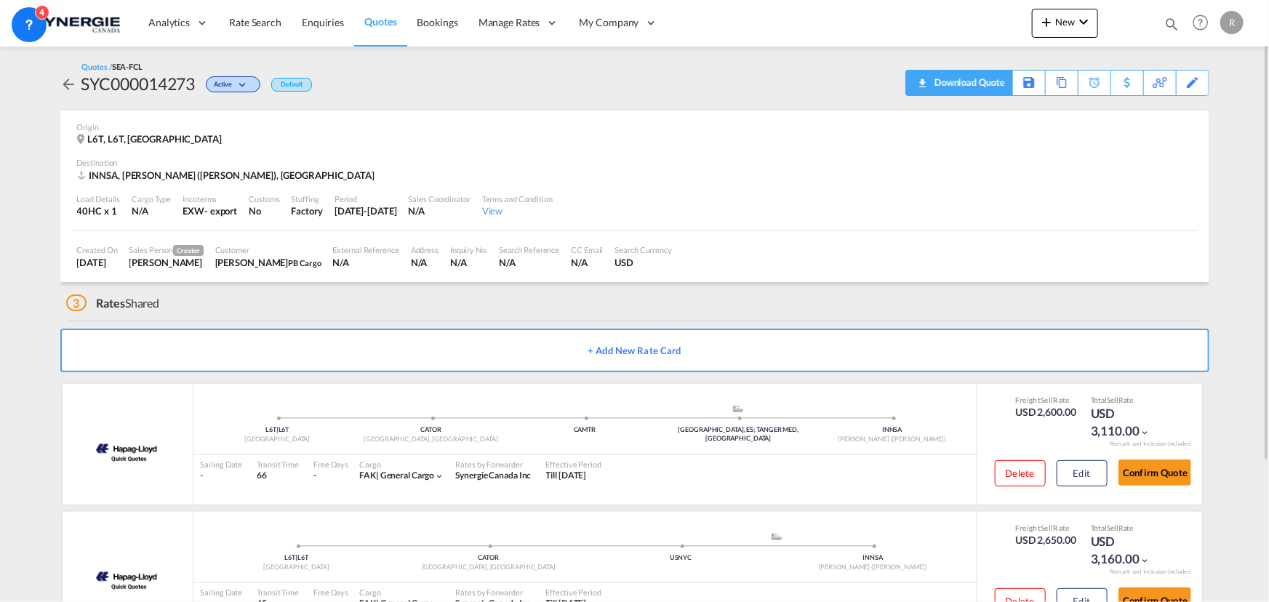
click at [996, 84] on div "Download Quote" at bounding box center [968, 82] width 74 height 23
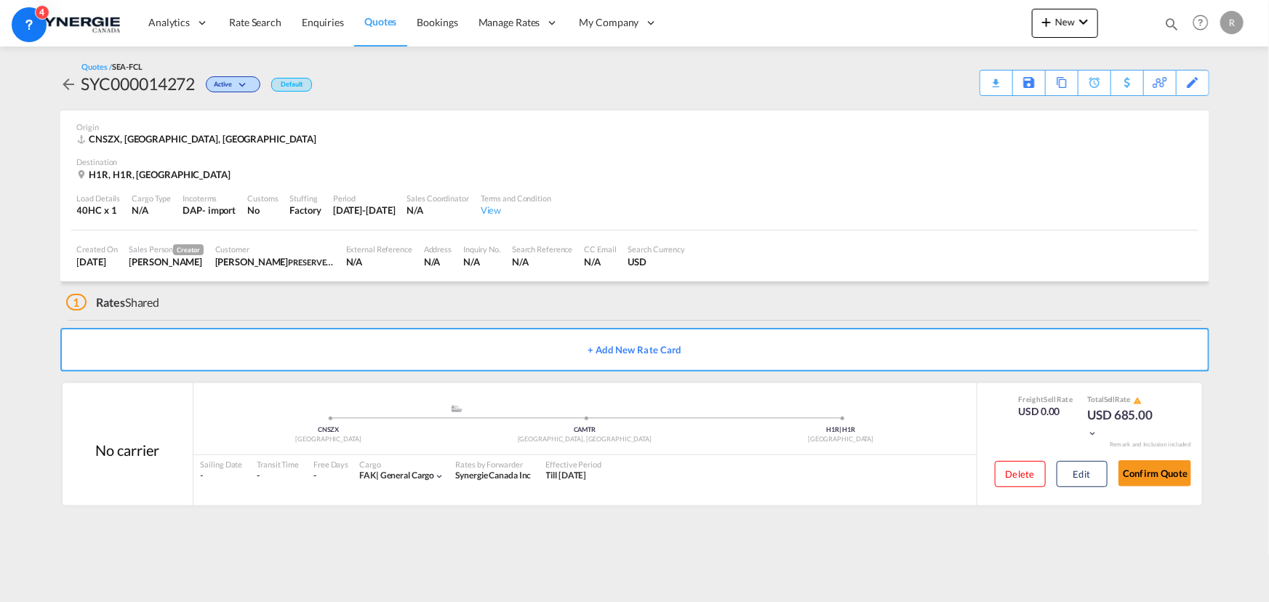
click at [1165, 20] on md-icon "icon-magnify" at bounding box center [1171, 24] width 16 height 16
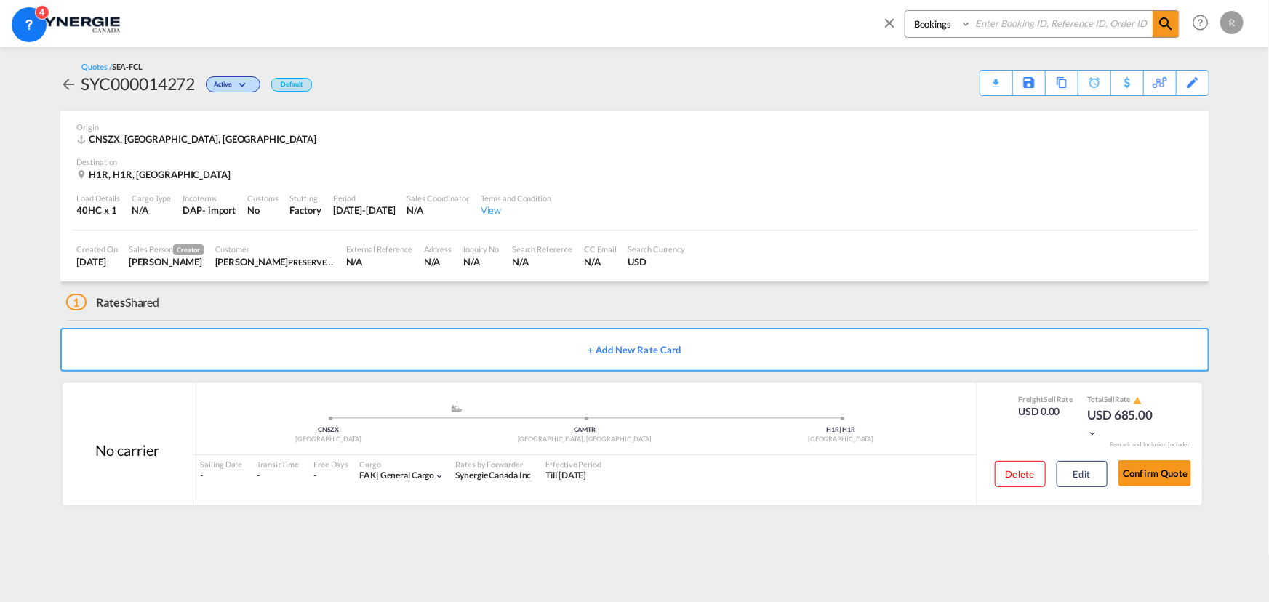
click at [936, 23] on select "Bookings Quotes Enquiries" at bounding box center [939, 24] width 69 height 26
select select "Quotes"
click at [905, 11] on select "Bookings Quotes Enquiries" at bounding box center [939, 24] width 69 height 26
click at [1016, 23] on input at bounding box center [1061, 23] width 181 height 25
type input "14103"
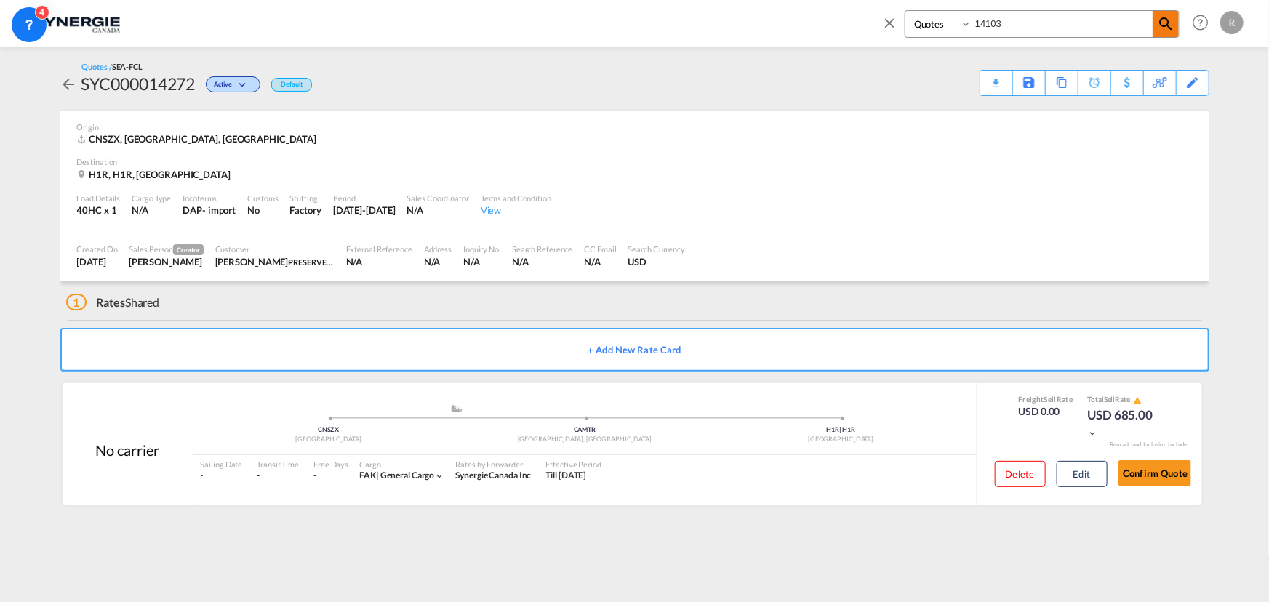
click at [1173, 25] on md-icon "icon-magnify" at bounding box center [1165, 23] width 17 height 17
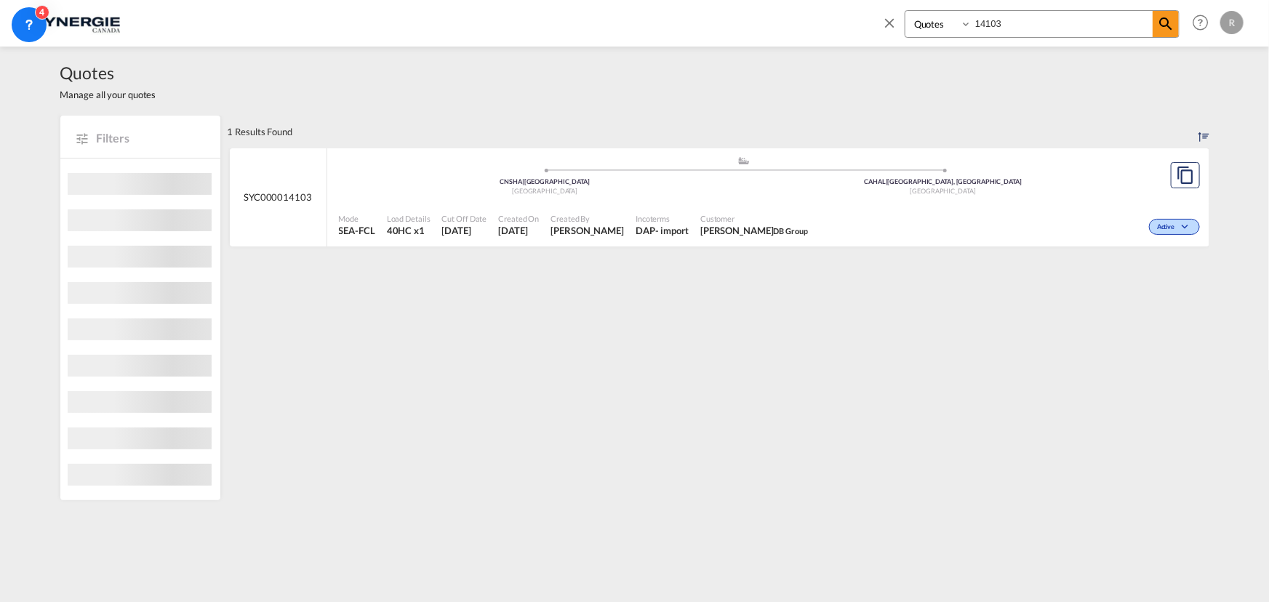
click at [753, 198] on div ".a{fill:#aaa8ad;} .a{fill:#aaa8ad;} CNSHA | Shanghai China CAHAL | Halifax, NS …" at bounding box center [744, 179] width 811 height 47
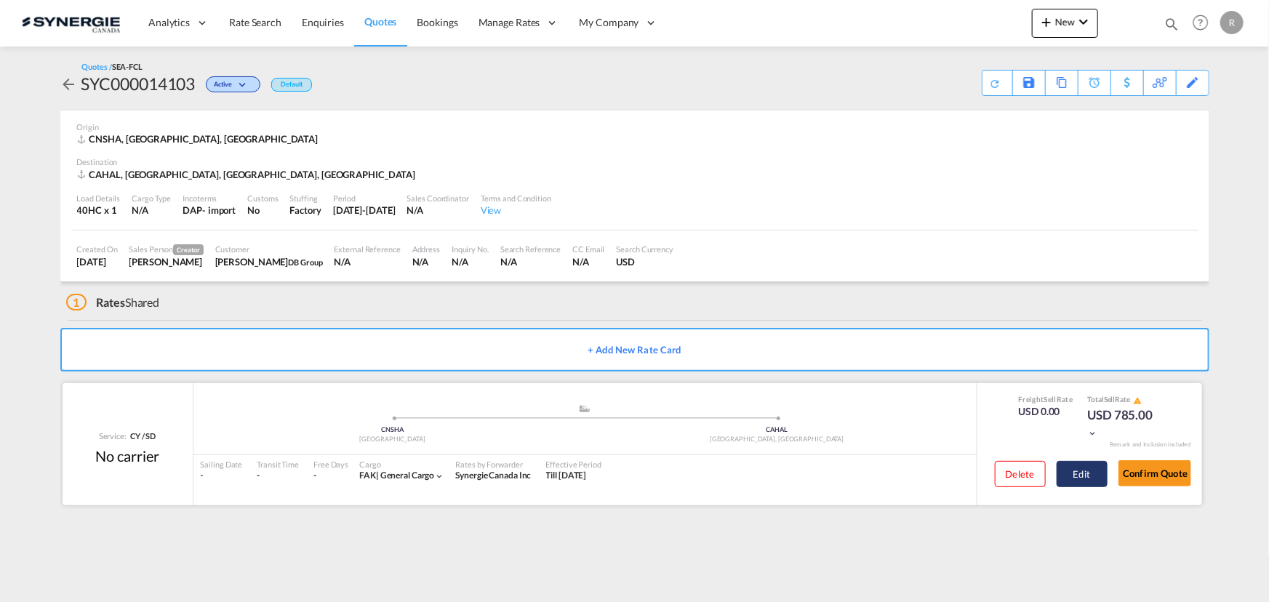
click at [1079, 478] on button "Edit" at bounding box center [1081, 474] width 51 height 26
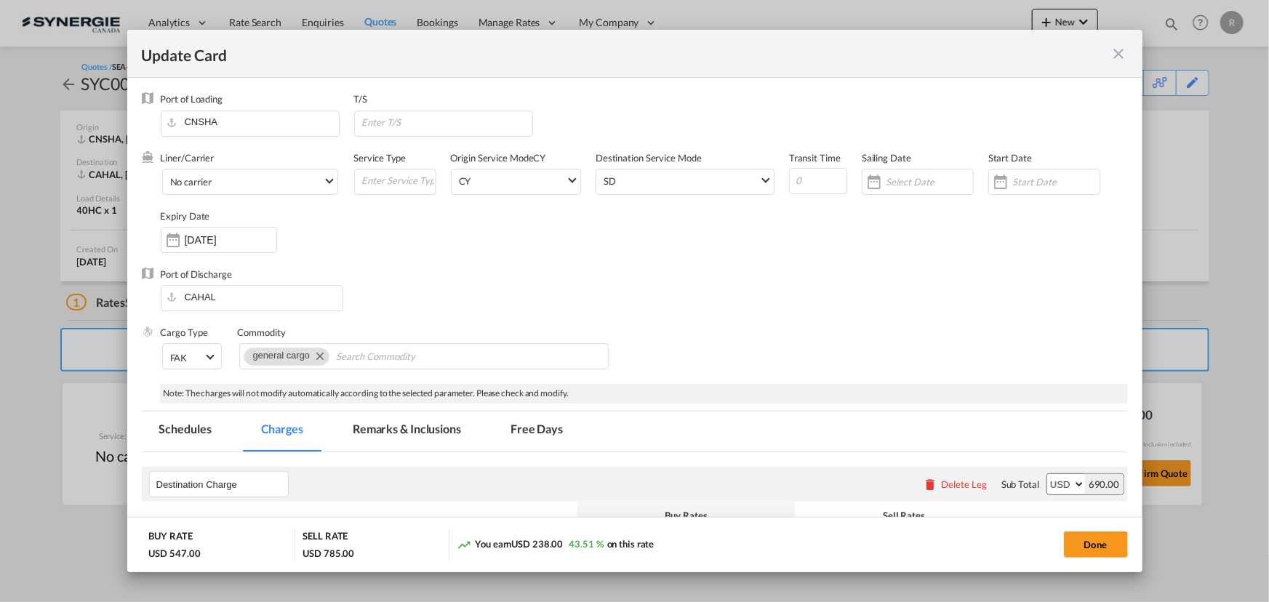
click at [441, 422] on md-tab-item "Remarks & Inclusions" at bounding box center [406, 432] width 143 height 40
select select "per container"
select select "per B/L"
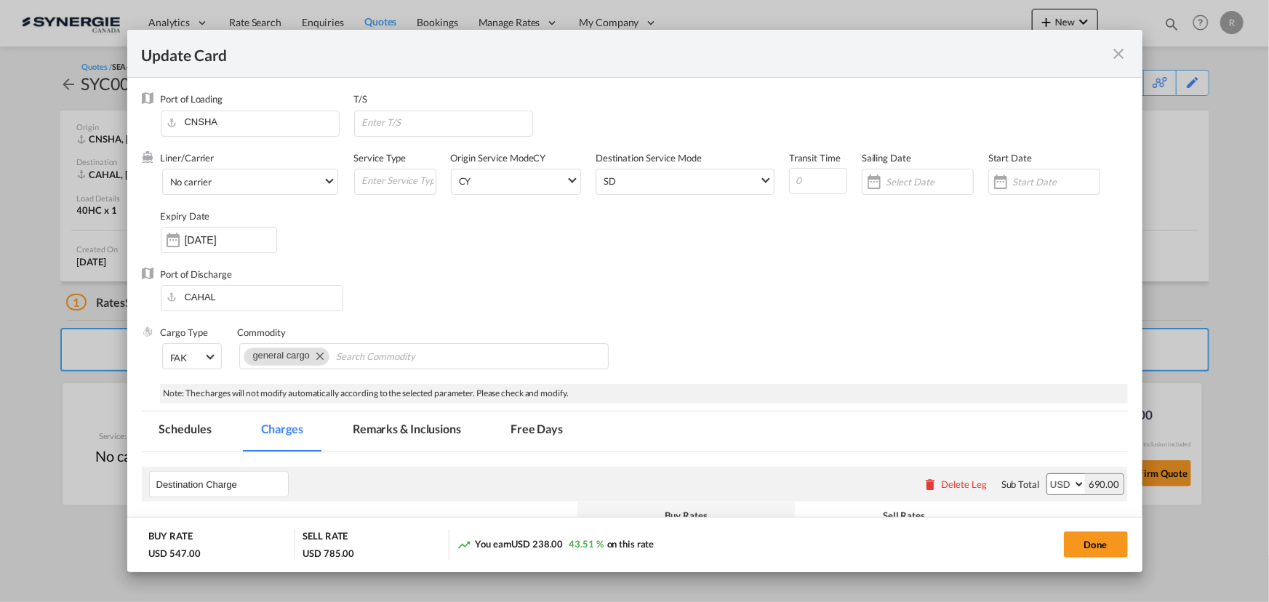
select select "per container"
select select "per shipment"
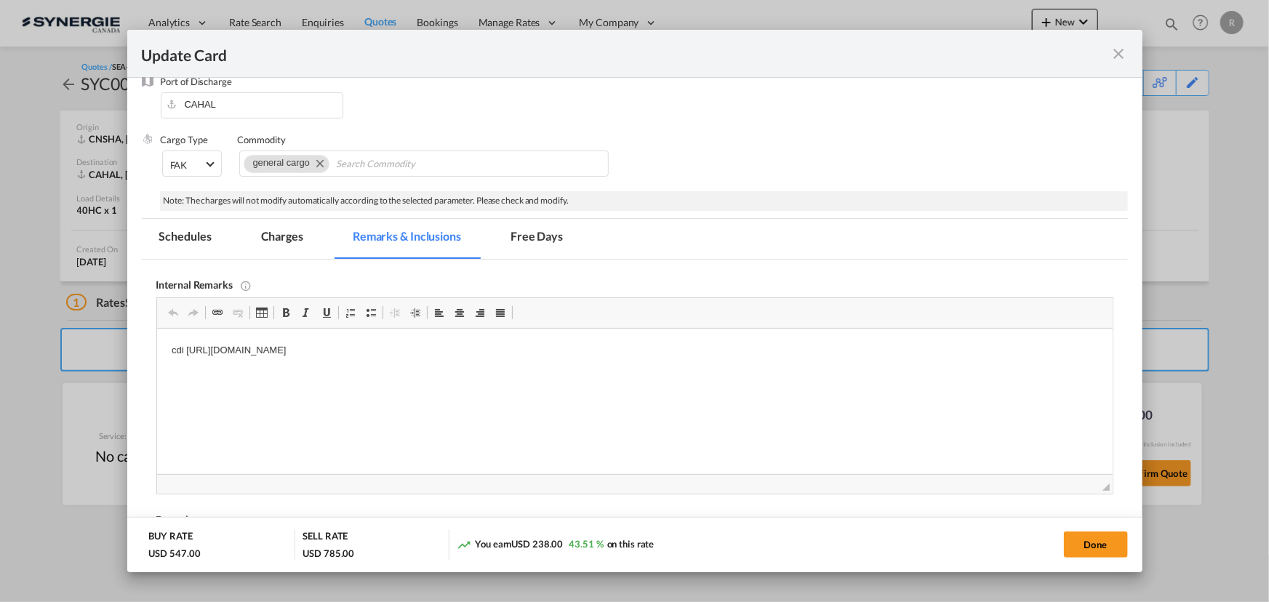
scroll to position [198, 0]
